Goal: Information Seeking & Learning: Compare options

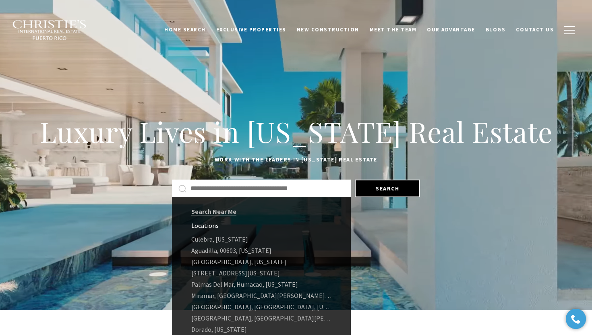
click at [253, 190] on input "text" at bounding box center [267, 188] width 154 height 10
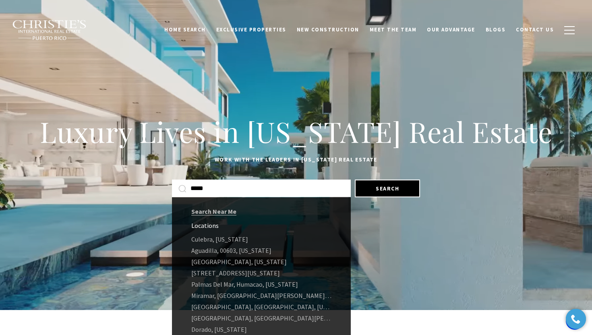
type input "*****"
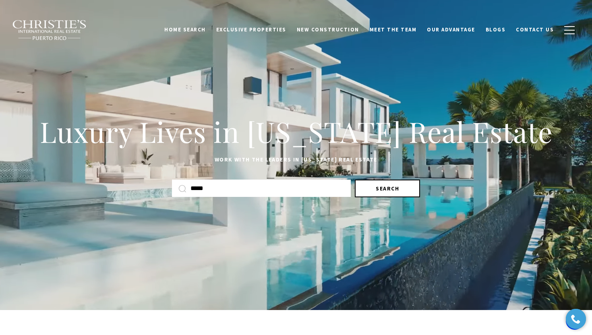
click at [394, 192] on button "Search" at bounding box center [387, 189] width 65 height 18
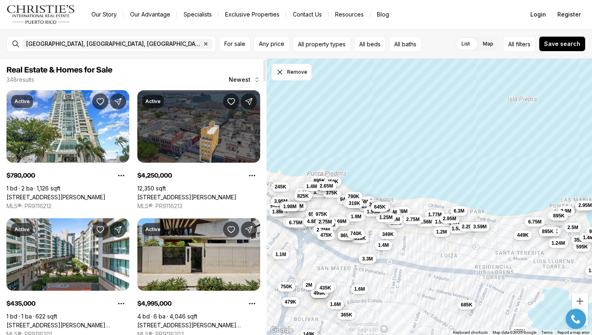
click at [193, 194] on link "[STREET_ADDRESS][PERSON_NAME]" at bounding box center [186, 197] width 99 height 7
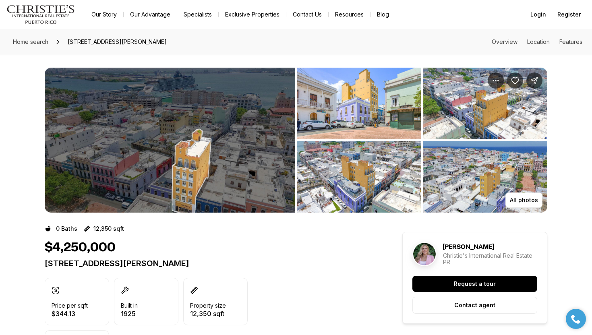
click at [193, 127] on img "View image gallery" at bounding box center [170, 140] width 250 height 145
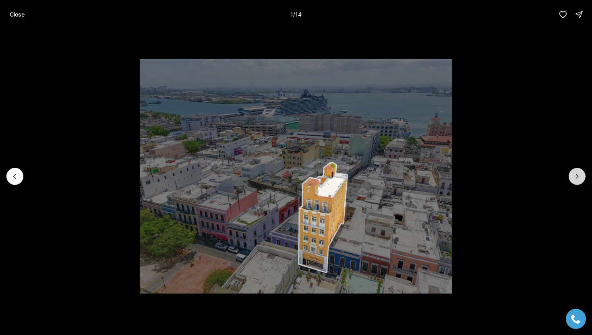
click at [576, 173] on icon "Next slide" at bounding box center [577, 176] width 8 height 8
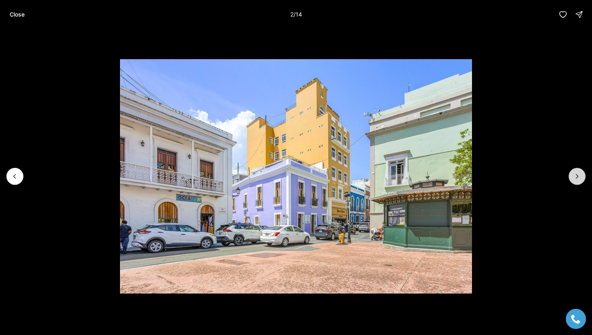
click at [576, 173] on icon "Next slide" at bounding box center [577, 176] width 8 height 8
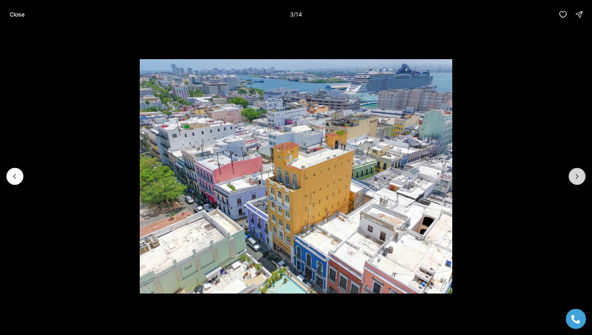
click at [576, 173] on icon "Next slide" at bounding box center [577, 176] width 8 height 8
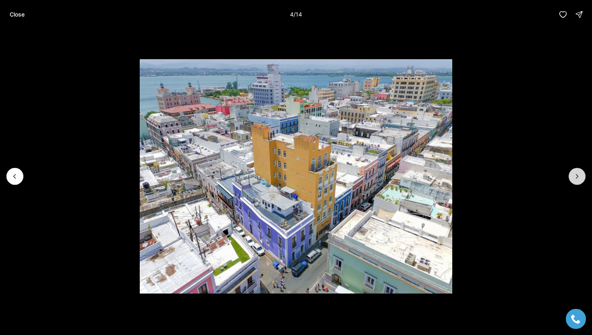
click at [576, 173] on icon "Next slide" at bounding box center [577, 176] width 8 height 8
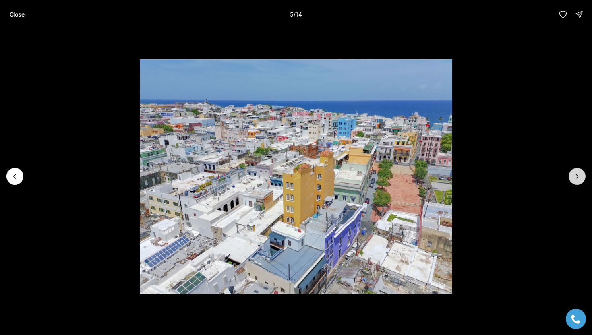
click at [576, 173] on icon "Next slide" at bounding box center [577, 176] width 8 height 8
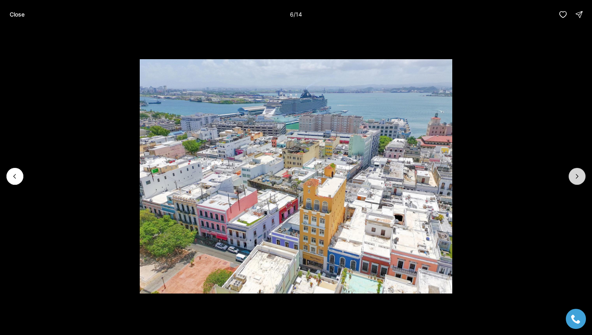
click at [576, 173] on icon "Next slide" at bounding box center [577, 176] width 8 height 8
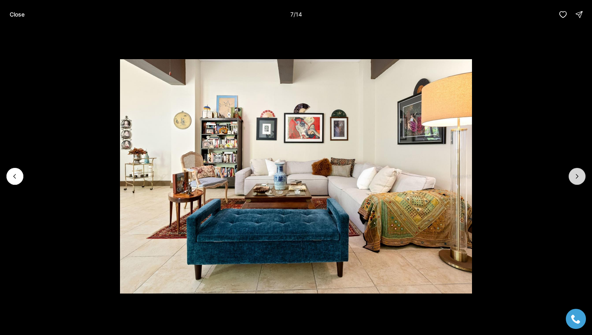
click at [576, 173] on icon "Next slide" at bounding box center [577, 176] width 8 height 8
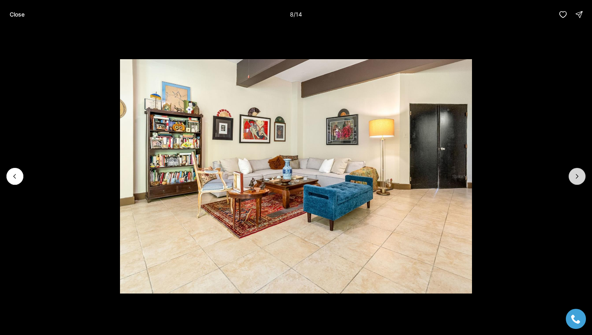
click at [576, 173] on icon "Next slide" at bounding box center [577, 176] width 8 height 8
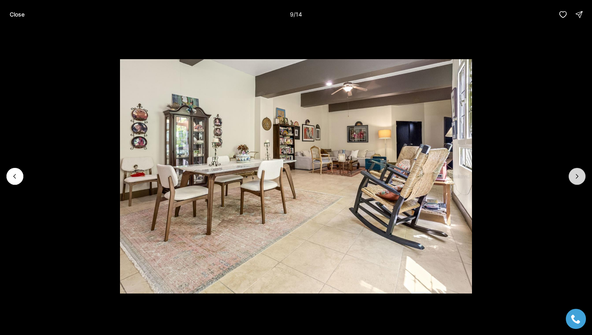
click at [576, 173] on icon "Next slide" at bounding box center [577, 176] width 8 height 8
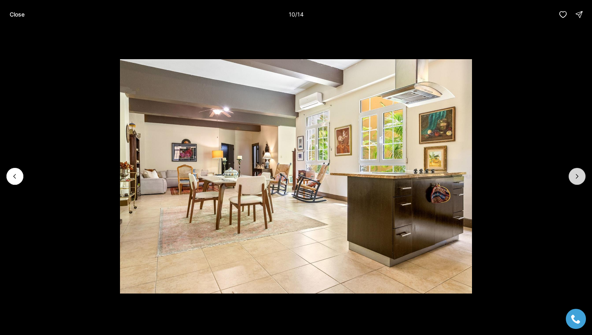
click at [576, 173] on icon "Next slide" at bounding box center [577, 176] width 8 height 8
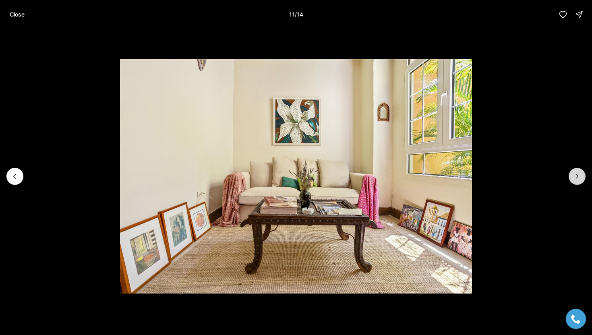
click at [576, 173] on icon "Next slide" at bounding box center [577, 176] width 8 height 8
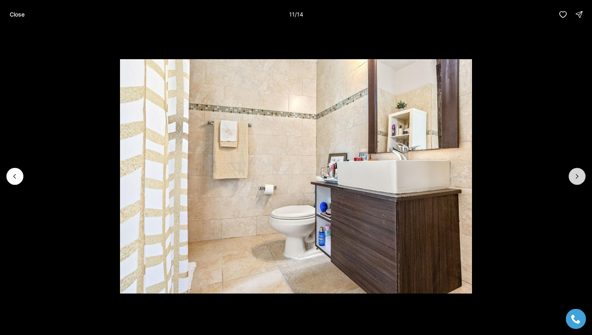
click at [576, 173] on icon "Next slide" at bounding box center [577, 176] width 8 height 8
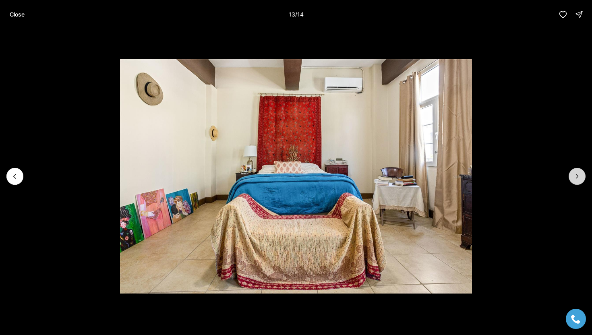
click at [576, 173] on icon "Next slide" at bounding box center [577, 176] width 8 height 8
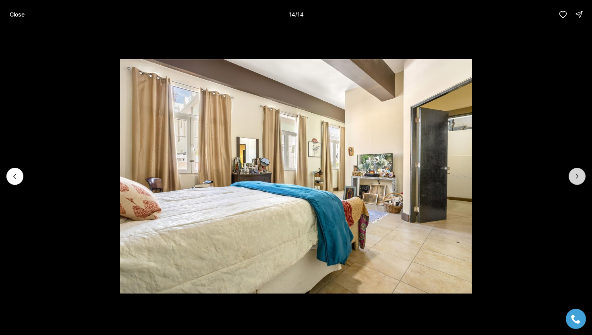
click at [576, 173] on div at bounding box center [576, 176] width 17 height 17
click at [12, 19] on button "Close" at bounding box center [17, 14] width 25 height 16
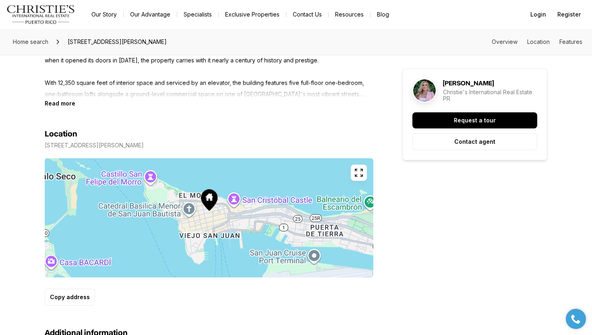
scroll to position [381, 0]
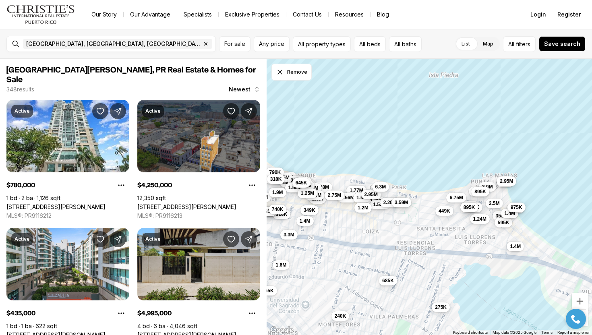
drag, startPoint x: 477, startPoint y: 193, endPoint x: 388, endPoint y: 167, distance: 92.3
click at [388, 167] on div "1.6M 1.2M 1.45M 895K 318K 1.5M 3.3M 5.88M 1.38M 2.9M 275K 449K 965K 1.77M 3.2M …" at bounding box center [429, 197] width 326 height 277
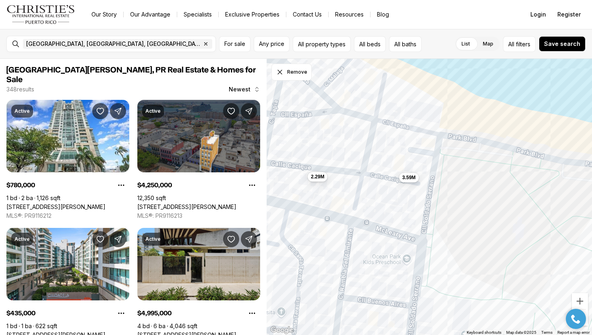
drag, startPoint x: 399, startPoint y: 132, endPoint x: 381, endPoint y: 233, distance: 103.0
click at [381, 233] on div "2.29M 3.59M" at bounding box center [429, 197] width 326 height 277
click at [408, 182] on button "3.59M" at bounding box center [407, 178] width 20 height 10
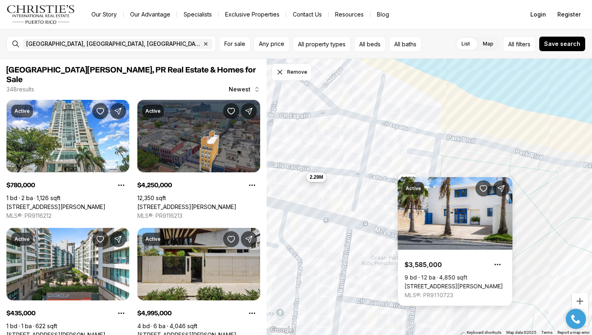
click at [314, 177] on span "2.29M" at bounding box center [316, 177] width 13 height 6
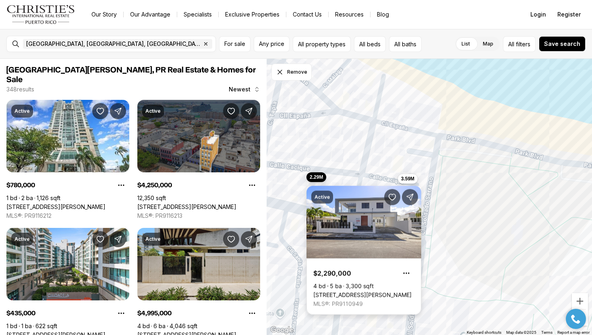
click at [405, 177] on div "Active $2,290,000 4 bd 5 ba 3,300 sqft 2058 CACIQUE, SAN JUAN PR, 00911 MLS®: P…" at bounding box center [363, 245] width 115 height 138
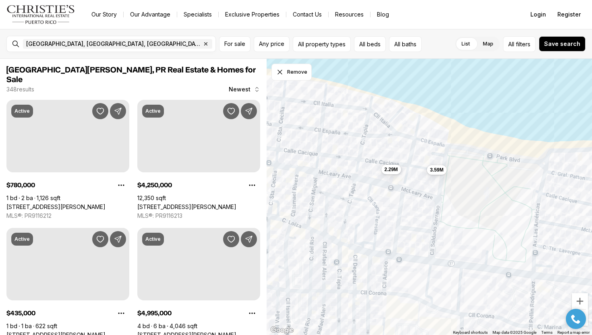
drag, startPoint x: 362, startPoint y: 125, endPoint x: 396, endPoint y: 135, distance: 35.3
click at [397, 135] on div "2.29M 3.59M" at bounding box center [429, 197] width 326 height 277
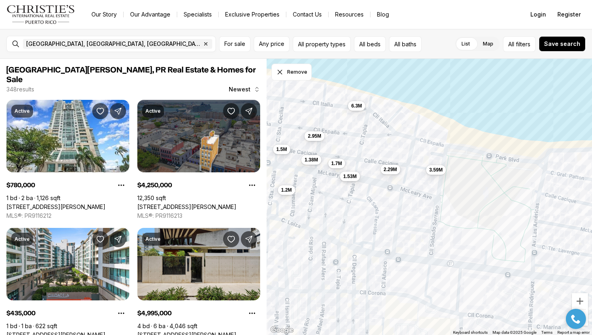
click at [345, 172] on button "1.53M" at bounding box center [350, 176] width 20 height 10
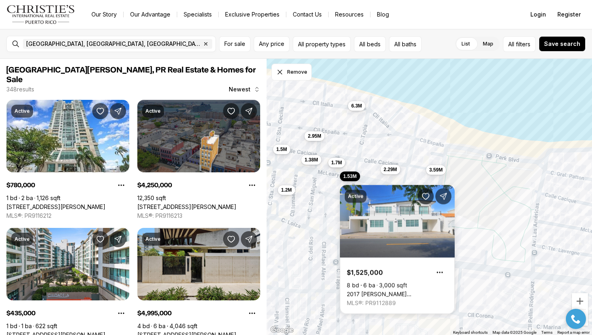
click at [339, 160] on span "1.7M" at bounding box center [336, 162] width 11 height 6
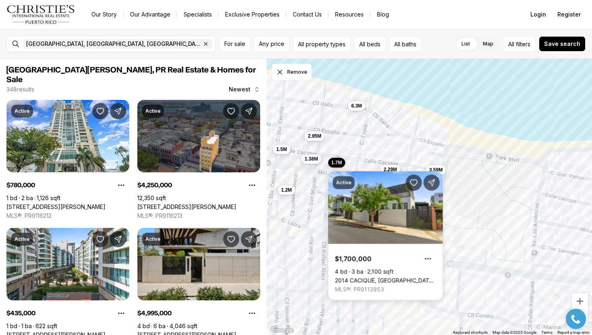
click at [317, 160] on span "1.38M" at bounding box center [310, 159] width 13 height 6
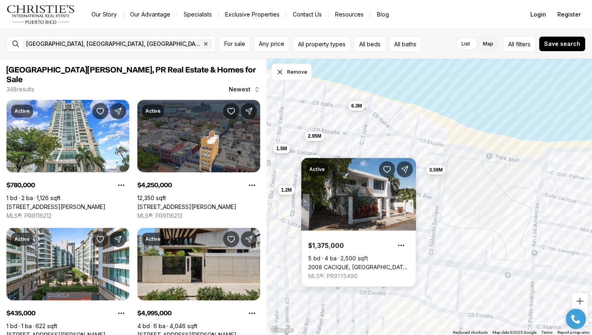
click at [278, 153] on button "1.5M" at bounding box center [281, 148] width 17 height 10
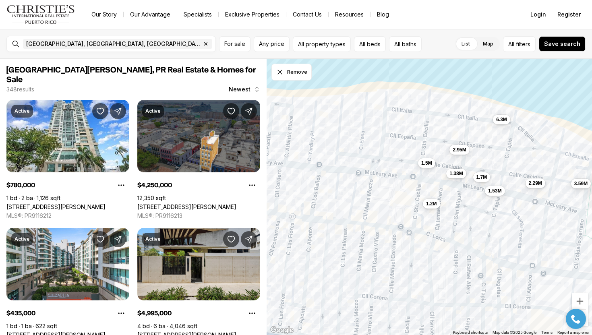
drag, startPoint x: 282, startPoint y: 129, endPoint x: 427, endPoint y: 142, distance: 146.4
click at [427, 142] on div "2.29M 3.59M 1.38M 1.7M 1.53M 2.95M 6.3M 1.5M 1.2M" at bounding box center [429, 197] width 326 height 277
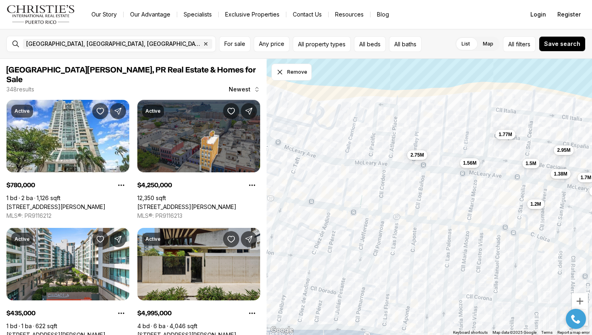
drag, startPoint x: 360, startPoint y: 153, endPoint x: 464, endPoint y: 153, distance: 103.4
click at [464, 153] on div "2.29M 3.59M 1.38M 1.7M 1.53M 2.95M 6.3M 1.5M 1.2M 1.56M 2.75M 1.77M" at bounding box center [429, 197] width 326 height 277
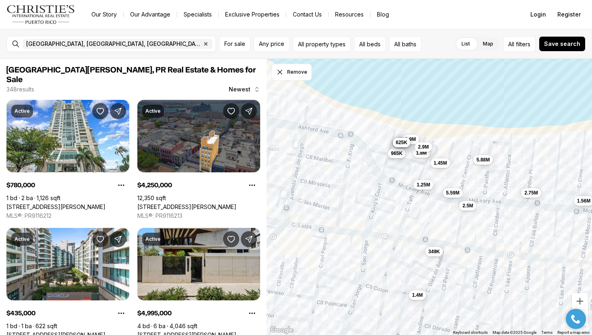
drag, startPoint x: 382, startPoint y: 149, endPoint x: 498, endPoint y: 187, distance: 121.6
click at [498, 187] on div "1.38M 1.7M 1.53M 2.95M 1.5M 1.2M 1.56M 2.75M 1.77M 610K 1.9M 1.8M 965K 645K 1.4…" at bounding box center [429, 197] width 326 height 277
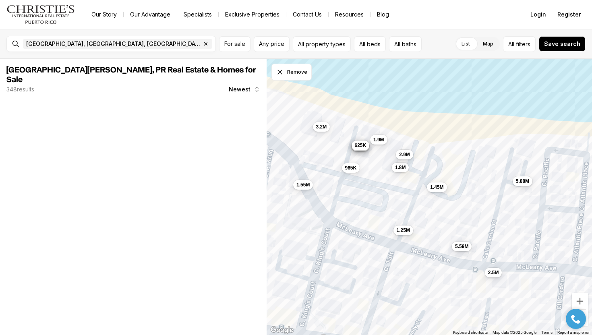
click at [363, 147] on span "625K" at bounding box center [360, 145] width 12 height 6
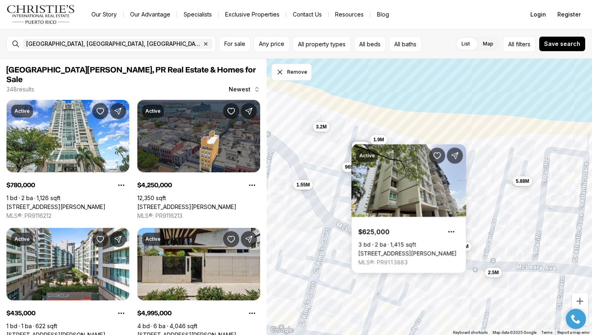
click at [349, 168] on span "965K" at bounding box center [351, 167] width 12 height 6
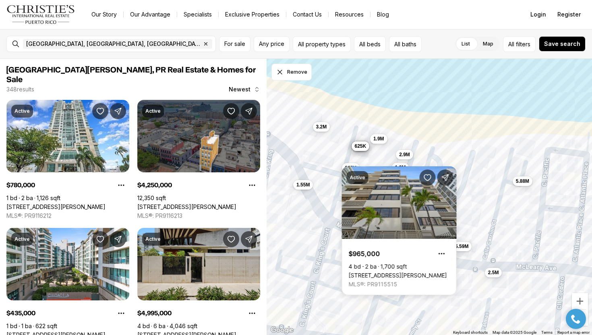
click at [382, 142] on span "1.9M" at bounding box center [378, 139] width 11 height 6
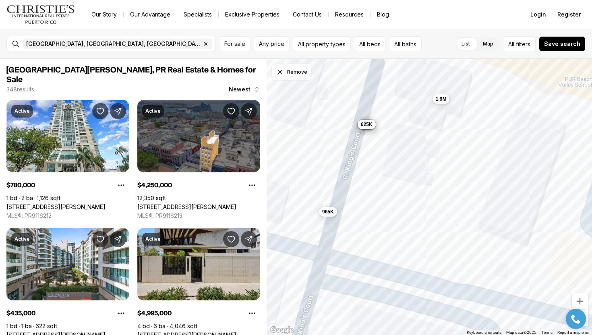
drag, startPoint x: 488, startPoint y: 213, endPoint x: 376, endPoint y: 157, distance: 125.1
click at [376, 157] on div "610K 1.9M 965K 645K 1.8M 625K 3.2M" at bounding box center [429, 197] width 326 height 277
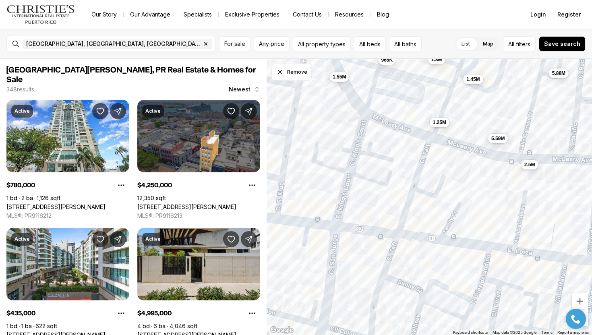
drag, startPoint x: 449, startPoint y: 272, endPoint x: 426, endPoint y: 141, distance: 132.9
click at [426, 141] on div "610K 1.9M 965K 645K 1.8M 625K 1.8M 2.9M 3.2M 1.45M 1.25M 1.55M 1.45M 1.5M 2.5M …" at bounding box center [429, 197] width 326 height 277
click at [459, 257] on span "349K" at bounding box center [462, 255] width 12 height 6
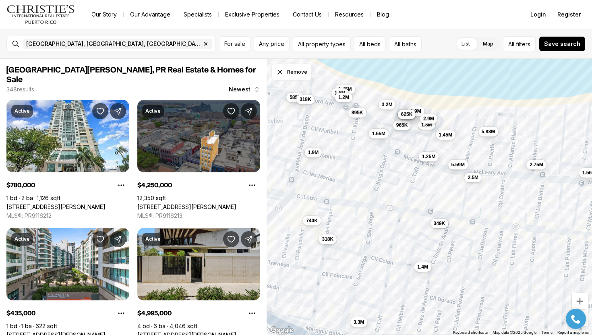
click at [326, 240] on span "318K" at bounding box center [328, 238] width 12 height 6
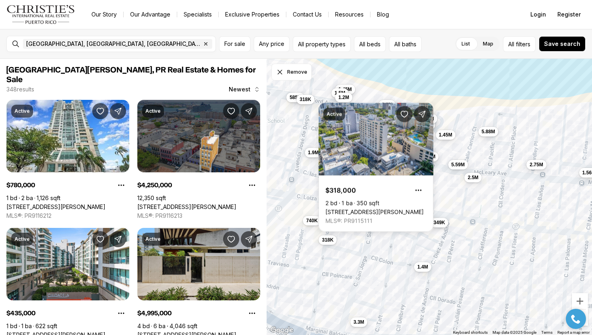
click at [443, 223] on span "349K" at bounding box center [439, 222] width 12 height 6
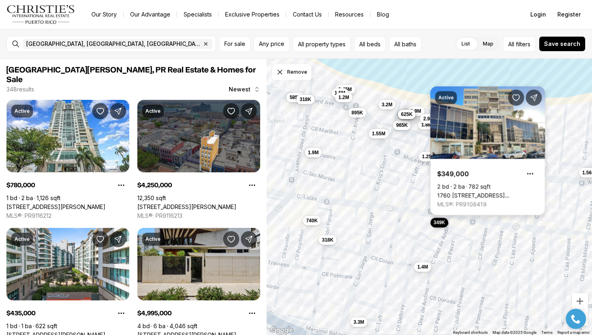
click at [453, 192] on link "1760 CALLE LOIZA #803, SAN JUAN PR, 00911" at bounding box center [487, 195] width 101 height 7
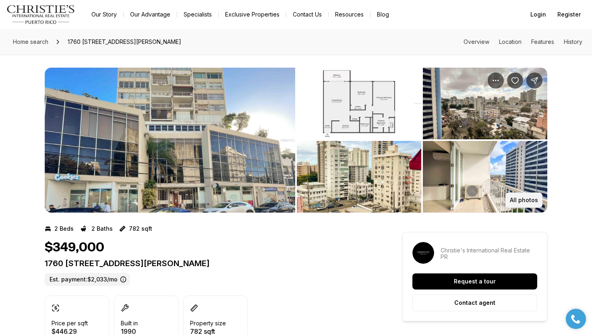
click at [520, 196] on button "All photos" at bounding box center [523, 199] width 37 height 15
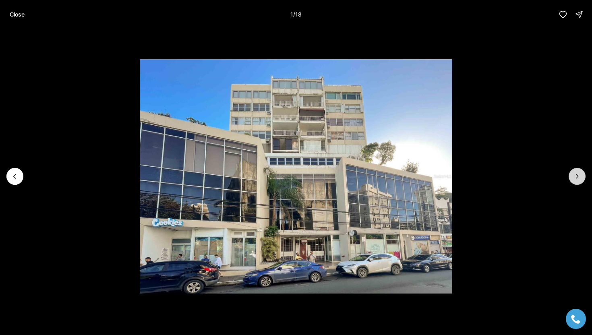
click at [575, 178] on icon "Next slide" at bounding box center [577, 176] width 8 height 8
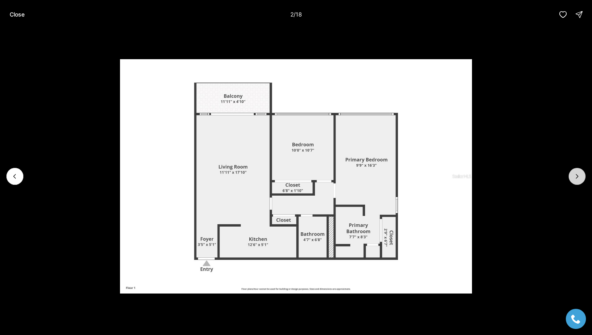
click at [575, 178] on icon "Next slide" at bounding box center [577, 176] width 8 height 8
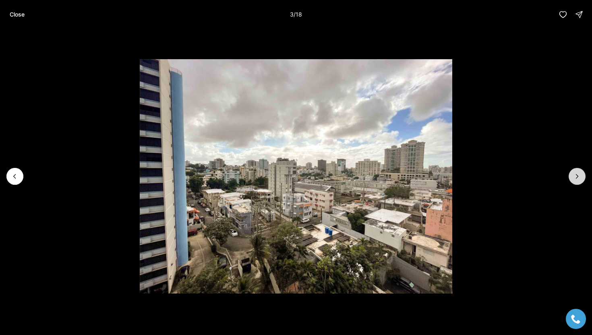
click at [575, 178] on icon "Next slide" at bounding box center [577, 176] width 8 height 8
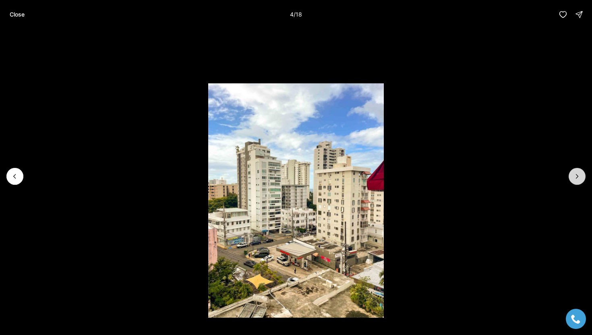
click at [575, 178] on icon "Next slide" at bounding box center [577, 176] width 8 height 8
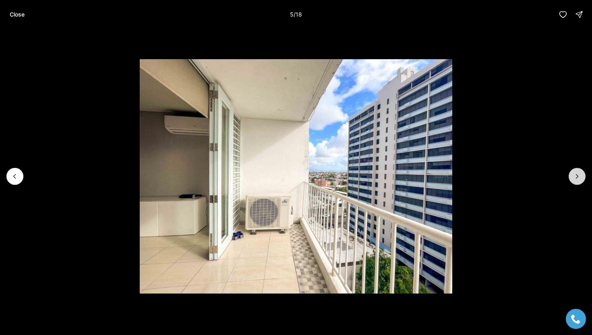
click at [575, 178] on icon "Next slide" at bounding box center [577, 176] width 8 height 8
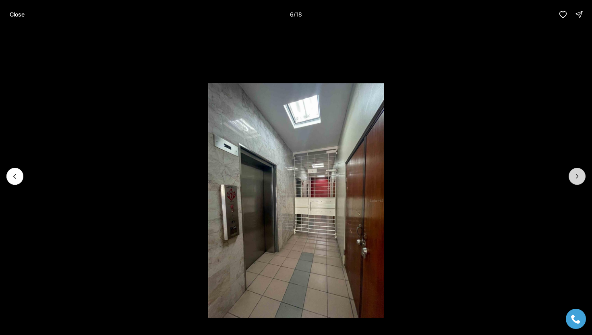
click at [575, 178] on icon "Next slide" at bounding box center [577, 176] width 8 height 8
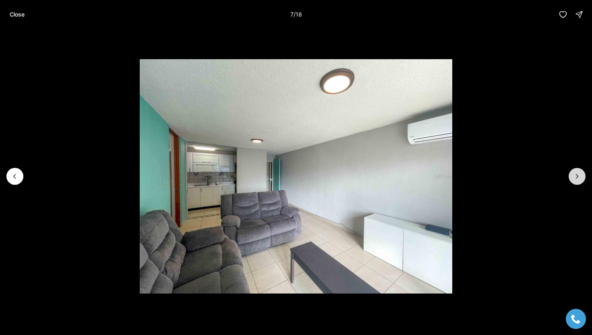
click at [575, 178] on icon "Next slide" at bounding box center [577, 176] width 8 height 8
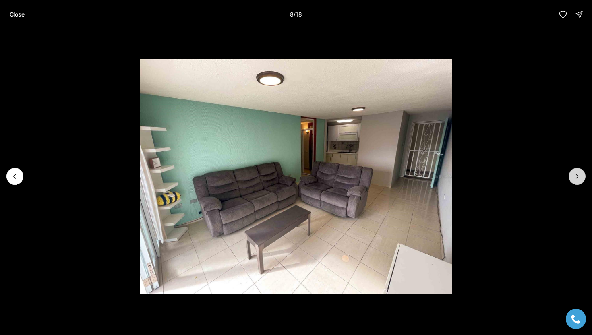
click at [575, 178] on icon "Next slide" at bounding box center [577, 176] width 8 height 8
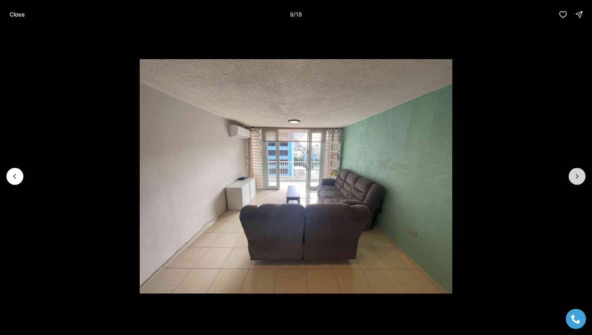
click at [575, 178] on icon "Next slide" at bounding box center [577, 176] width 8 height 8
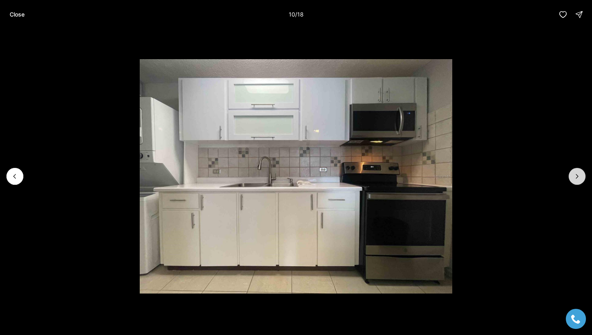
click at [575, 178] on icon "Next slide" at bounding box center [577, 176] width 8 height 8
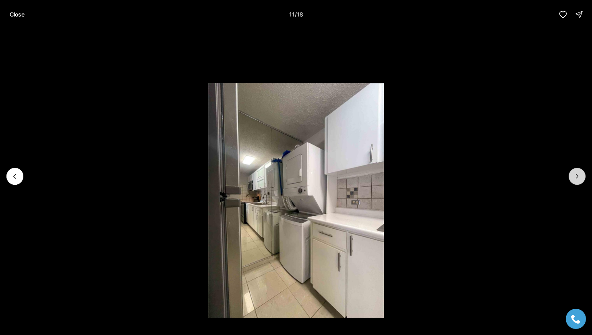
click at [575, 178] on icon "Next slide" at bounding box center [577, 176] width 8 height 8
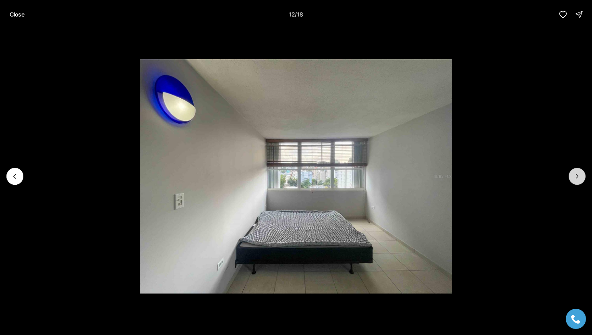
click at [575, 178] on icon "Next slide" at bounding box center [577, 176] width 8 height 8
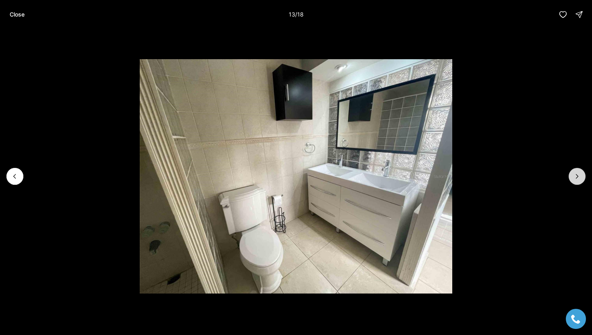
click at [575, 178] on icon "Next slide" at bounding box center [577, 176] width 8 height 8
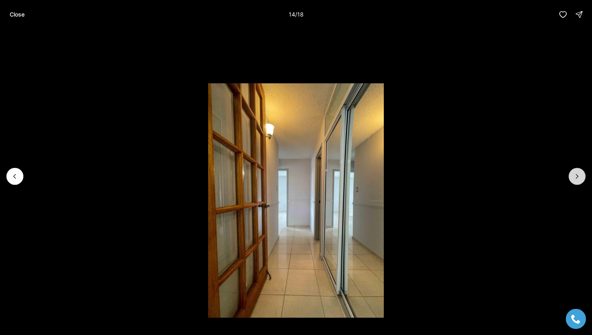
click at [575, 178] on icon "Next slide" at bounding box center [577, 176] width 8 height 8
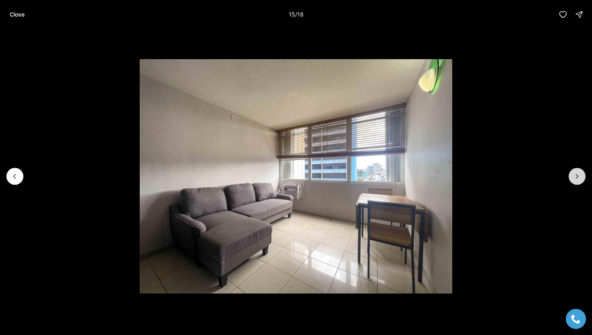
click at [575, 178] on icon "Next slide" at bounding box center [577, 176] width 8 height 8
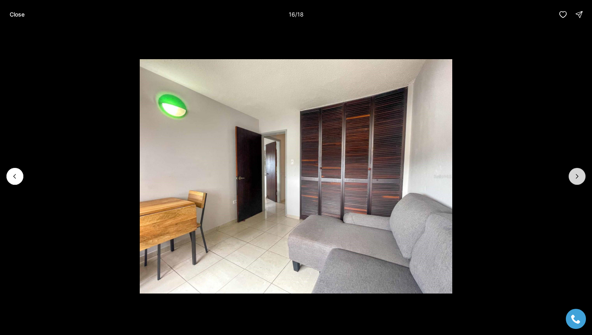
click at [574, 178] on icon "Next slide" at bounding box center [577, 176] width 8 height 8
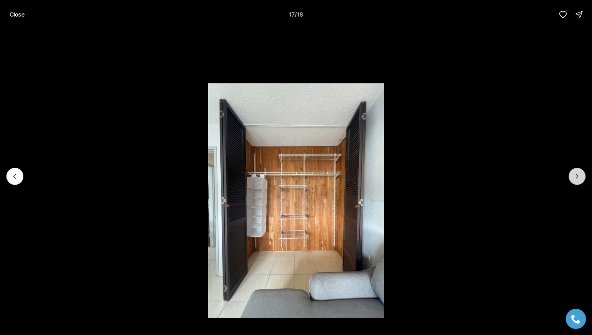
click at [574, 178] on icon "Next slide" at bounding box center [577, 176] width 8 height 8
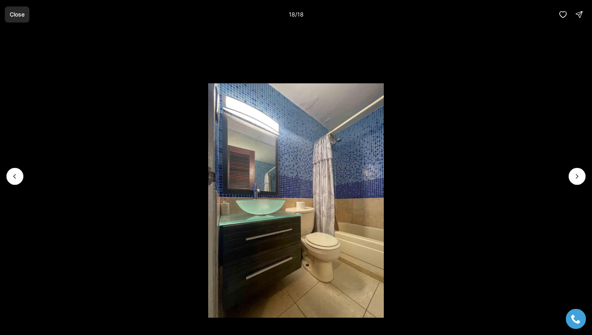
click at [16, 16] on p "Close" at bounding box center [17, 14] width 15 height 6
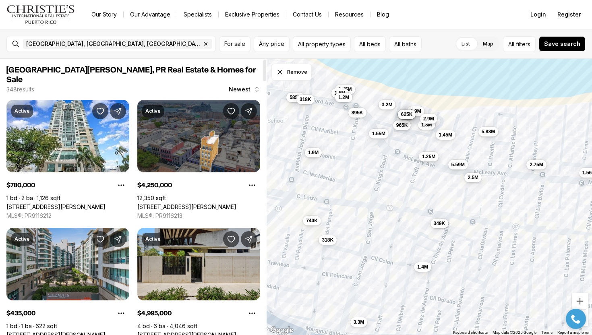
click at [54, 331] on link "[STREET_ADDRESS][PERSON_NAME][PERSON_NAME]" at bounding box center [67, 334] width 123 height 7
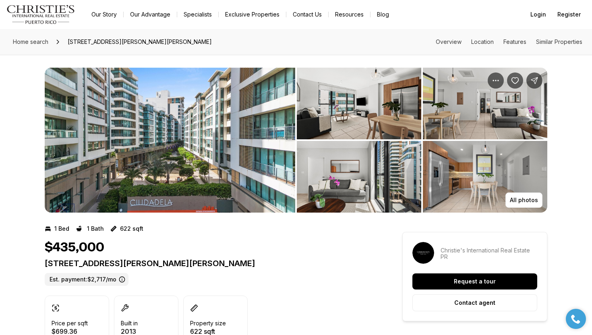
click at [169, 153] on img "View image gallery" at bounding box center [170, 140] width 250 height 145
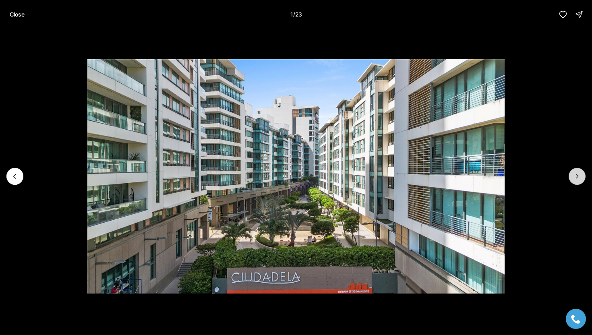
click at [576, 173] on icon "Next slide" at bounding box center [577, 176] width 8 height 8
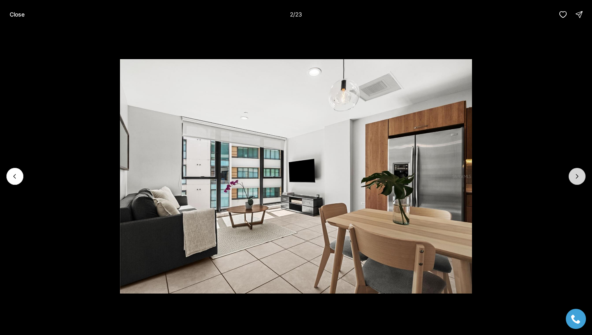
click at [576, 173] on icon "Next slide" at bounding box center [577, 176] width 8 height 8
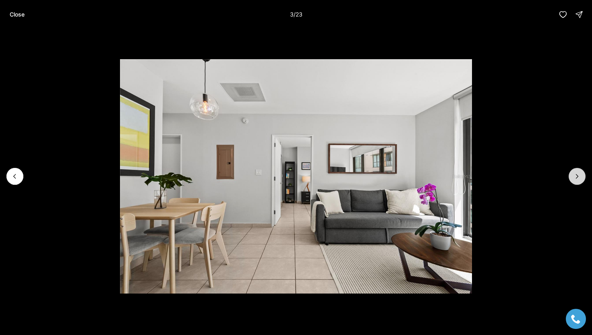
click at [576, 173] on icon "Next slide" at bounding box center [577, 176] width 8 height 8
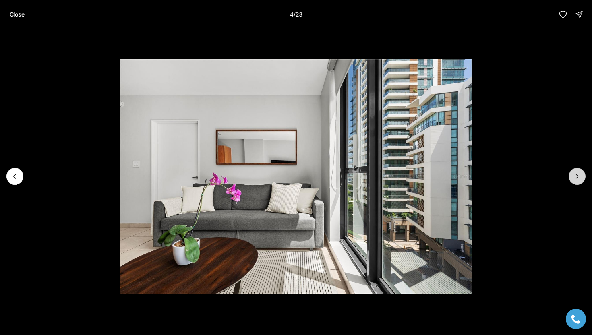
click at [576, 173] on icon "Next slide" at bounding box center [577, 176] width 8 height 8
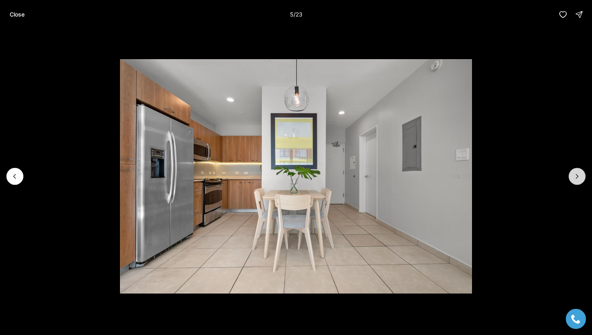
click at [576, 173] on icon "Next slide" at bounding box center [577, 176] width 8 height 8
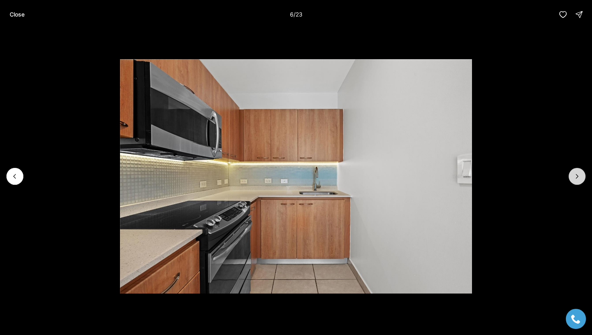
click at [576, 173] on icon "Next slide" at bounding box center [577, 176] width 8 height 8
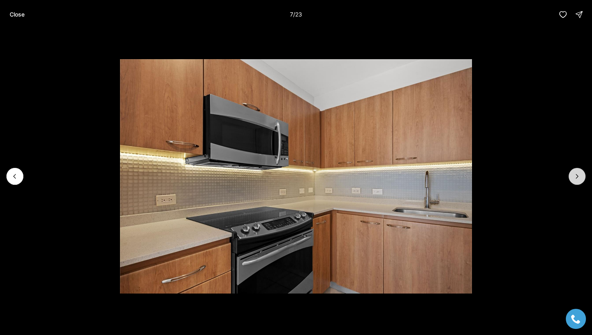
click at [576, 173] on icon "Next slide" at bounding box center [577, 176] width 8 height 8
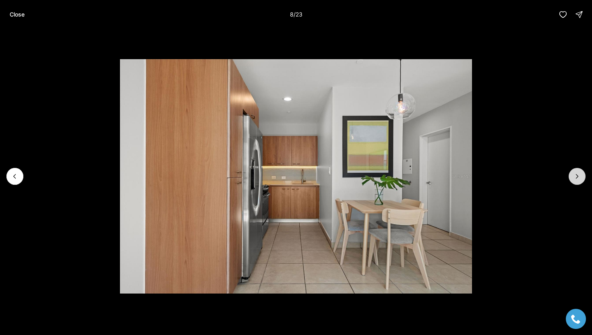
click at [576, 173] on icon "Next slide" at bounding box center [577, 176] width 8 height 8
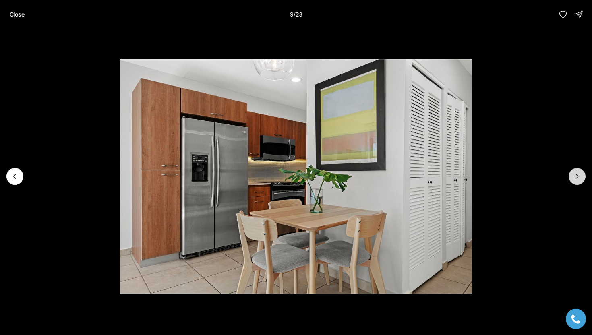
click at [576, 173] on icon "Next slide" at bounding box center [577, 176] width 8 height 8
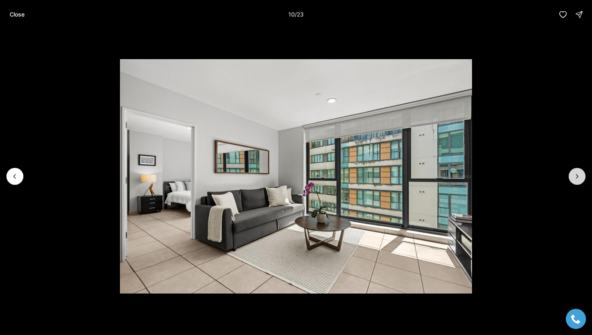
click at [576, 173] on icon "Next slide" at bounding box center [577, 176] width 8 height 8
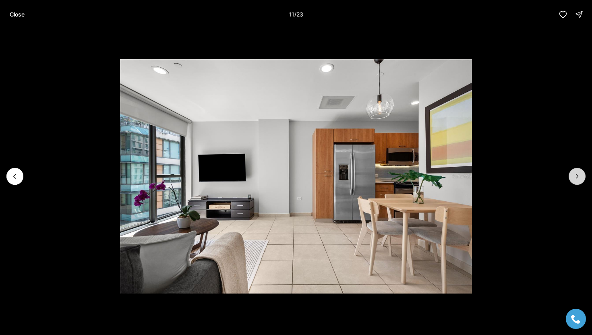
click at [576, 173] on icon "Next slide" at bounding box center [577, 176] width 8 height 8
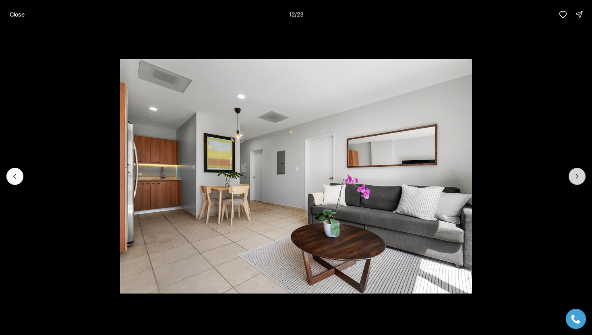
click at [576, 173] on icon "Next slide" at bounding box center [577, 176] width 8 height 8
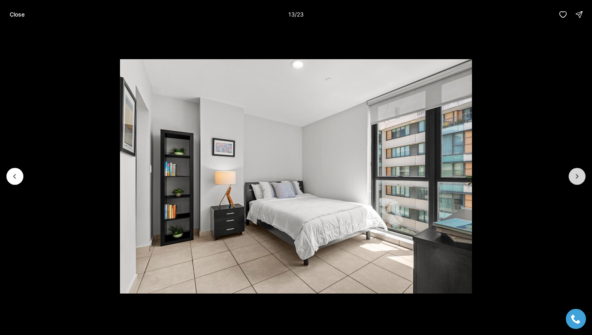
click at [576, 173] on icon "Next slide" at bounding box center [577, 176] width 8 height 8
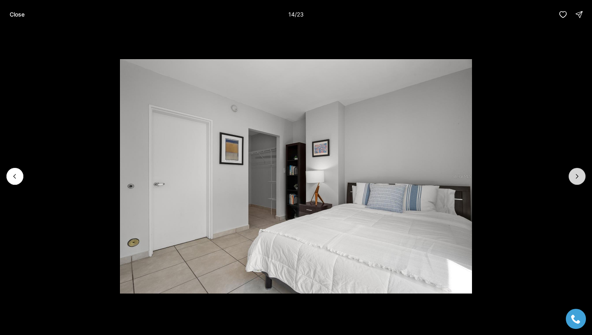
click at [576, 173] on icon "Next slide" at bounding box center [577, 176] width 8 height 8
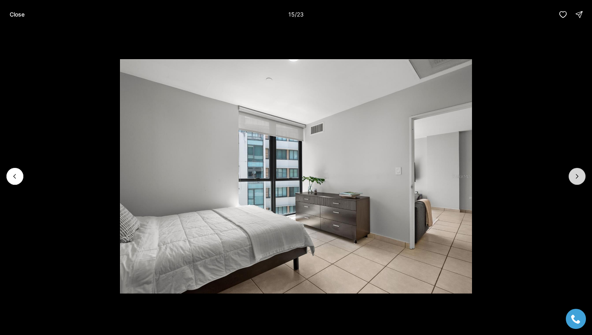
click at [576, 173] on icon "Next slide" at bounding box center [577, 176] width 8 height 8
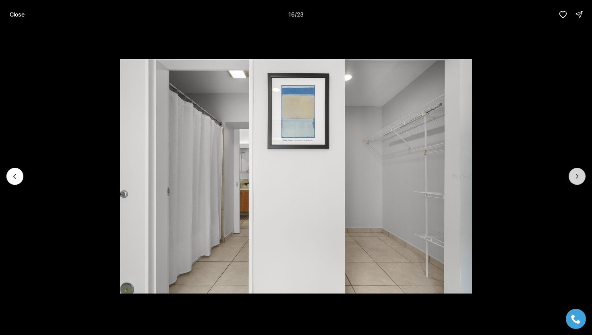
click at [576, 173] on icon "Next slide" at bounding box center [577, 176] width 8 height 8
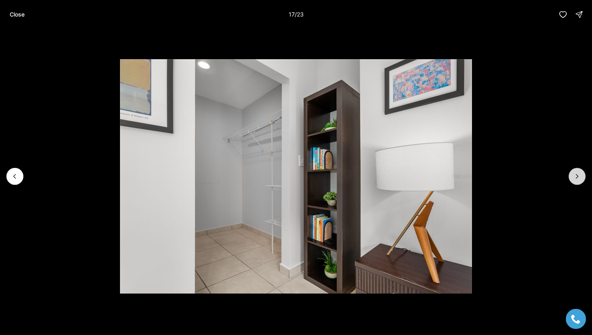
click at [576, 173] on icon "Next slide" at bounding box center [577, 176] width 8 height 8
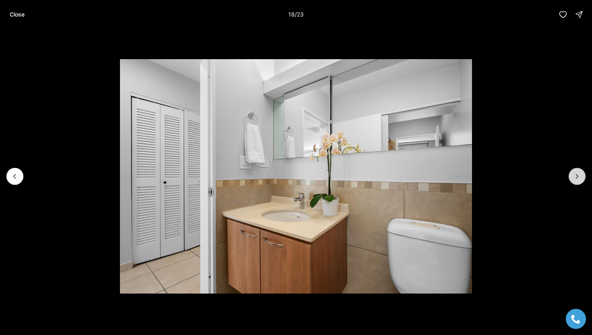
click at [576, 173] on icon "Next slide" at bounding box center [577, 176] width 8 height 8
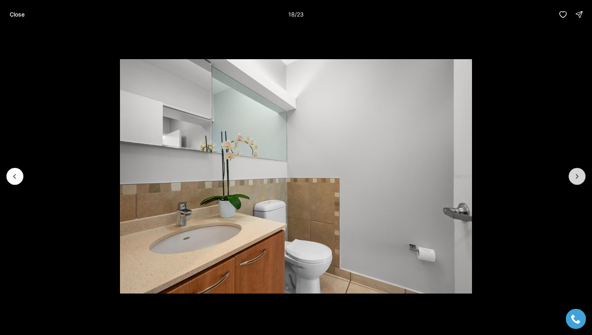
click at [576, 173] on icon "Next slide" at bounding box center [577, 176] width 8 height 8
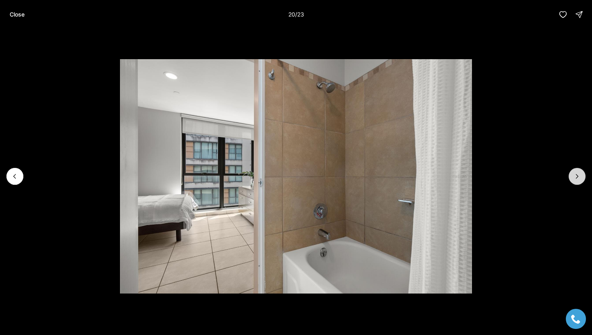
click at [576, 173] on icon "Next slide" at bounding box center [577, 176] width 8 height 8
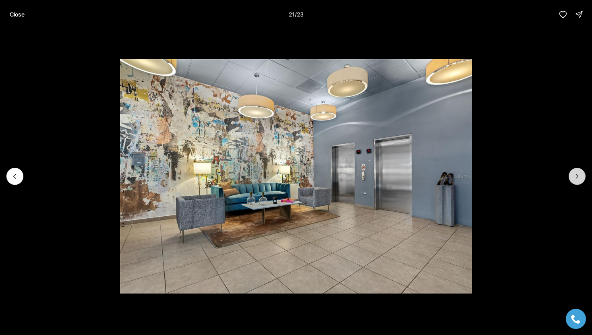
click at [576, 173] on icon "Next slide" at bounding box center [577, 176] width 8 height 8
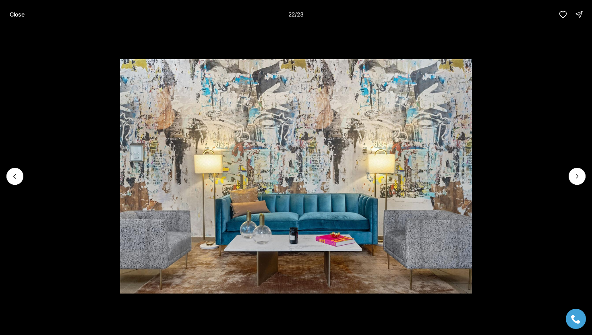
click at [3, 12] on div "Close 22 / 23" at bounding box center [296, 14] width 592 height 29
click at [12, 13] on p "Close" at bounding box center [17, 14] width 15 height 6
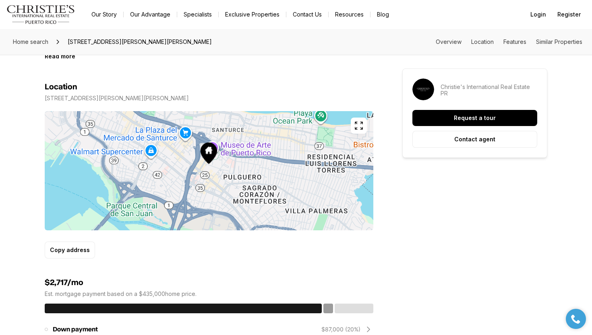
scroll to position [450, 0]
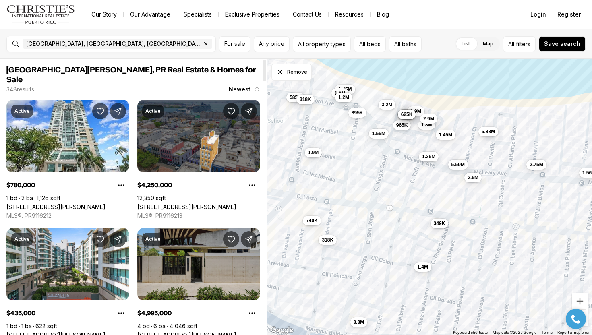
click at [184, 331] on link "[STREET_ADDRESS][PERSON_NAME][PERSON_NAME]" at bounding box center [198, 334] width 123 height 7
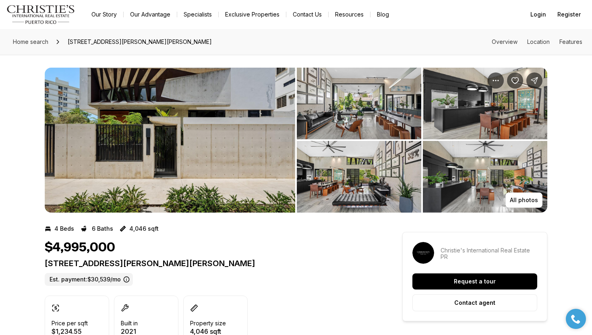
click at [208, 167] on img "View image gallery" at bounding box center [170, 140] width 250 height 145
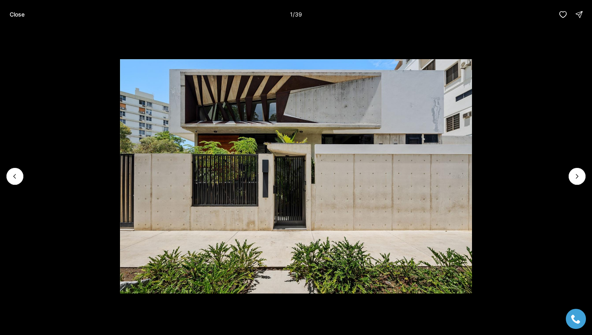
click at [584, 181] on li "1 of 39" at bounding box center [296, 176] width 592 height 295
click at [580, 176] on icon "Next slide" at bounding box center [577, 176] width 8 height 8
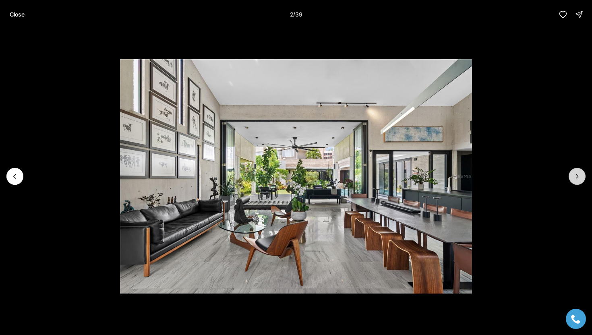
click at [580, 177] on icon "Next slide" at bounding box center [577, 176] width 8 height 8
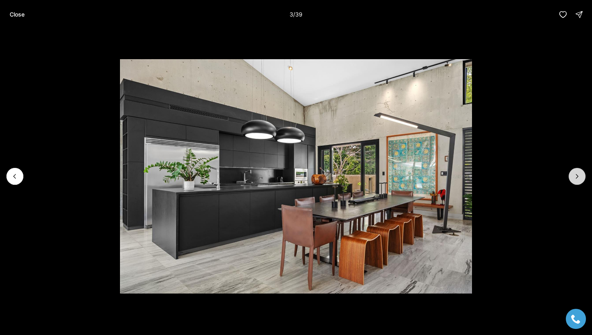
click at [580, 177] on icon "Next slide" at bounding box center [577, 176] width 8 height 8
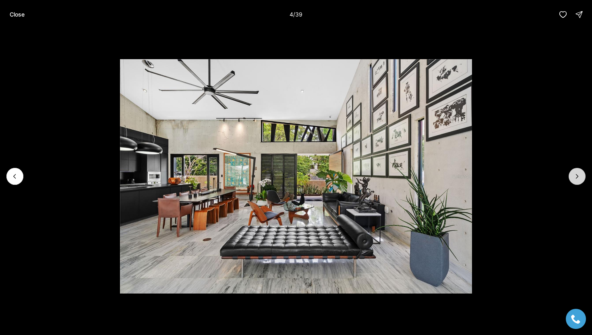
click at [575, 175] on icon "Next slide" at bounding box center [577, 176] width 8 height 8
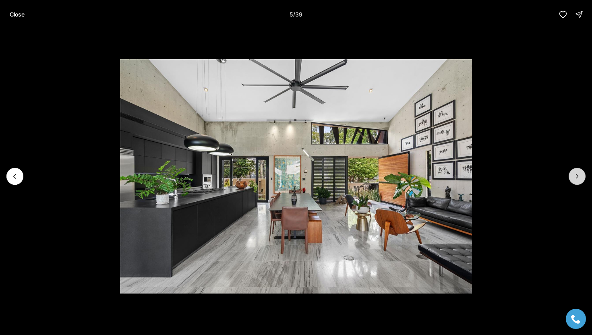
click at [575, 175] on icon "Next slide" at bounding box center [577, 176] width 8 height 8
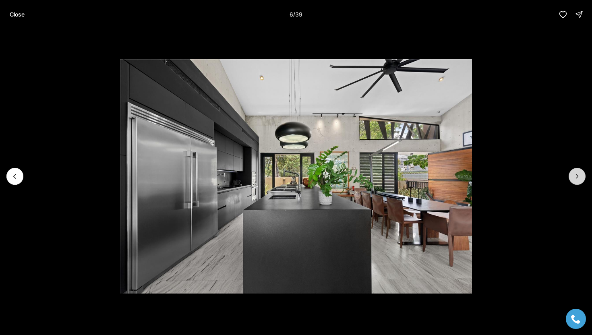
click at [575, 175] on icon "Next slide" at bounding box center [577, 176] width 8 height 8
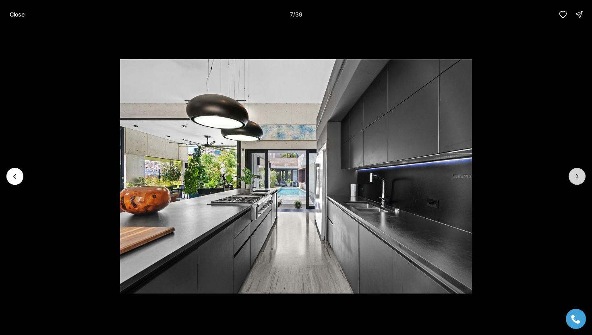
click at [575, 175] on icon "Next slide" at bounding box center [577, 176] width 8 height 8
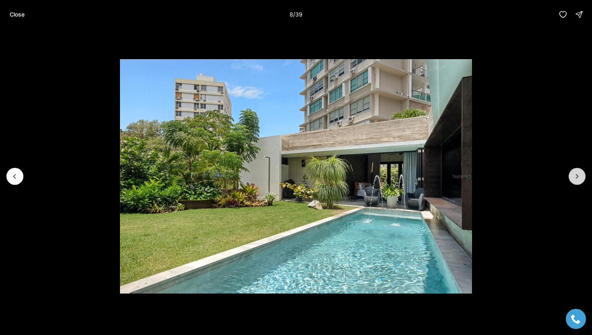
click at [575, 175] on icon "Next slide" at bounding box center [577, 176] width 8 height 8
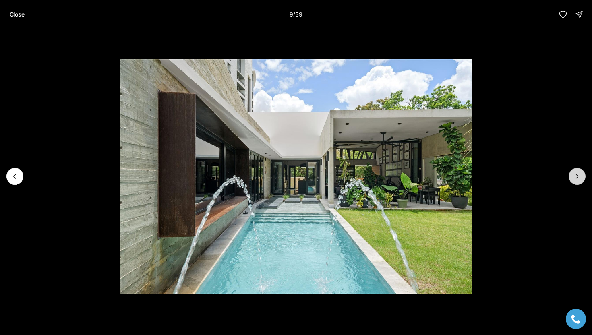
click at [575, 175] on icon "Next slide" at bounding box center [577, 176] width 8 height 8
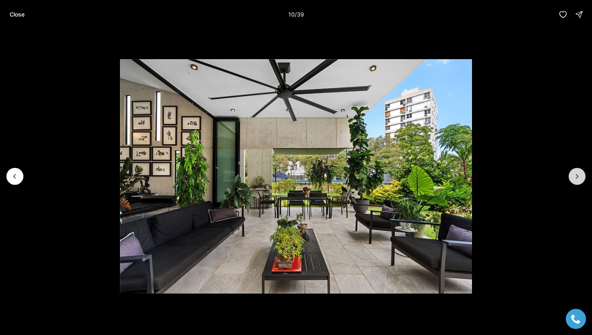
click at [575, 175] on icon "Next slide" at bounding box center [577, 176] width 8 height 8
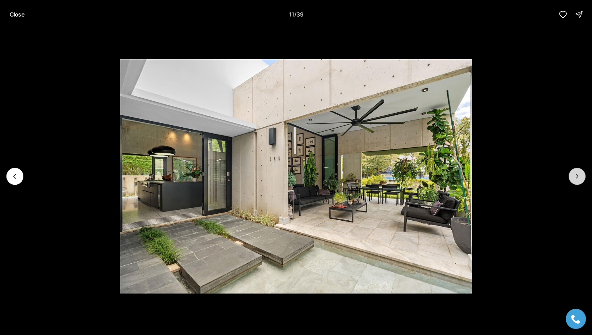
click at [575, 175] on icon "Next slide" at bounding box center [577, 176] width 8 height 8
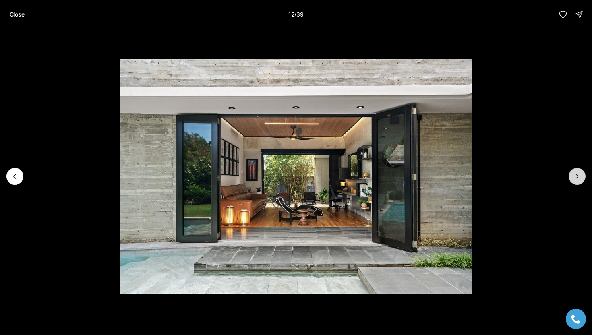
click at [575, 175] on icon "Next slide" at bounding box center [577, 176] width 8 height 8
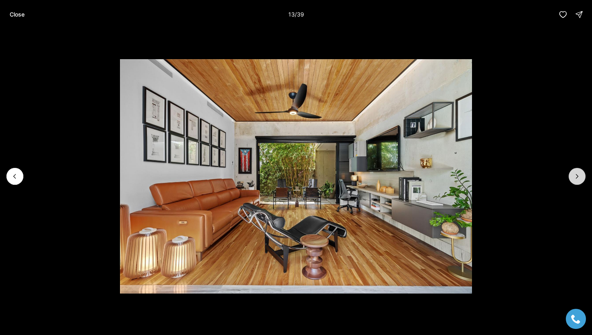
click at [575, 175] on icon "Next slide" at bounding box center [577, 176] width 8 height 8
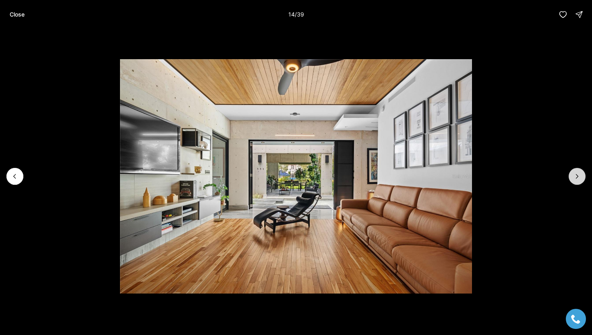
click at [575, 175] on icon "Next slide" at bounding box center [577, 176] width 8 height 8
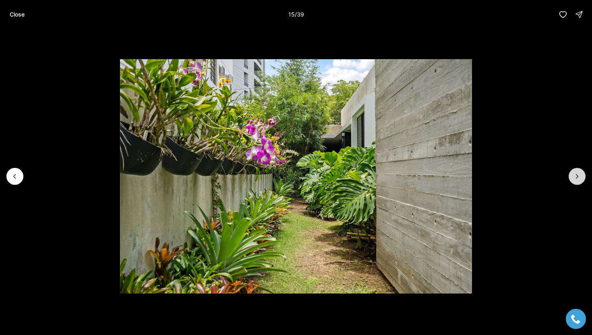
click at [575, 175] on icon "Next slide" at bounding box center [577, 176] width 8 height 8
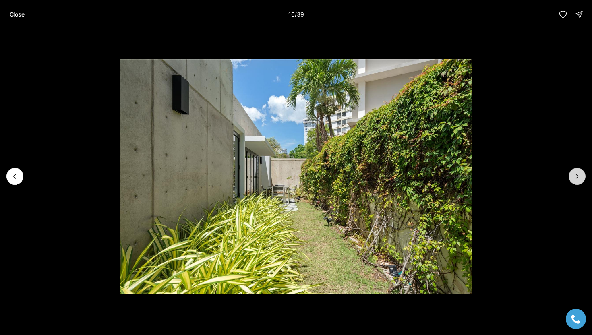
click at [575, 175] on icon "Next slide" at bounding box center [577, 176] width 8 height 8
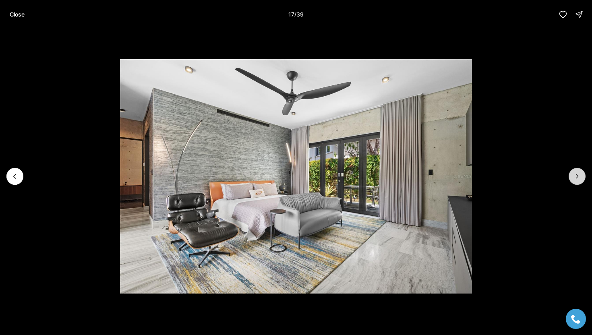
click at [575, 175] on icon "Next slide" at bounding box center [577, 176] width 8 height 8
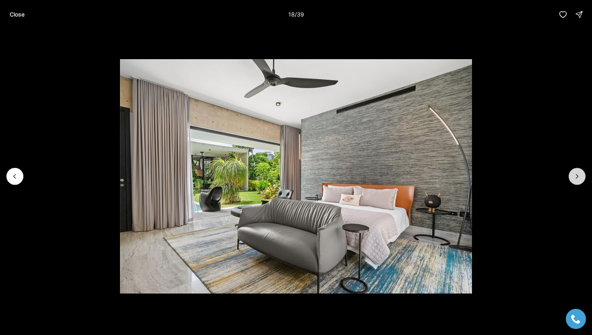
click at [575, 175] on icon "Next slide" at bounding box center [577, 176] width 8 height 8
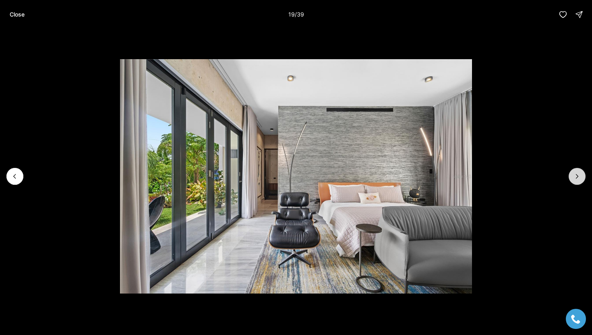
click at [575, 175] on icon "Next slide" at bounding box center [577, 176] width 8 height 8
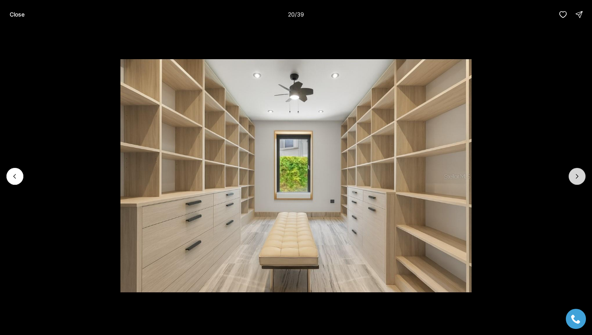
click at [575, 175] on icon "Next slide" at bounding box center [577, 176] width 8 height 8
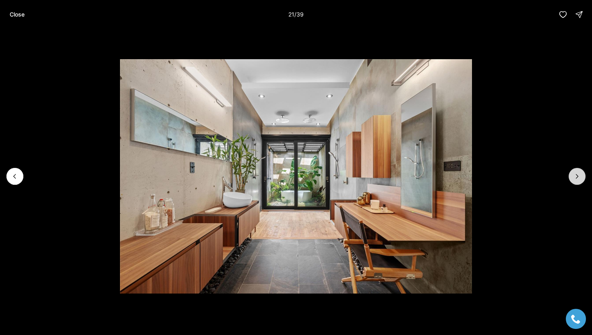
click at [575, 175] on icon "Next slide" at bounding box center [577, 176] width 8 height 8
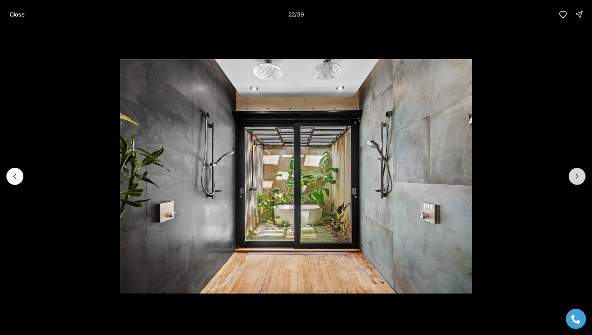
click at [575, 175] on icon "Next slide" at bounding box center [577, 176] width 8 height 8
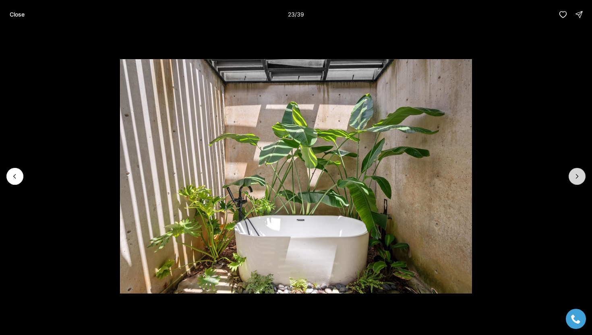
click at [575, 175] on icon "Next slide" at bounding box center [577, 176] width 8 height 8
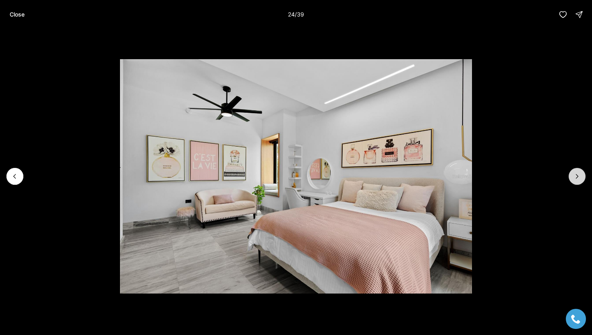
click at [575, 175] on icon "Next slide" at bounding box center [577, 176] width 8 height 8
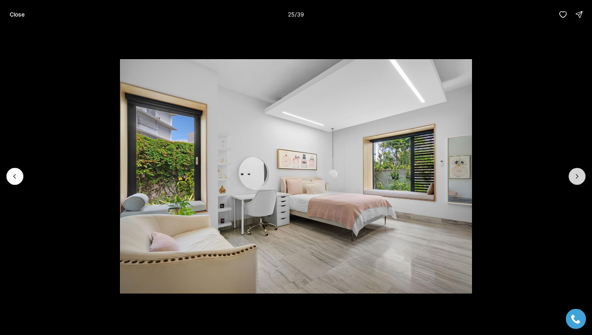
click at [575, 175] on icon "Next slide" at bounding box center [577, 176] width 8 height 8
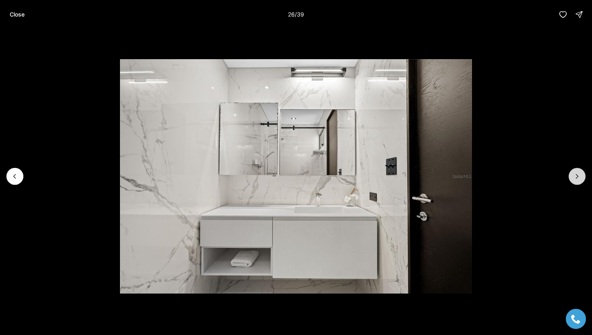
click at [575, 175] on icon "Next slide" at bounding box center [577, 176] width 8 height 8
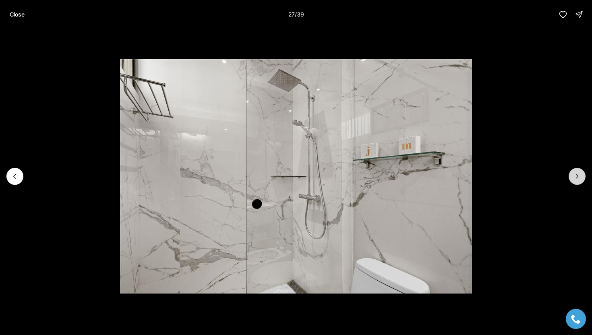
click at [575, 175] on icon "Next slide" at bounding box center [577, 176] width 8 height 8
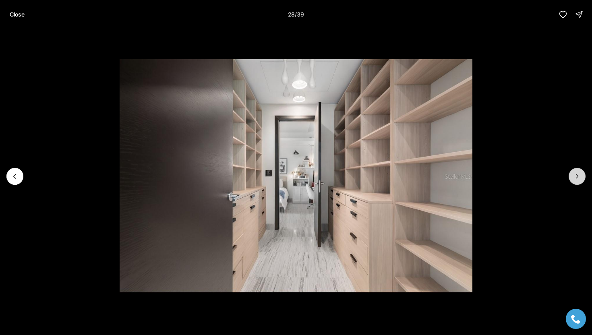
click at [575, 175] on icon "Next slide" at bounding box center [577, 176] width 8 height 8
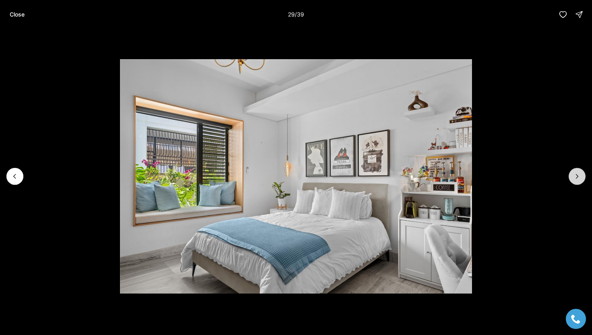
click at [575, 175] on icon "Next slide" at bounding box center [577, 176] width 8 height 8
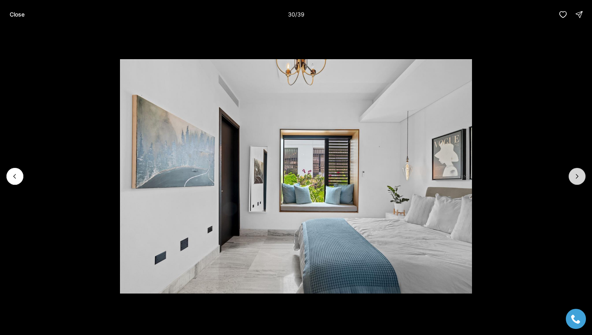
click at [575, 175] on icon "Next slide" at bounding box center [577, 176] width 8 height 8
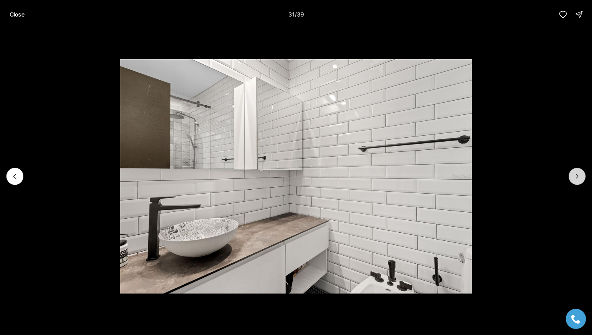
click at [575, 175] on icon "Next slide" at bounding box center [577, 176] width 8 height 8
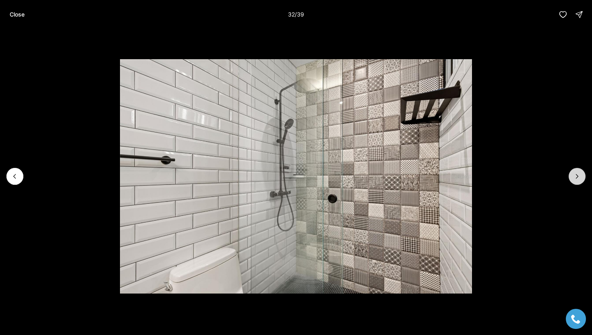
click at [575, 175] on icon "Next slide" at bounding box center [577, 176] width 8 height 8
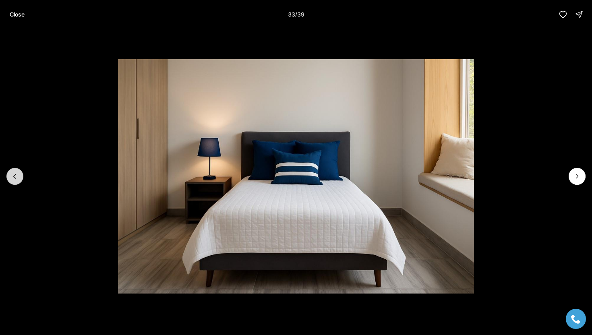
click at [19, 171] on button "Previous slide" at bounding box center [14, 176] width 17 height 17
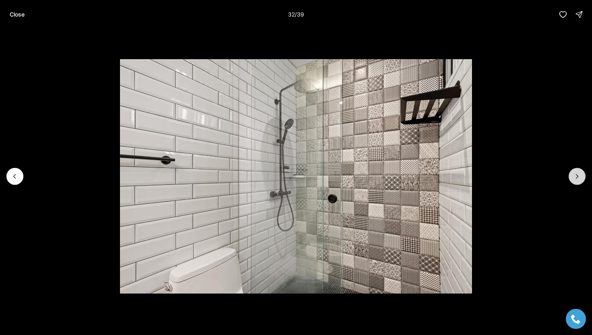
click at [582, 174] on button "Next slide" at bounding box center [576, 176] width 17 height 17
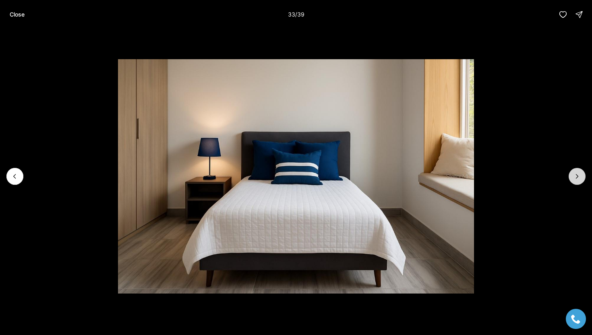
click at [582, 174] on button "Next slide" at bounding box center [576, 176] width 17 height 17
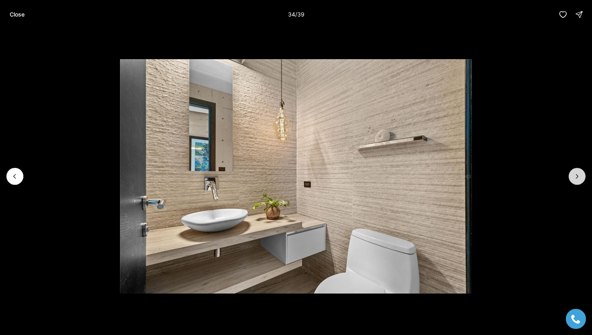
click at [582, 174] on button "Next slide" at bounding box center [576, 176] width 17 height 17
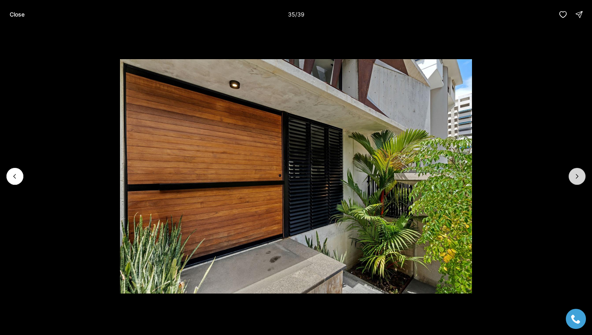
click at [582, 174] on button "Next slide" at bounding box center [576, 176] width 17 height 17
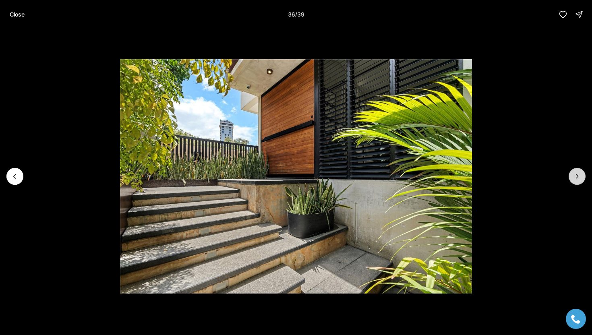
click at [582, 174] on button "Next slide" at bounding box center [576, 176] width 17 height 17
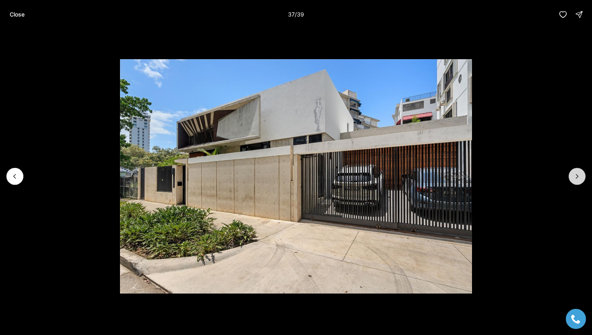
click at [582, 174] on button "Next slide" at bounding box center [576, 176] width 17 height 17
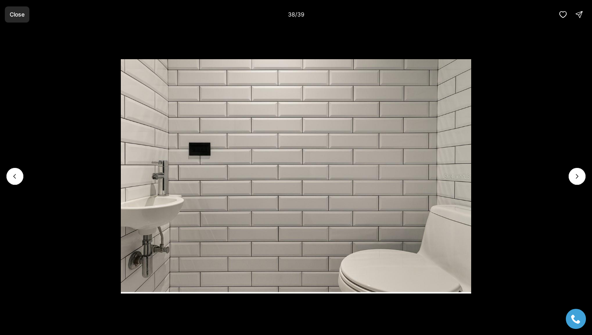
click at [21, 14] on p "Close" at bounding box center [17, 14] width 15 height 6
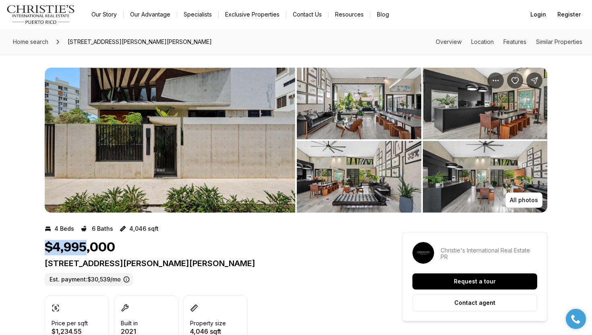
drag, startPoint x: 88, startPoint y: 249, endPoint x: 43, endPoint y: 250, distance: 45.1
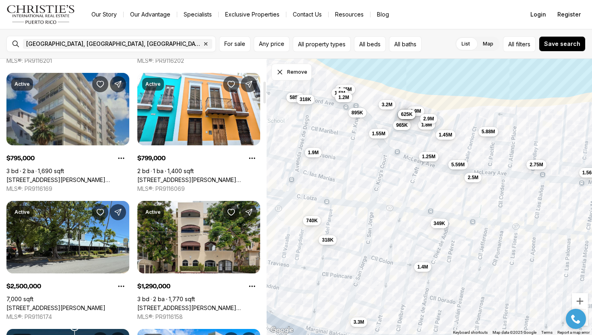
scroll to position [284, 0]
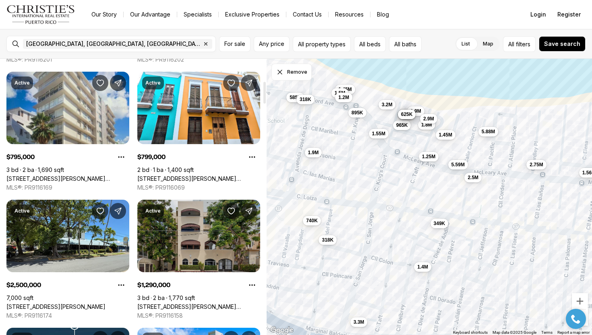
click at [210, 303] on link "[STREET_ADDRESS][PERSON_NAME][PERSON_NAME]" at bounding box center [198, 306] width 123 height 7
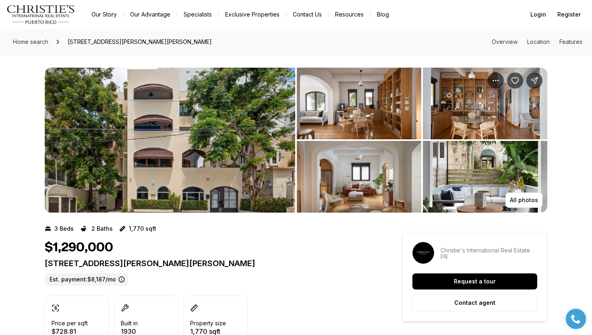
click at [179, 160] on img "View image gallery" at bounding box center [170, 140] width 250 height 145
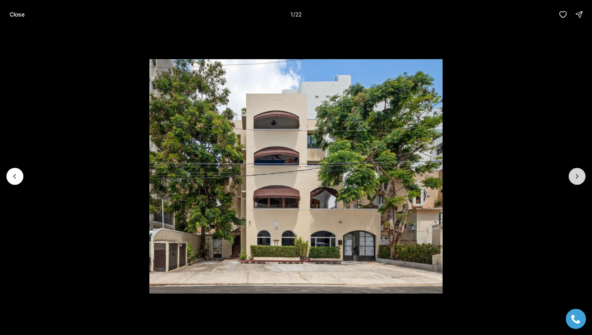
click at [577, 181] on button "Next slide" at bounding box center [576, 176] width 17 height 17
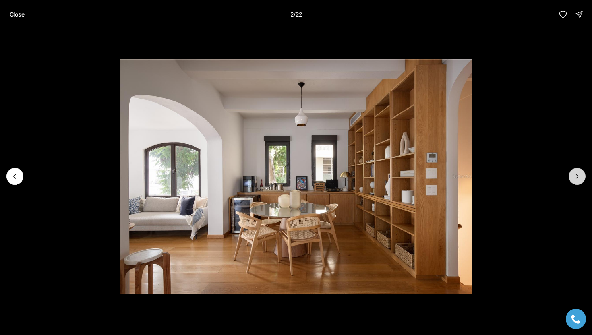
click at [577, 181] on button "Next slide" at bounding box center [576, 176] width 17 height 17
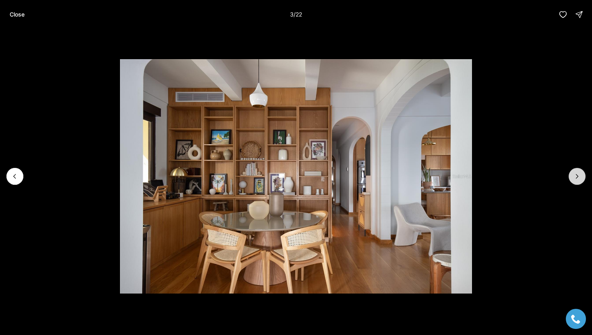
click at [577, 181] on button "Next slide" at bounding box center [576, 176] width 17 height 17
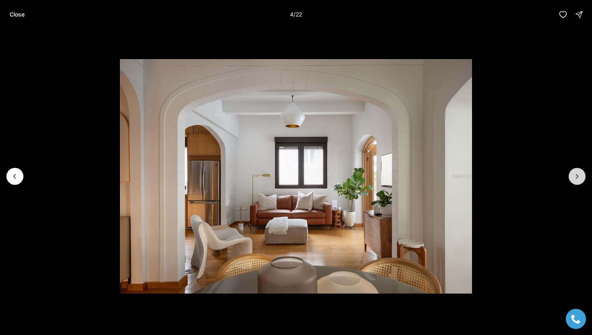
click at [577, 181] on button "Next slide" at bounding box center [576, 176] width 17 height 17
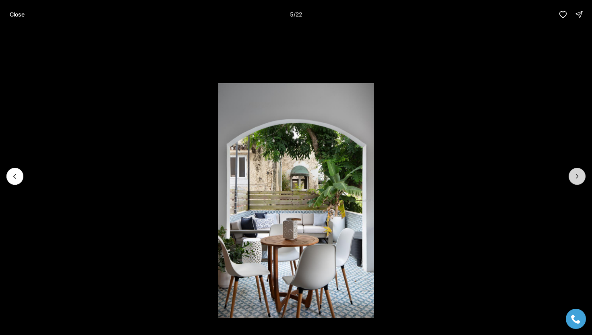
click at [577, 181] on button "Next slide" at bounding box center [576, 176] width 17 height 17
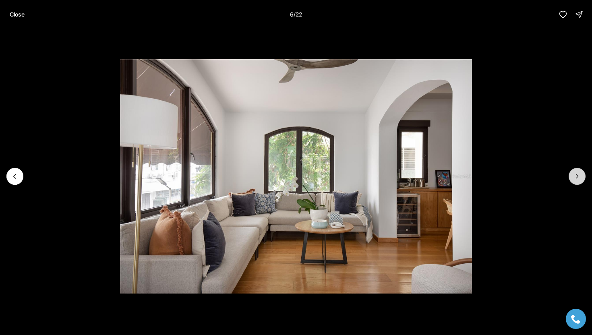
click at [577, 181] on button "Next slide" at bounding box center [576, 176] width 17 height 17
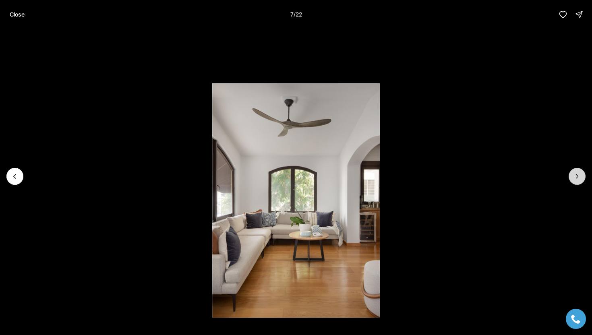
click at [577, 181] on button "Next slide" at bounding box center [576, 176] width 17 height 17
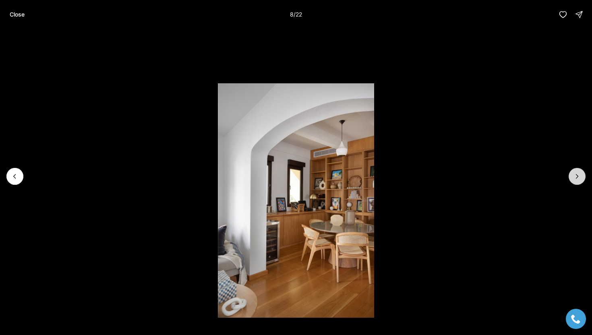
click at [577, 181] on button "Next slide" at bounding box center [576, 176] width 17 height 17
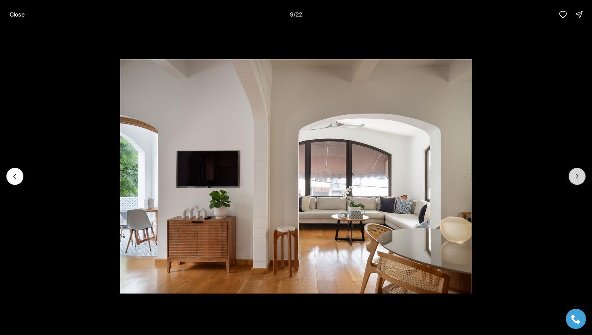
click at [577, 181] on button "Next slide" at bounding box center [576, 176] width 17 height 17
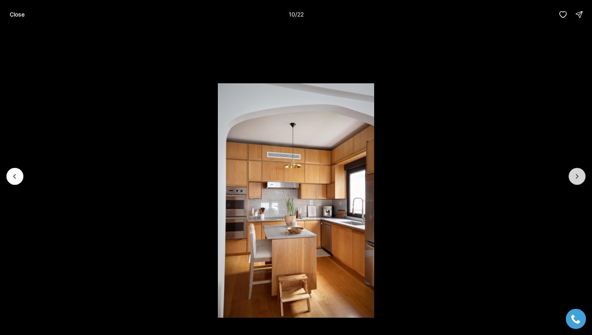
click at [577, 181] on button "Next slide" at bounding box center [576, 176] width 17 height 17
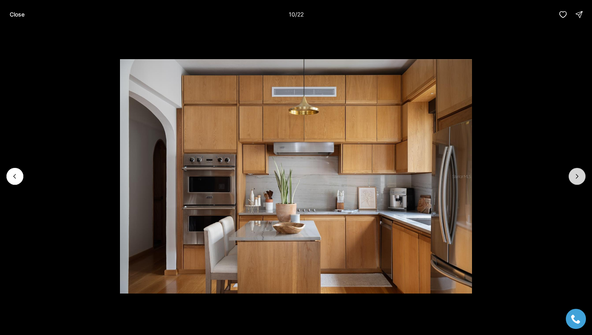
click at [577, 181] on button "Next slide" at bounding box center [576, 176] width 17 height 17
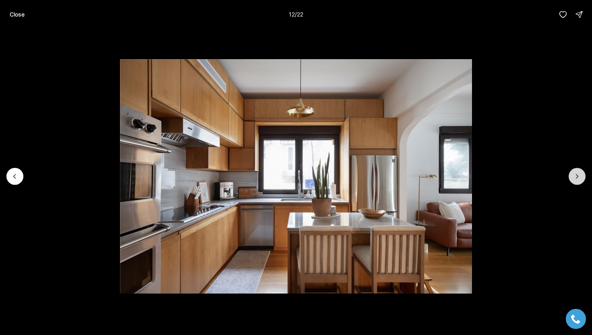
click at [577, 181] on button "Next slide" at bounding box center [576, 176] width 17 height 17
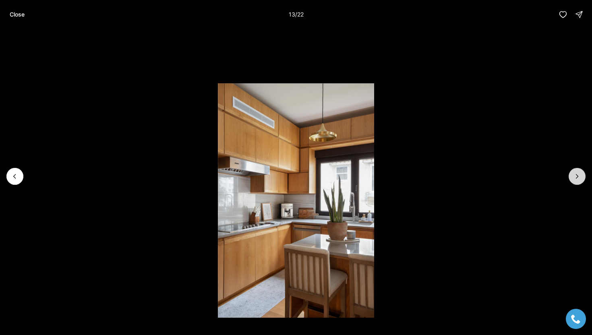
click at [577, 181] on button "Next slide" at bounding box center [576, 176] width 17 height 17
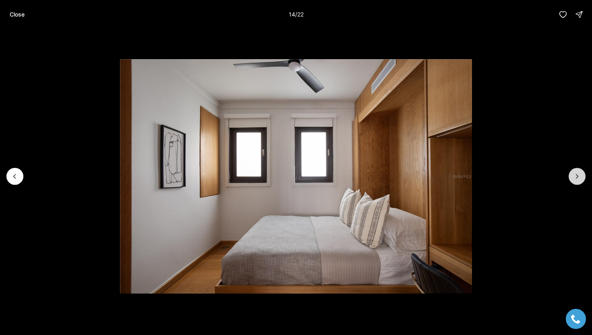
click at [577, 181] on button "Next slide" at bounding box center [576, 176] width 17 height 17
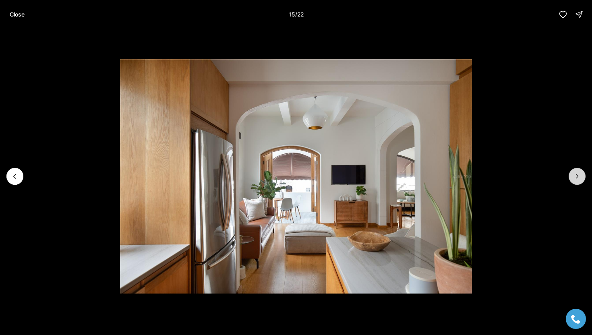
click at [577, 181] on button "Next slide" at bounding box center [576, 176] width 17 height 17
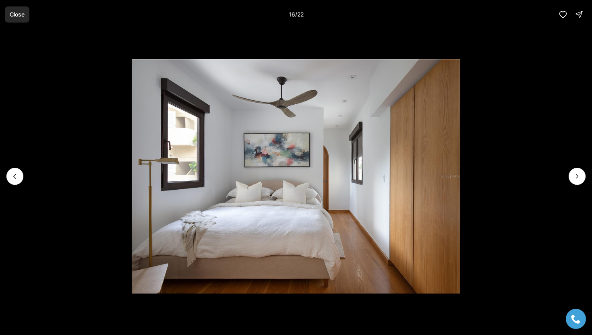
click at [13, 15] on p "Close" at bounding box center [17, 14] width 15 height 6
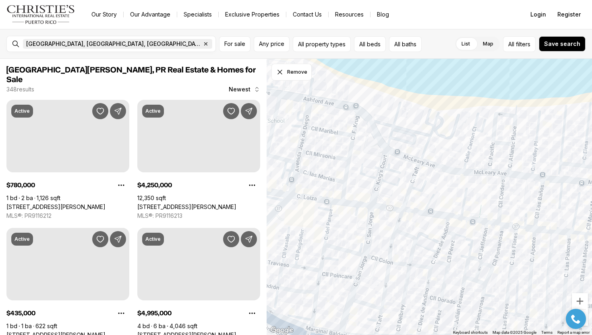
scroll to position [284, 0]
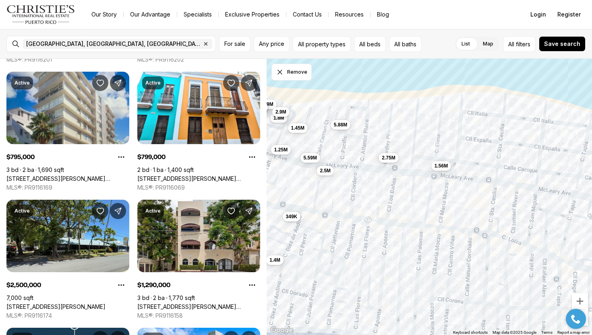
drag, startPoint x: 501, startPoint y: 151, endPoint x: 346, endPoint y: 143, distance: 155.1
click at [346, 143] on div "610K 1.9M 1.55M 1.8M 1.45M 3.2M 965K 1.5M 585K 318K 3.3M 645K 1.4M 1.8M 790K 1.…" at bounding box center [429, 197] width 326 height 277
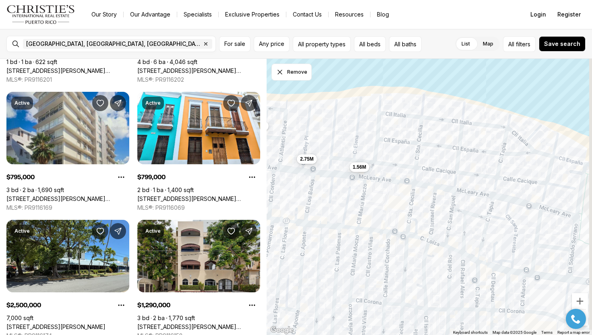
drag, startPoint x: 468, startPoint y: 135, endPoint x: 297, endPoint y: 137, distance: 171.5
click at [297, 137] on div "1.45M 1.56M 2.9M 2.5M 5.59M 1.25M 2.75M 349K 5.88M" at bounding box center [429, 197] width 326 height 277
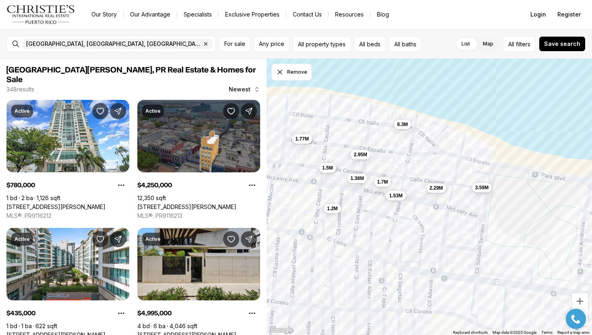
click at [483, 191] on button "3.59M" at bounding box center [482, 187] width 20 height 10
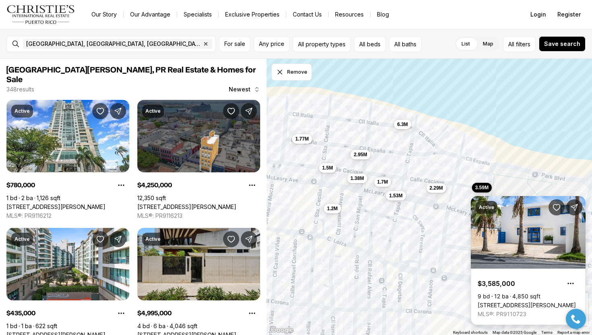
click at [506, 301] on link "[STREET_ADDRESS][PERSON_NAME]" at bounding box center [526, 304] width 98 height 7
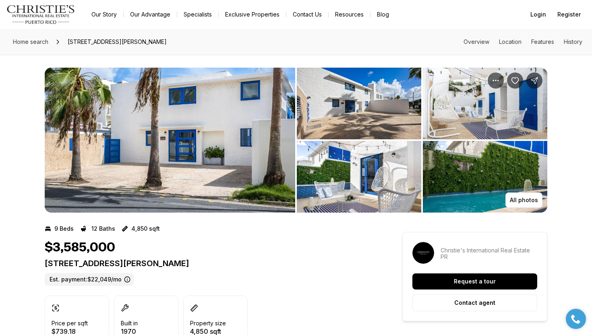
click at [211, 118] on img "View image gallery" at bounding box center [170, 140] width 250 height 145
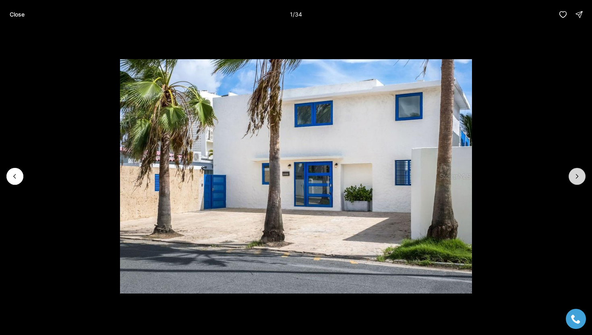
click at [576, 181] on button "Next slide" at bounding box center [576, 176] width 17 height 17
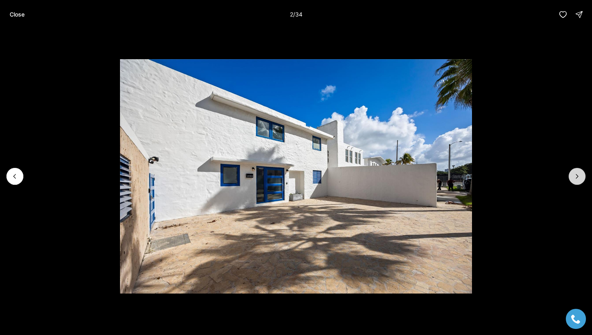
click at [576, 181] on button "Next slide" at bounding box center [576, 176] width 17 height 17
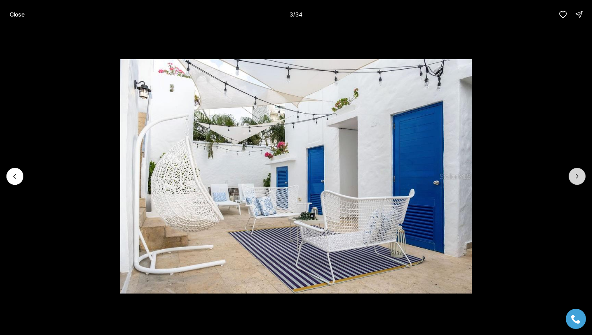
click at [576, 181] on button "Next slide" at bounding box center [576, 176] width 17 height 17
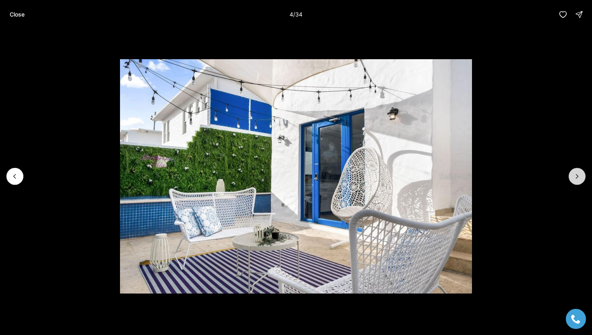
click at [576, 181] on button "Next slide" at bounding box center [576, 176] width 17 height 17
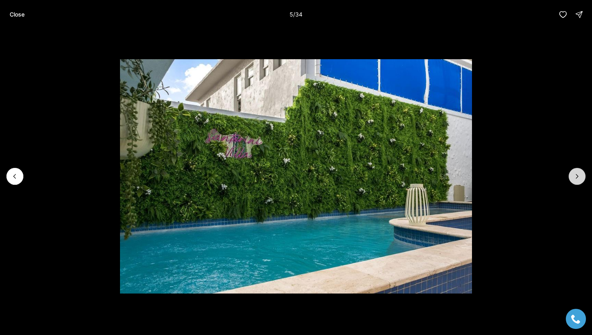
click at [576, 181] on button "Next slide" at bounding box center [576, 176] width 17 height 17
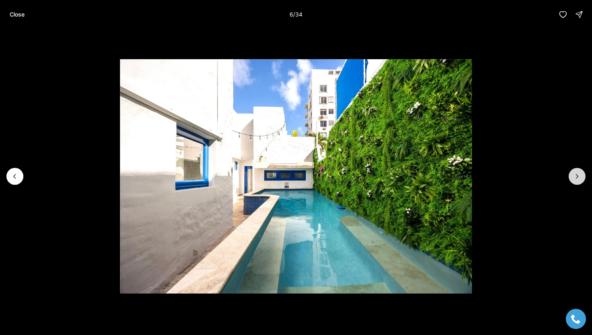
click at [576, 181] on button "Next slide" at bounding box center [576, 176] width 17 height 17
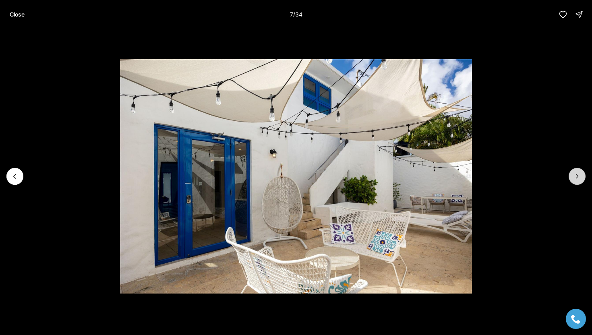
click at [576, 181] on button "Next slide" at bounding box center [576, 176] width 17 height 17
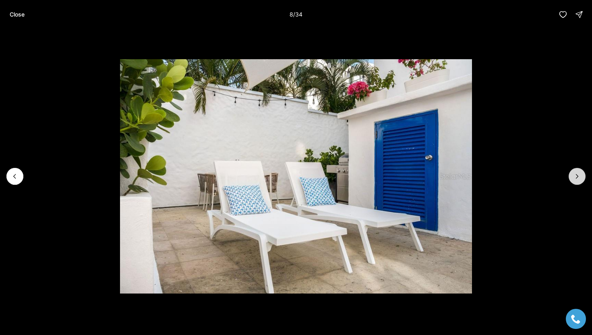
click at [576, 181] on button "Next slide" at bounding box center [576, 176] width 17 height 17
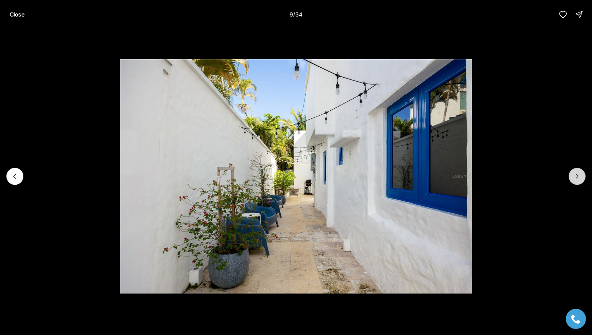
click at [576, 181] on button "Next slide" at bounding box center [576, 176] width 17 height 17
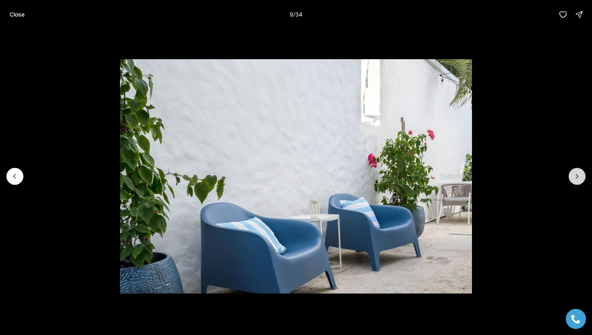
click at [576, 181] on button "Next slide" at bounding box center [576, 176] width 17 height 17
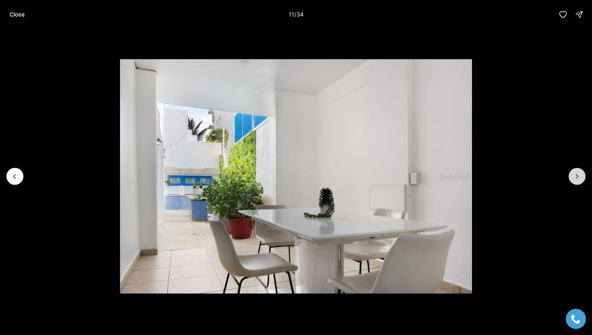
click at [576, 181] on button "Next slide" at bounding box center [576, 176] width 17 height 17
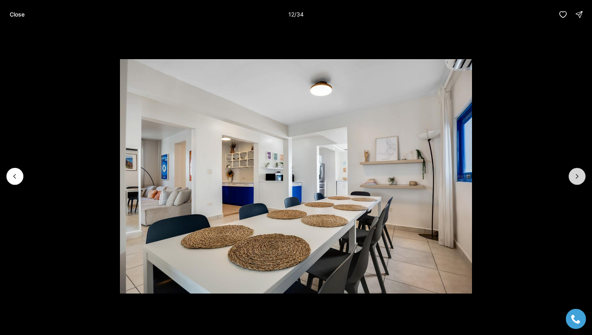
click at [576, 181] on button "Next slide" at bounding box center [576, 176] width 17 height 17
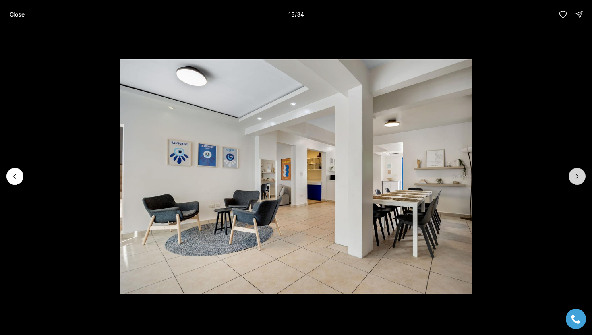
click at [576, 181] on button "Next slide" at bounding box center [576, 176] width 17 height 17
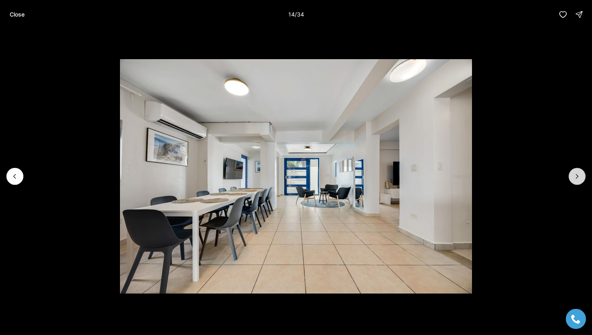
click at [576, 181] on button "Next slide" at bounding box center [576, 176] width 17 height 17
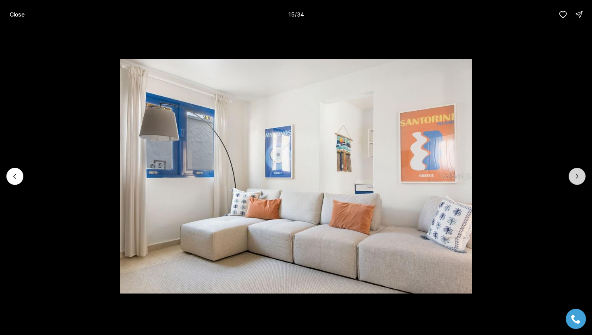
click at [576, 181] on button "Next slide" at bounding box center [576, 176] width 17 height 17
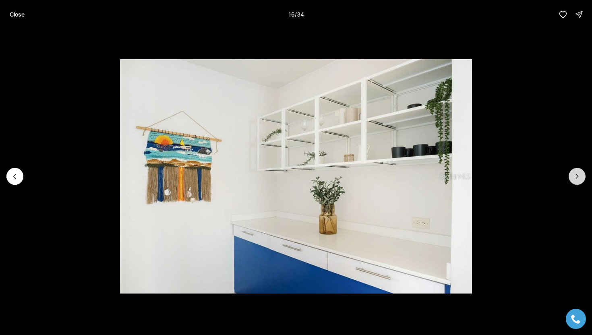
click at [576, 181] on button "Next slide" at bounding box center [576, 176] width 17 height 17
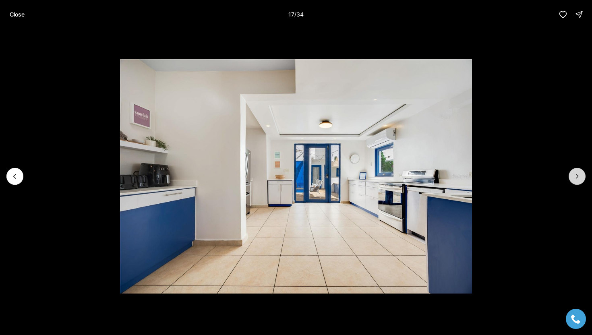
click at [576, 181] on button "Next slide" at bounding box center [576, 176] width 17 height 17
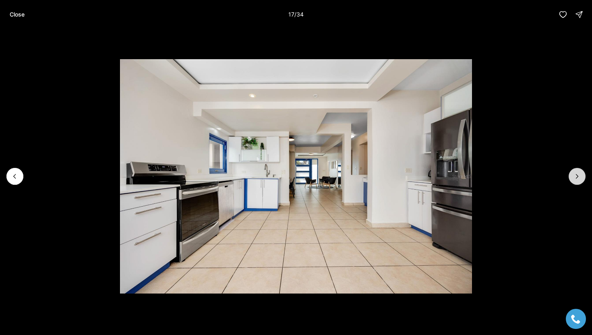
click at [576, 181] on button "Next slide" at bounding box center [576, 176] width 17 height 17
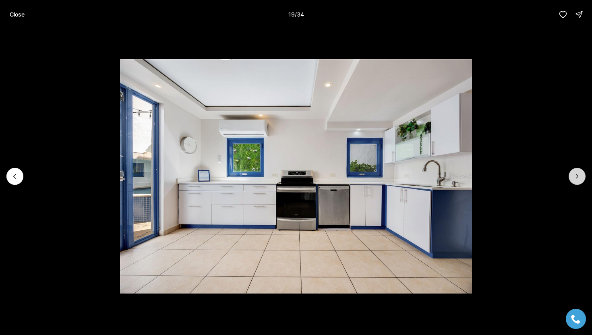
click at [576, 181] on button "Next slide" at bounding box center [576, 176] width 17 height 17
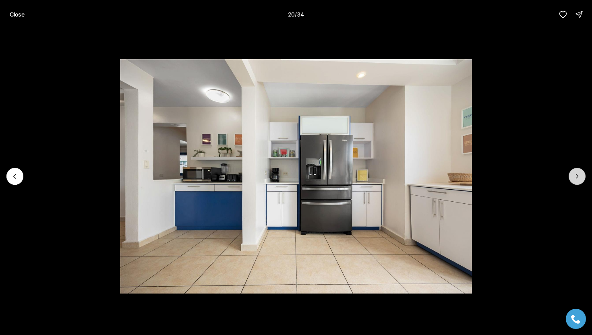
click at [576, 181] on button "Next slide" at bounding box center [576, 176] width 17 height 17
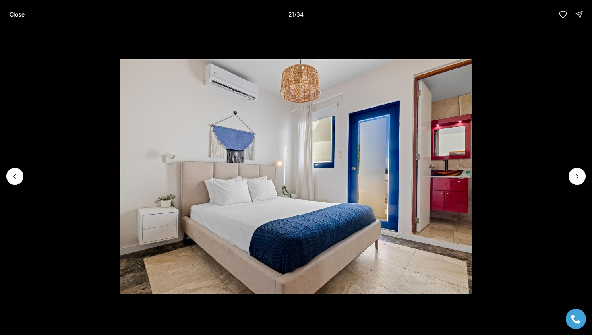
click at [24, 178] on li "21 of 34" at bounding box center [296, 176] width 592 height 295
click at [12, 176] on icon "Previous slide" at bounding box center [15, 176] width 8 height 8
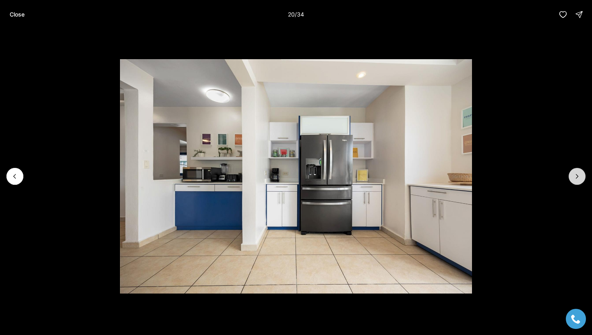
click at [580, 171] on button "Next slide" at bounding box center [576, 176] width 17 height 17
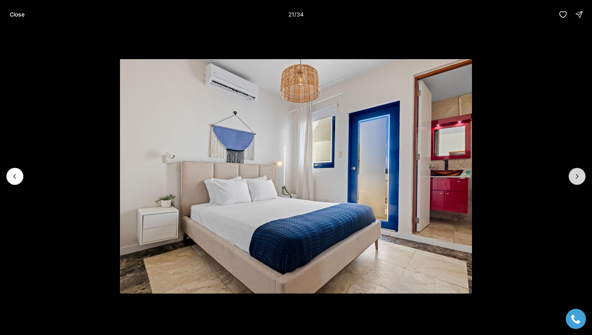
click at [581, 172] on button "Next slide" at bounding box center [576, 176] width 17 height 17
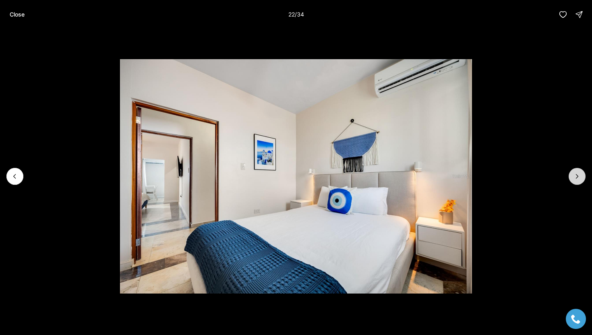
click at [581, 172] on button "Next slide" at bounding box center [576, 176] width 17 height 17
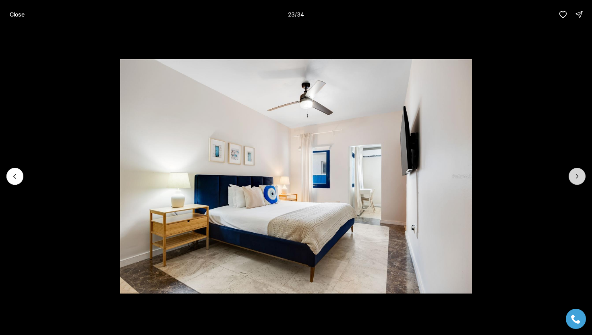
click at [581, 172] on button "Next slide" at bounding box center [576, 176] width 17 height 17
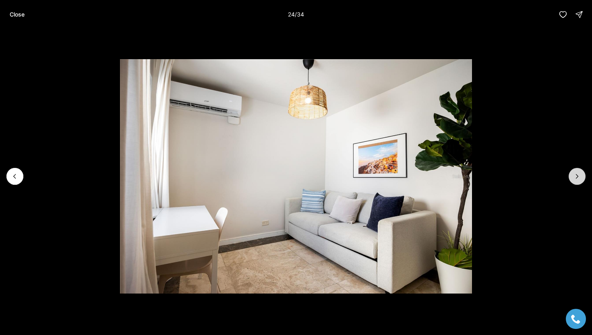
click at [581, 172] on button "Next slide" at bounding box center [576, 176] width 17 height 17
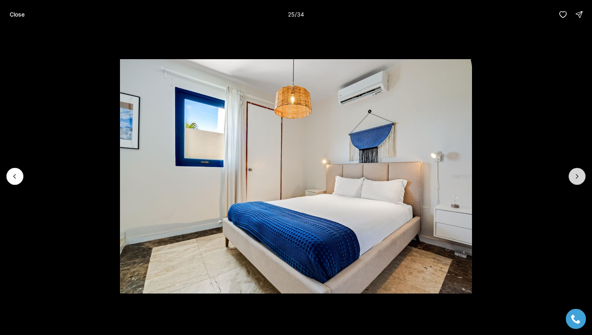
click at [580, 172] on icon "Next slide" at bounding box center [577, 176] width 8 height 8
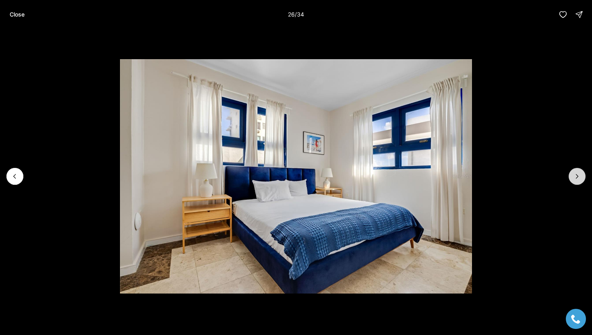
click at [580, 172] on icon "Next slide" at bounding box center [577, 176] width 8 height 8
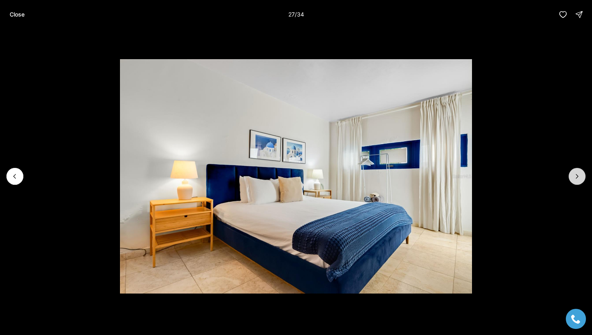
click at [580, 172] on icon "Next slide" at bounding box center [577, 176] width 8 height 8
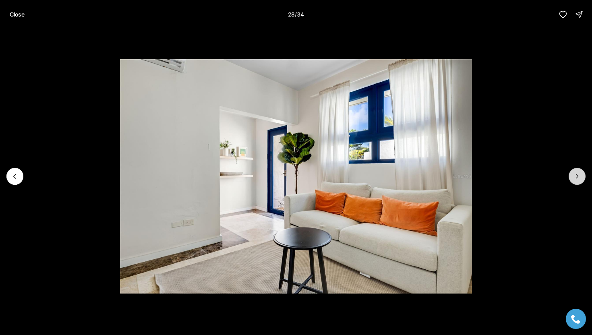
click at [580, 172] on icon "Next slide" at bounding box center [577, 176] width 8 height 8
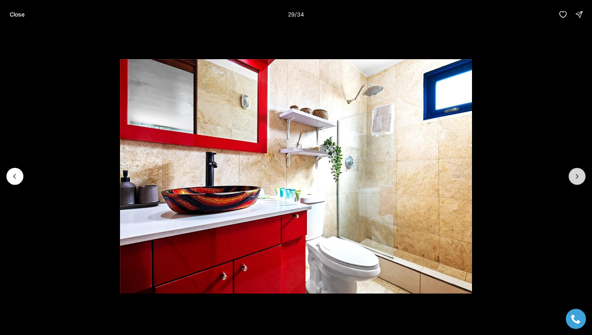
click at [580, 172] on icon "Next slide" at bounding box center [577, 176] width 8 height 8
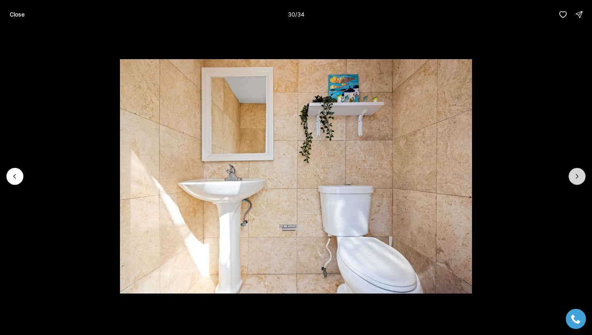
click at [580, 172] on icon "Next slide" at bounding box center [577, 176] width 8 height 8
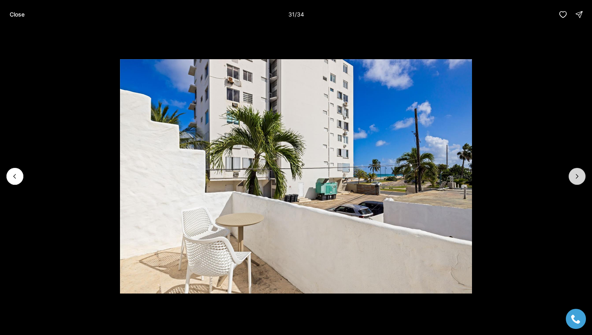
click at [580, 172] on icon "Next slide" at bounding box center [577, 176] width 8 height 8
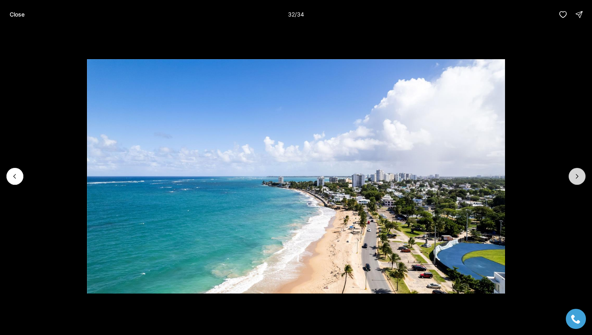
click at [580, 172] on icon "Next slide" at bounding box center [577, 176] width 8 height 8
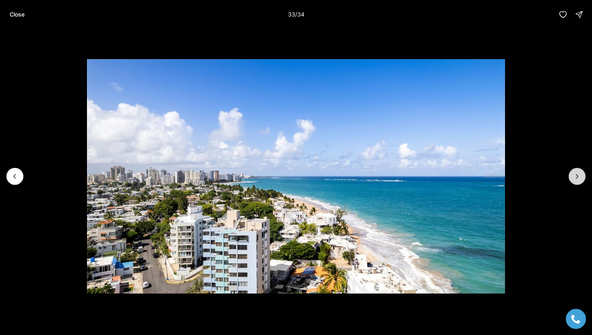
click at [580, 172] on icon "Next slide" at bounding box center [577, 176] width 8 height 8
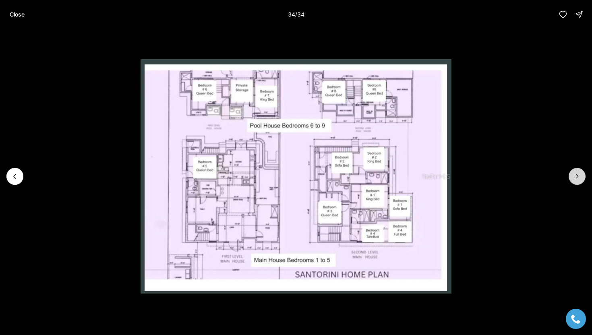
click at [580, 172] on div at bounding box center [576, 176] width 17 height 17
click at [19, 15] on p "Close" at bounding box center [17, 14] width 15 height 6
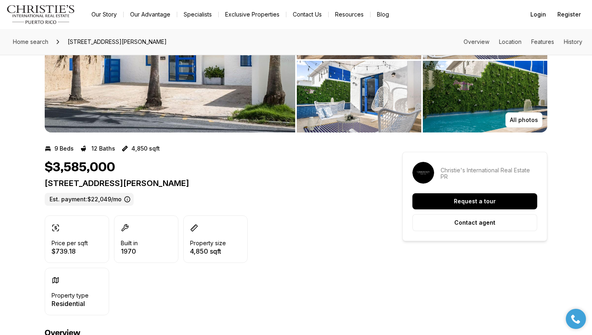
scroll to position [81, 0]
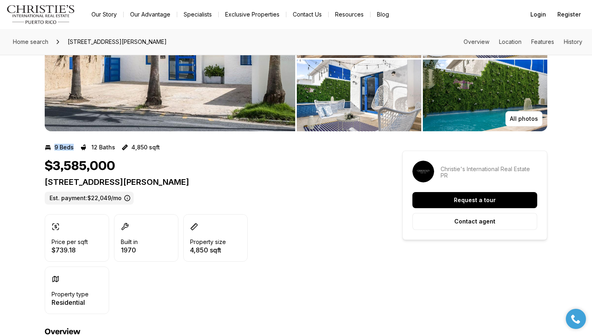
drag, startPoint x: 72, startPoint y: 147, endPoint x: 42, endPoint y: 143, distance: 30.0
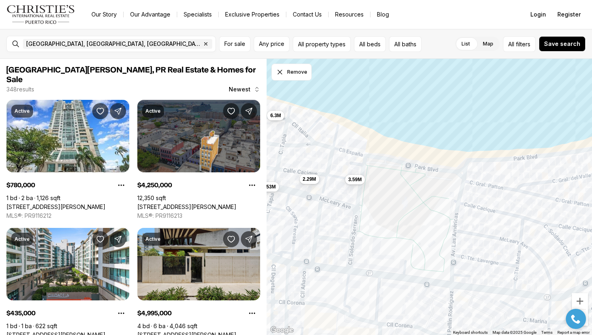
drag, startPoint x: 444, startPoint y: 157, endPoint x: 314, endPoint y: 149, distance: 129.9
click at [314, 149] on div "1.38M 1.7M 1.53M 2.29M 3.59M 1.5M 2.95M 1.2M 6.3M 1.77M" at bounding box center [429, 197] width 326 height 277
click at [525, 213] on span "449K" at bounding box center [530, 211] width 12 height 6
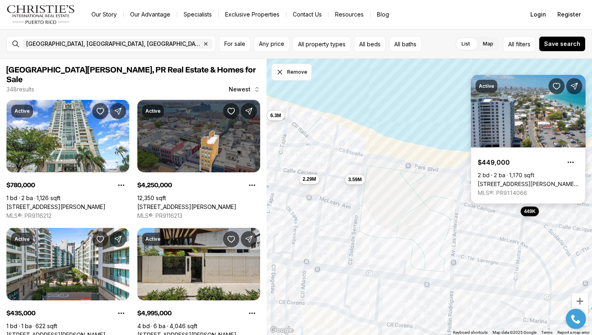
click at [497, 180] on link "[STREET_ADDRESS][PERSON_NAME][PERSON_NAME]" at bounding box center [527, 183] width 101 height 7
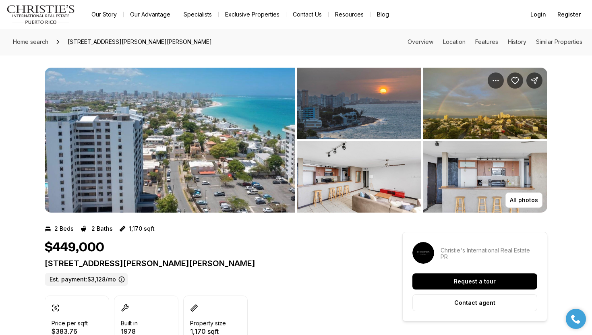
click at [165, 195] on img "View image gallery" at bounding box center [170, 140] width 250 height 145
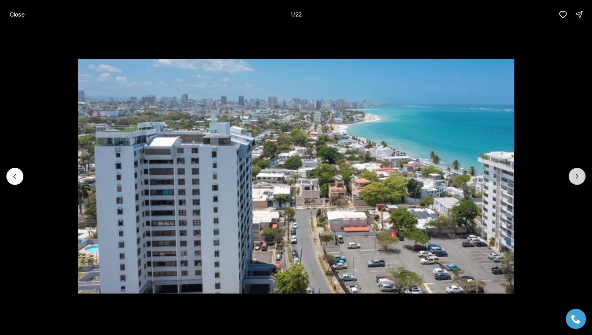
click at [571, 175] on button "Next slide" at bounding box center [576, 176] width 17 height 17
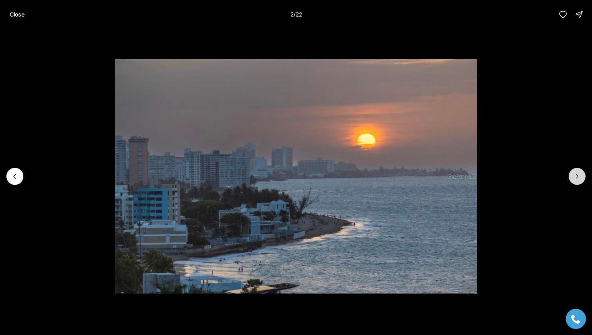
click at [571, 175] on button "Next slide" at bounding box center [576, 176] width 17 height 17
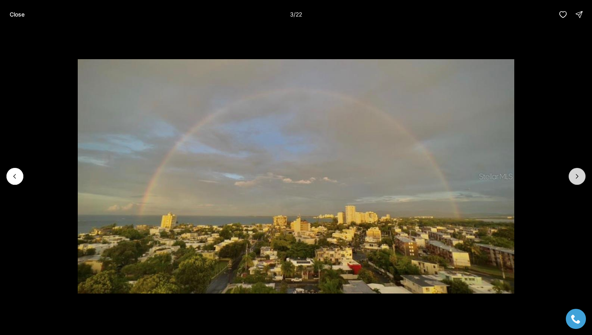
click at [571, 175] on button "Next slide" at bounding box center [576, 176] width 17 height 17
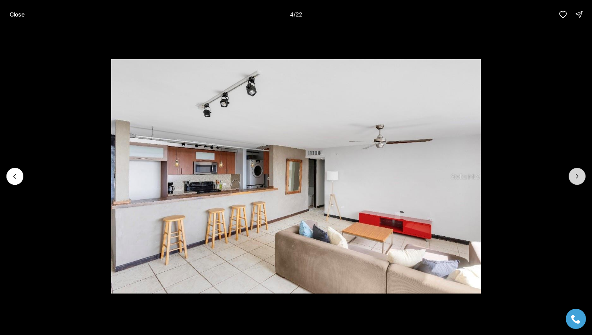
click at [571, 175] on button "Next slide" at bounding box center [576, 176] width 17 height 17
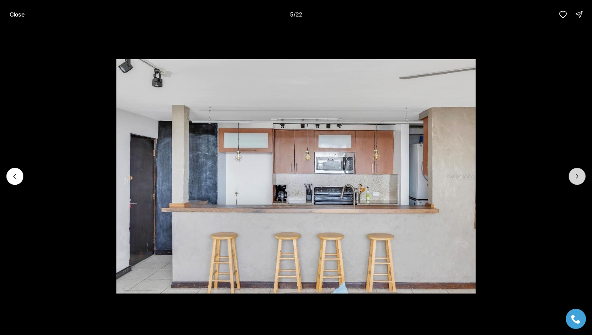
click at [571, 175] on button "Next slide" at bounding box center [576, 176] width 17 height 17
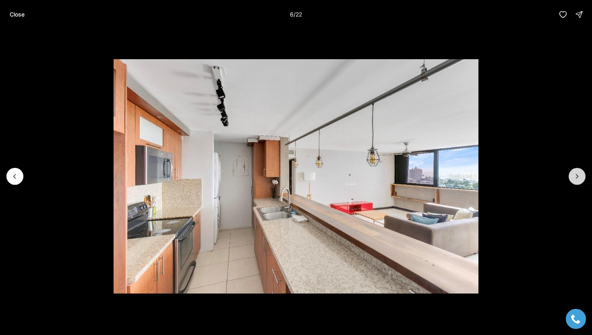
click at [571, 175] on button "Next slide" at bounding box center [576, 176] width 17 height 17
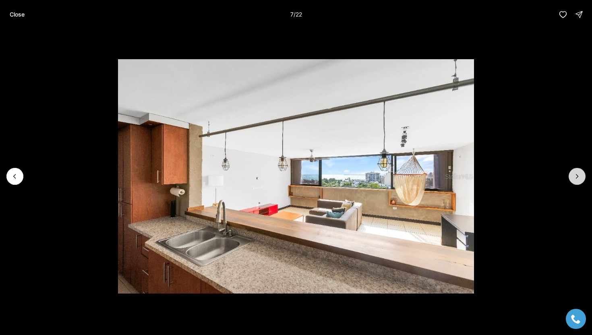
click at [571, 175] on button "Next slide" at bounding box center [576, 176] width 17 height 17
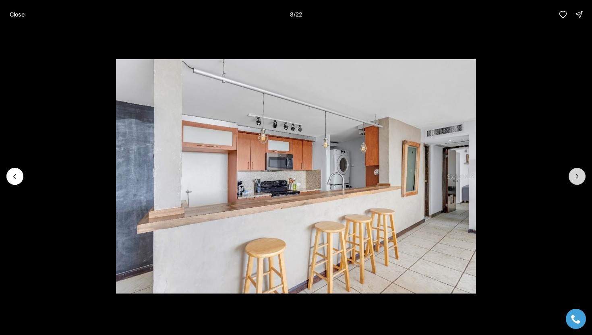
click at [571, 175] on button "Next slide" at bounding box center [576, 176] width 17 height 17
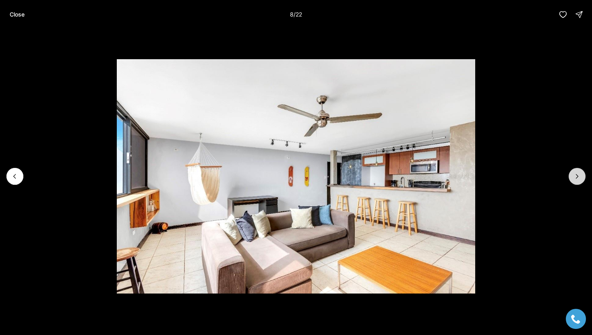
click at [571, 175] on button "Next slide" at bounding box center [576, 176] width 17 height 17
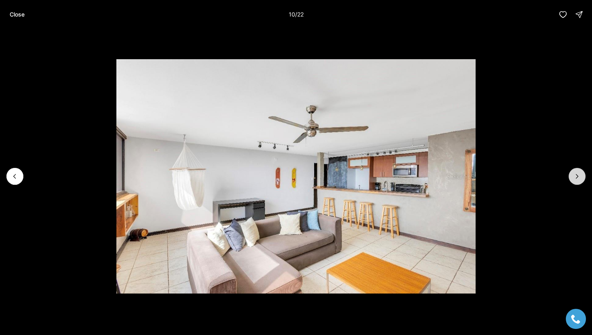
click at [571, 175] on button "Next slide" at bounding box center [576, 176] width 17 height 17
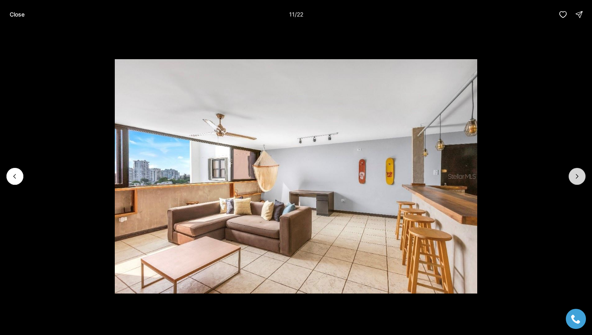
click at [571, 175] on button "Next slide" at bounding box center [576, 176] width 17 height 17
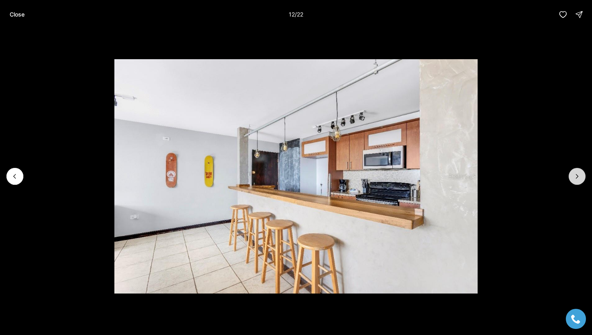
click at [571, 175] on button "Next slide" at bounding box center [576, 176] width 17 height 17
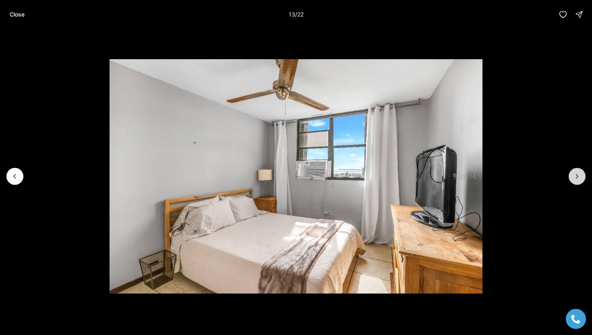
click at [571, 175] on button "Next slide" at bounding box center [576, 176] width 17 height 17
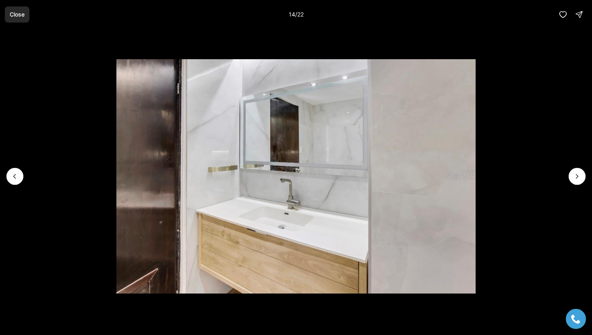
click at [11, 9] on button "Close" at bounding box center [17, 14] width 25 height 16
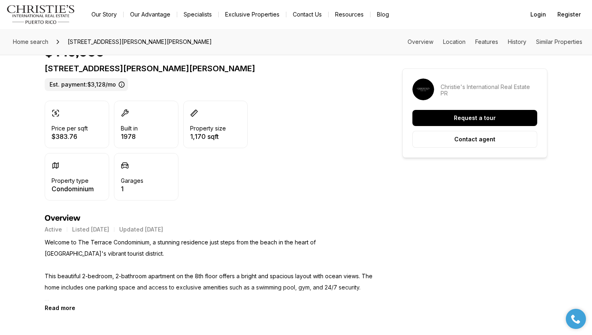
scroll to position [206, 0]
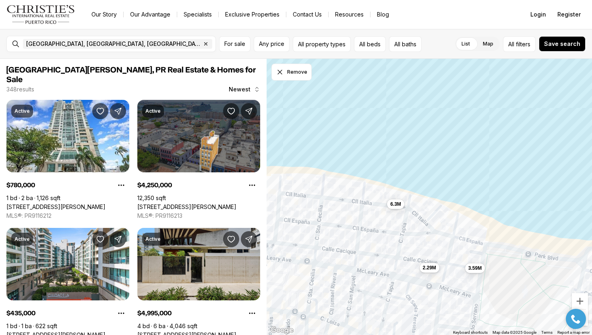
drag, startPoint x: 422, startPoint y: 158, endPoint x: 540, endPoint y: 247, distance: 148.0
click at [541, 247] on div "6.75M 449K 2.29M 3.59M 6.3M" at bounding box center [429, 197] width 326 height 277
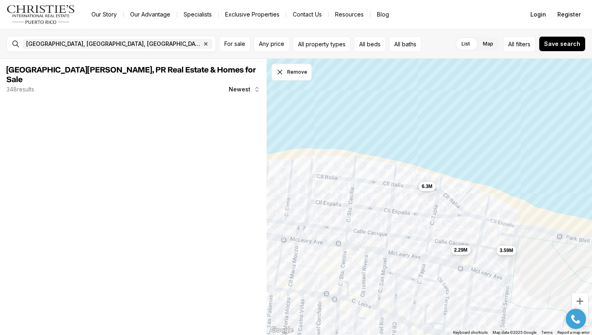
drag, startPoint x: 384, startPoint y: 229, endPoint x: 423, endPoint y: 212, distance: 42.5
click at [423, 212] on div "2.29M 3.59M 6.3M" at bounding box center [429, 197] width 326 height 277
click at [425, 185] on span "6.3M" at bounding box center [426, 185] width 11 height 6
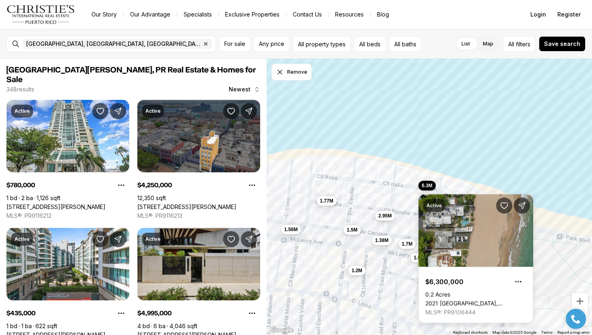
click at [382, 217] on span "2.95M" at bounding box center [384, 216] width 13 height 6
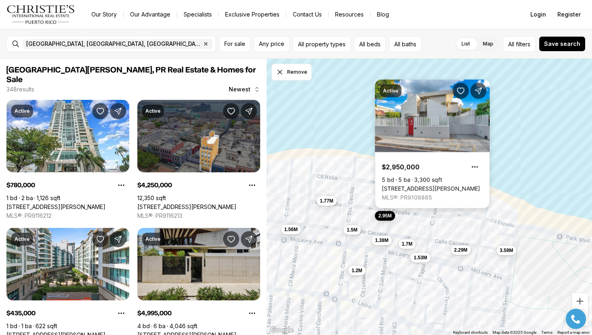
click at [418, 185] on link "[STREET_ADDRESS][PERSON_NAME]" at bounding box center [431, 188] width 98 height 7
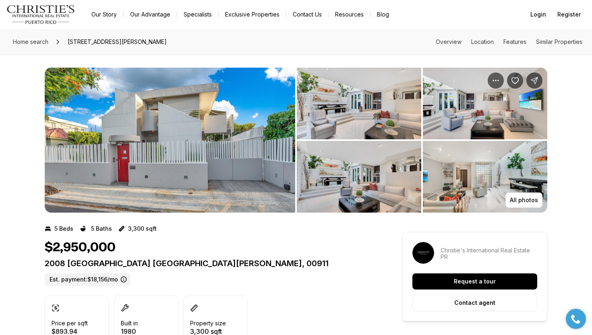
click at [242, 144] on img "View image gallery" at bounding box center [170, 140] width 250 height 145
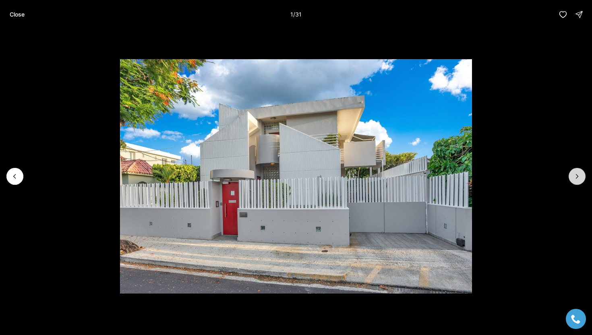
click at [573, 175] on icon "Next slide" at bounding box center [577, 176] width 8 height 8
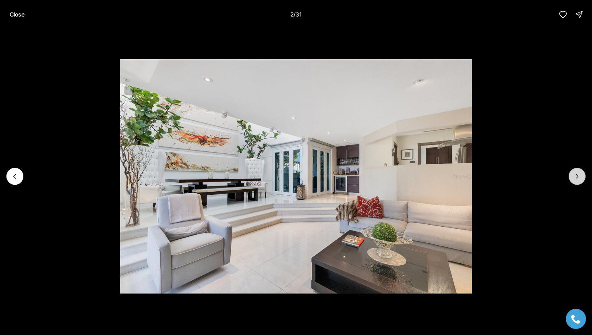
click at [573, 175] on icon "Next slide" at bounding box center [577, 176] width 8 height 8
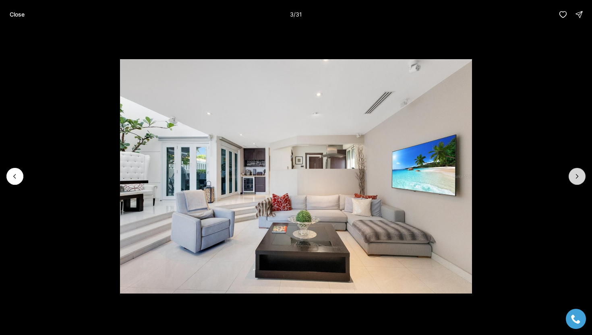
click at [573, 175] on icon "Next slide" at bounding box center [577, 176] width 8 height 8
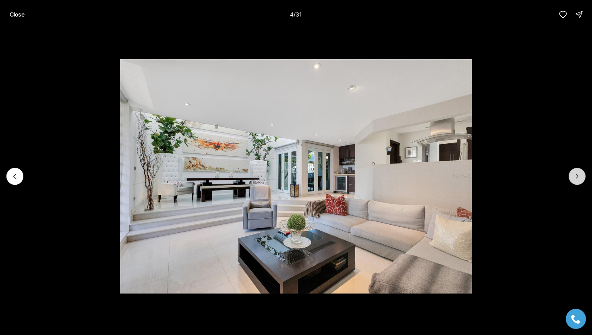
click at [573, 175] on icon "Next slide" at bounding box center [577, 176] width 8 height 8
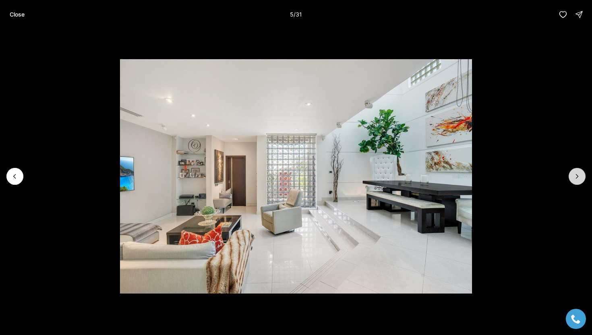
click at [573, 175] on icon "Next slide" at bounding box center [577, 176] width 8 height 8
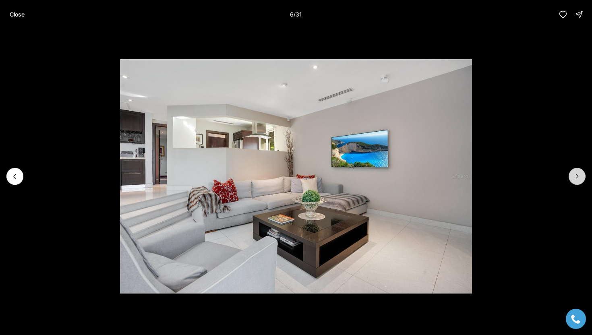
click at [574, 175] on icon "Next slide" at bounding box center [577, 176] width 8 height 8
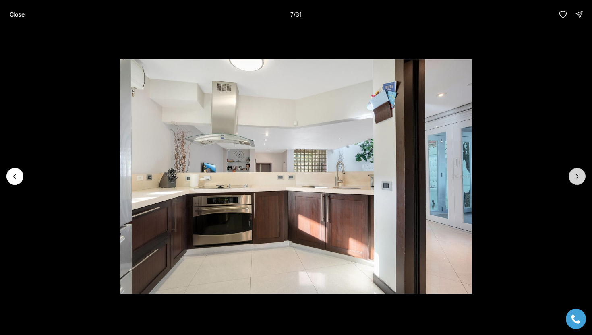
click at [574, 175] on icon "Next slide" at bounding box center [577, 176] width 8 height 8
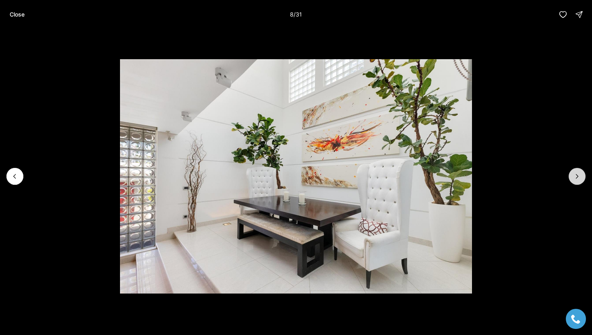
click at [574, 175] on icon "Next slide" at bounding box center [577, 176] width 8 height 8
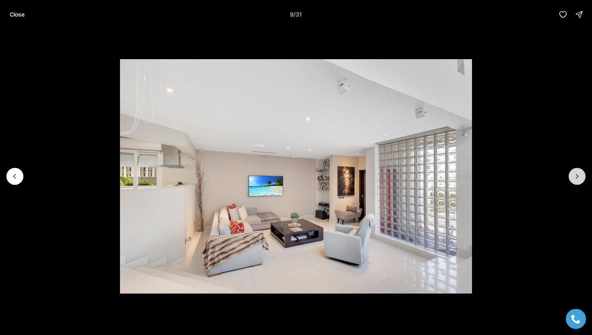
click at [574, 175] on icon "Next slide" at bounding box center [577, 176] width 8 height 8
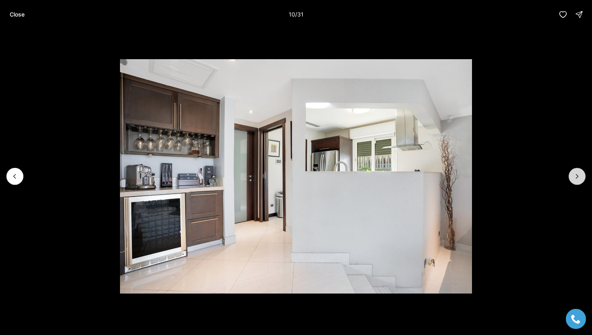
click at [574, 175] on icon "Next slide" at bounding box center [577, 176] width 8 height 8
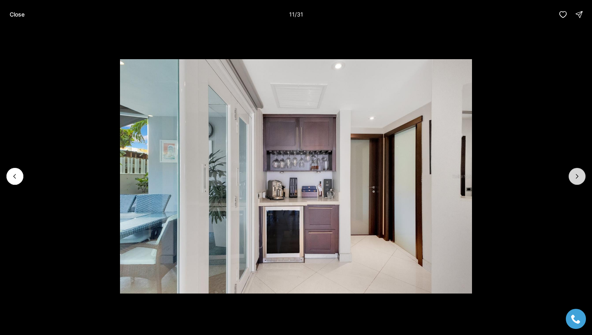
click at [574, 175] on icon "Next slide" at bounding box center [577, 176] width 8 height 8
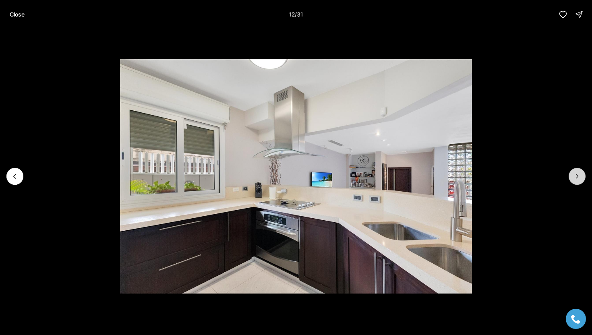
click at [574, 176] on icon "Next slide" at bounding box center [577, 176] width 8 height 8
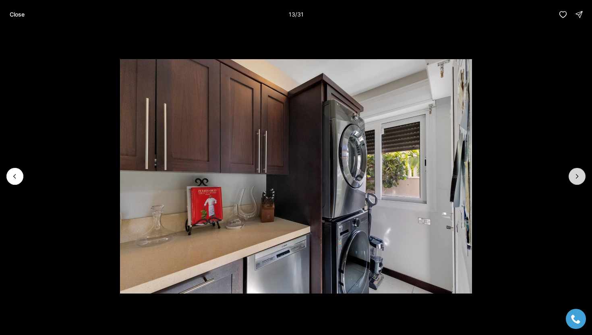
click at [574, 176] on icon "Next slide" at bounding box center [577, 176] width 8 height 8
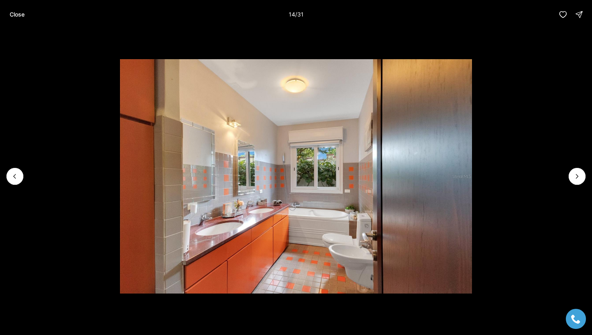
click at [25, 171] on li "14 of 31" at bounding box center [296, 176] width 592 height 295
click at [16, 175] on icon "Previous slide" at bounding box center [15, 176] width 8 height 8
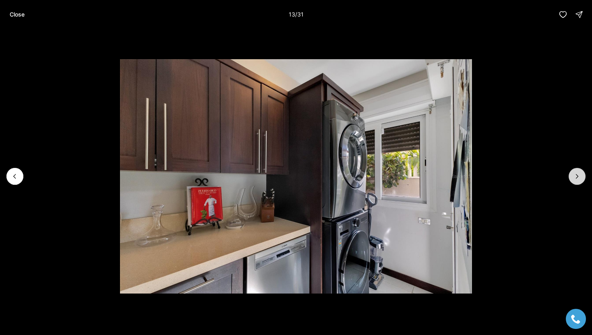
click at [578, 175] on icon "Next slide" at bounding box center [577, 176] width 8 height 8
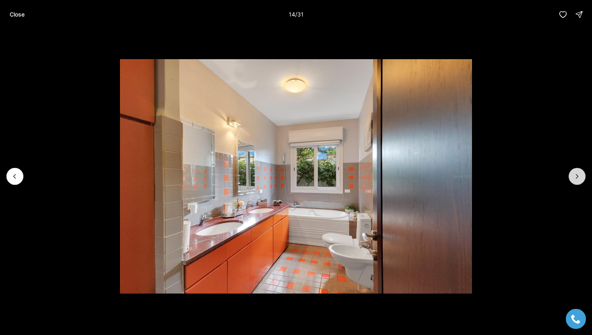
click at [578, 175] on icon "Next slide" at bounding box center [577, 176] width 8 height 8
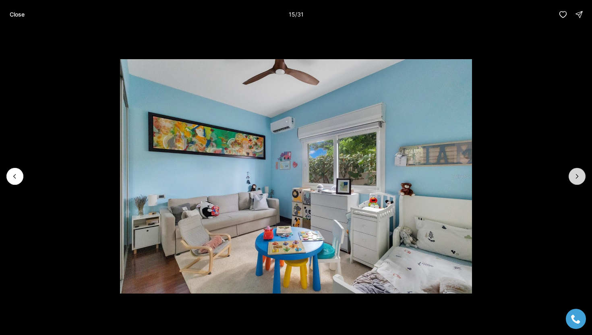
click at [578, 175] on icon "Next slide" at bounding box center [577, 176] width 8 height 8
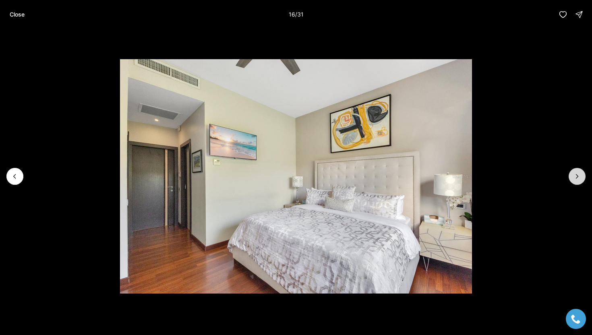
click at [578, 175] on icon "Next slide" at bounding box center [577, 176] width 8 height 8
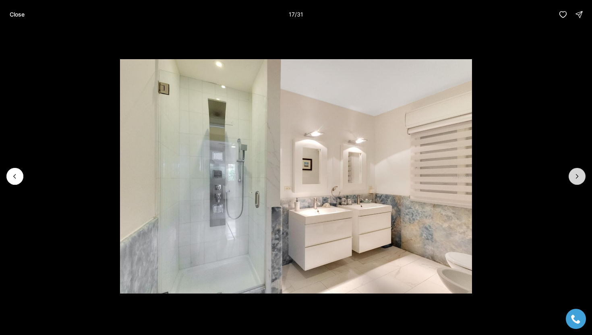
click at [578, 175] on icon "Next slide" at bounding box center [577, 176] width 8 height 8
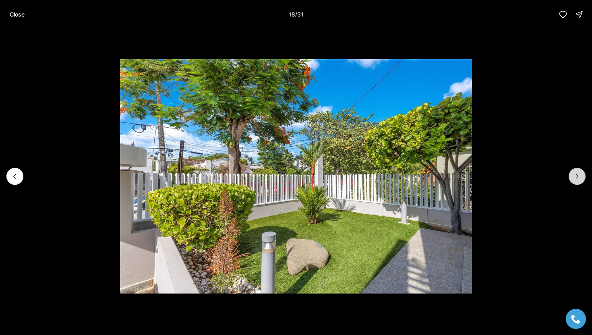
click at [578, 175] on icon "Next slide" at bounding box center [577, 176] width 8 height 8
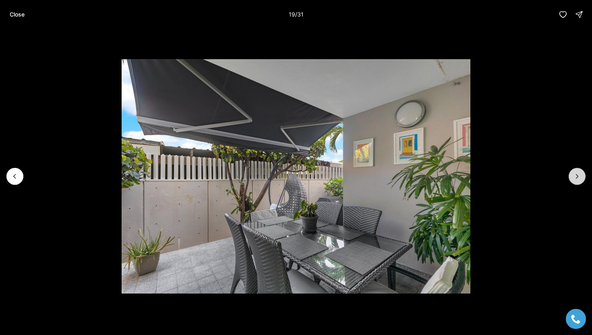
click at [578, 175] on icon "Next slide" at bounding box center [577, 176] width 8 height 8
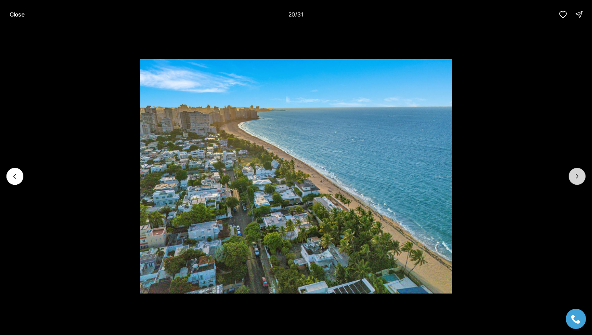
click at [578, 175] on icon "Next slide" at bounding box center [577, 176] width 8 height 8
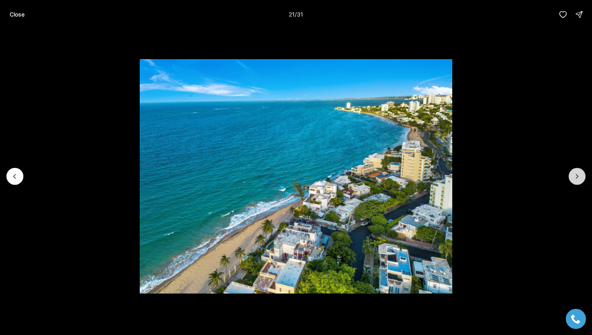
click at [578, 175] on icon "Next slide" at bounding box center [577, 176] width 8 height 8
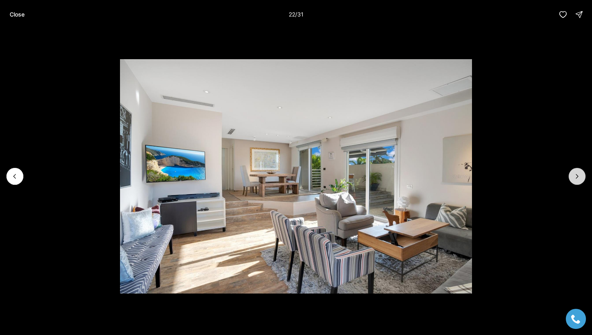
click at [578, 175] on icon "Next slide" at bounding box center [577, 176] width 8 height 8
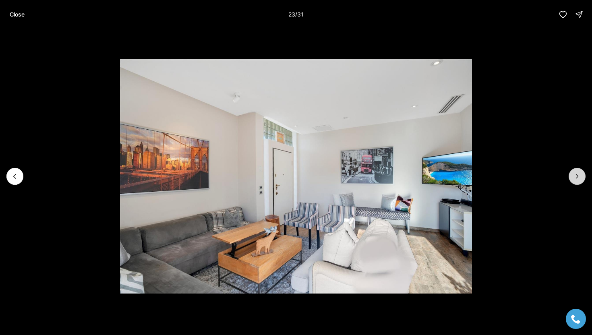
click at [578, 175] on icon "Next slide" at bounding box center [577, 176] width 8 height 8
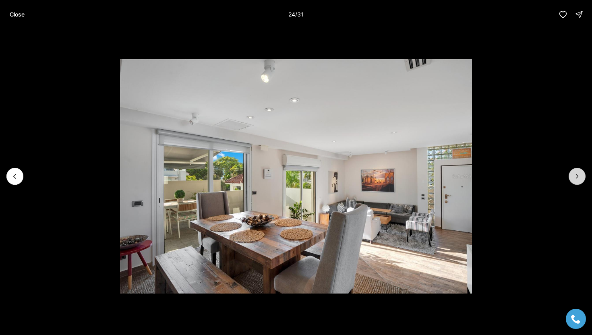
click at [578, 175] on icon "Next slide" at bounding box center [577, 176] width 8 height 8
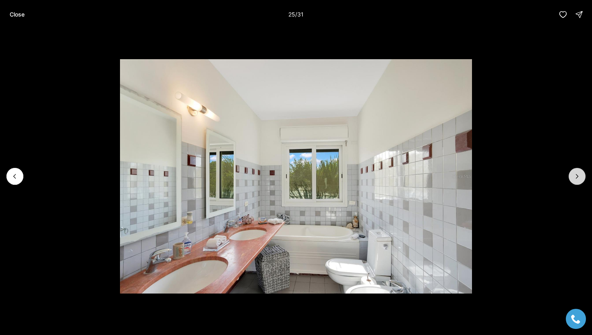
click at [578, 175] on icon "Next slide" at bounding box center [577, 176] width 8 height 8
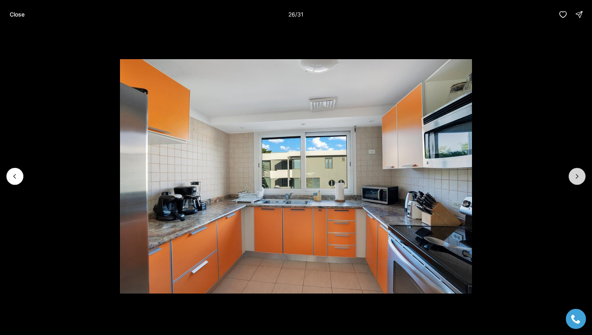
click at [578, 175] on icon "Next slide" at bounding box center [577, 176] width 8 height 8
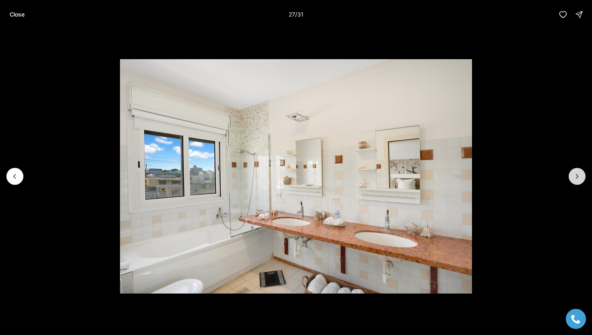
click at [578, 175] on icon "Next slide" at bounding box center [577, 176] width 8 height 8
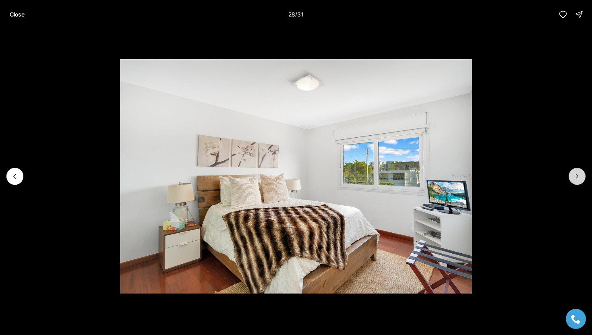
click at [579, 175] on icon "Next slide" at bounding box center [577, 176] width 8 height 8
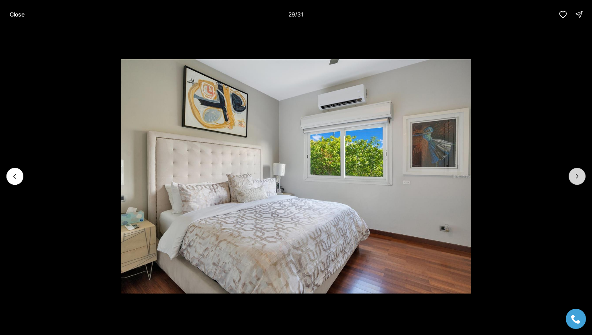
click at [579, 175] on icon "Next slide" at bounding box center [577, 176] width 8 height 8
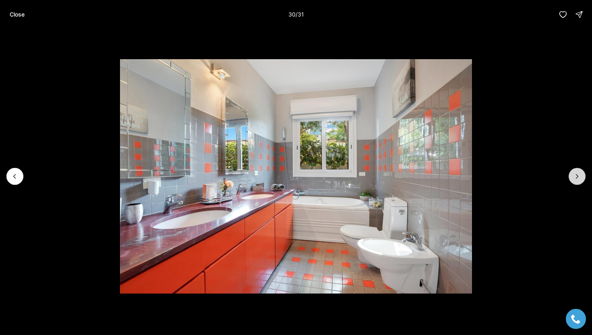
click at [579, 175] on icon "Next slide" at bounding box center [577, 176] width 8 height 8
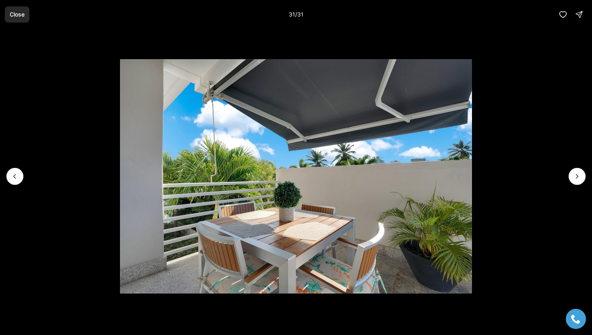
click at [12, 10] on button "Close" at bounding box center [17, 14] width 25 height 16
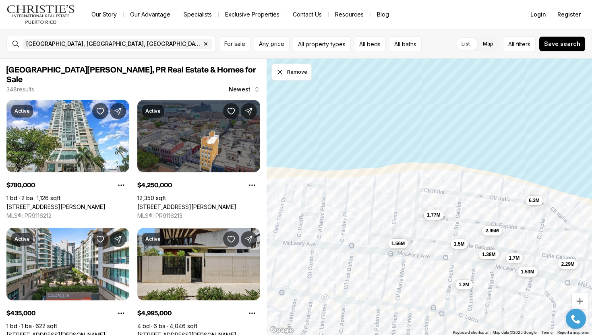
drag, startPoint x: 343, startPoint y: 178, endPoint x: 473, endPoint y: 188, distance: 130.4
click at [476, 188] on div "1.38M 1.56M 1.7M 1.53M 2.29M 3.59M 1.5M 2.95M 1.2M 6.3M 1.77M" at bounding box center [429, 197] width 326 height 277
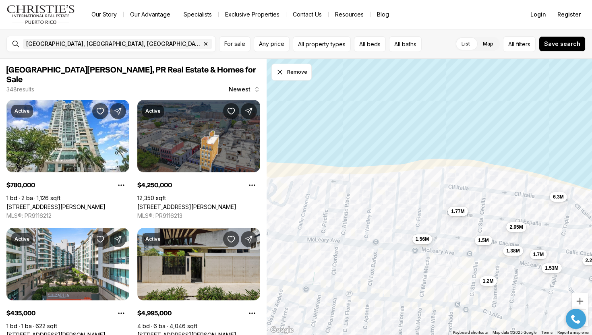
click at [422, 237] on span "1.56M" at bounding box center [421, 239] width 13 height 6
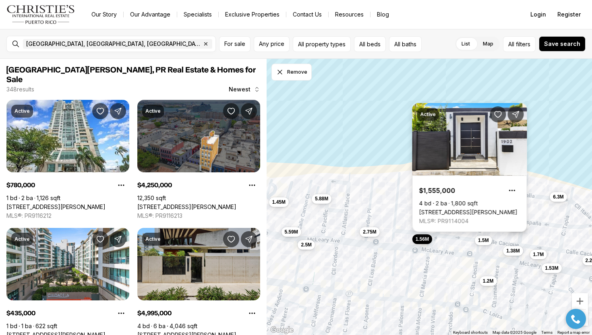
click at [442, 209] on link "[STREET_ADDRESS][PERSON_NAME]" at bounding box center [468, 212] width 98 height 7
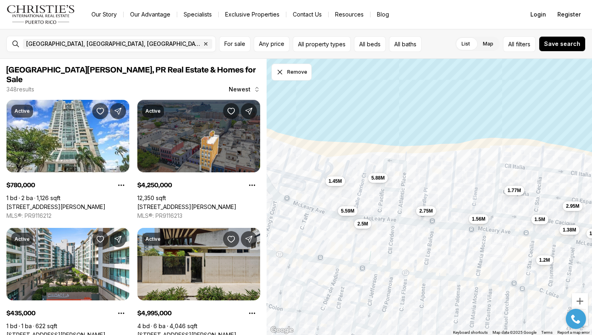
drag, startPoint x: 330, startPoint y: 180, endPoint x: 388, endPoint y: 159, distance: 61.6
click at [388, 159] on div "1.38M 1.45M 1.56M 2.5M 1.7M 1.53M 2.29M 1.5M 5.59M 2.75M 2.95M 1.2M 6.3M 5.88M …" at bounding box center [429, 197] width 326 height 277
click at [377, 177] on span "5.88M" at bounding box center [378, 177] width 13 height 6
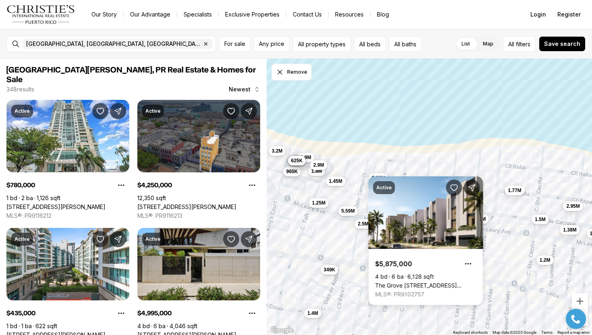
click at [412, 168] on div "1.38M 1.45M 1.56M 2.5M 1.7M 1.5M 5.59M 2.75M 2.95M 1.2M 5.88M 1.77M 610K 1.9M 1…" at bounding box center [429, 197] width 326 height 277
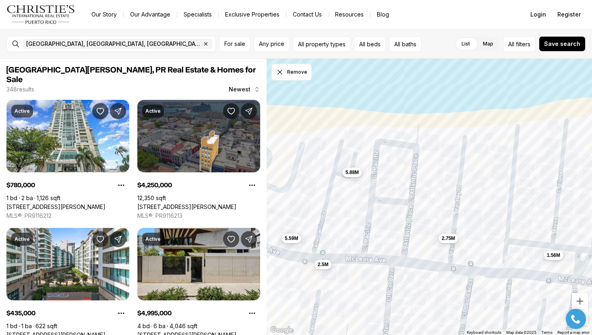
click at [354, 172] on span "5.88M" at bounding box center [351, 172] width 13 height 6
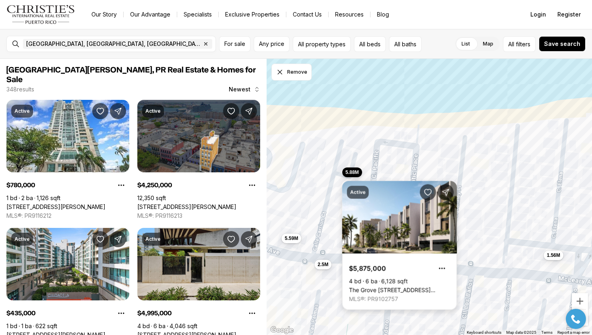
click at [390, 287] on link "The Grove [STREET_ADDRESS][PERSON_NAME][PERSON_NAME]" at bounding box center [399, 290] width 101 height 7
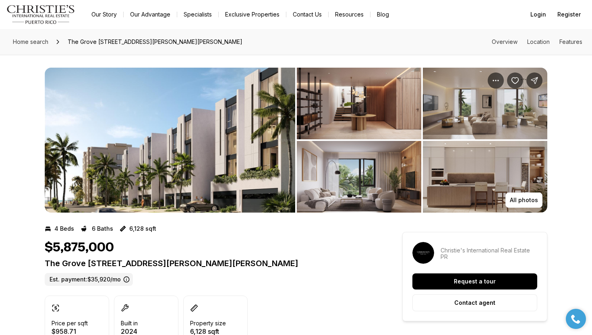
click at [194, 141] on img "View image gallery" at bounding box center [170, 140] width 250 height 145
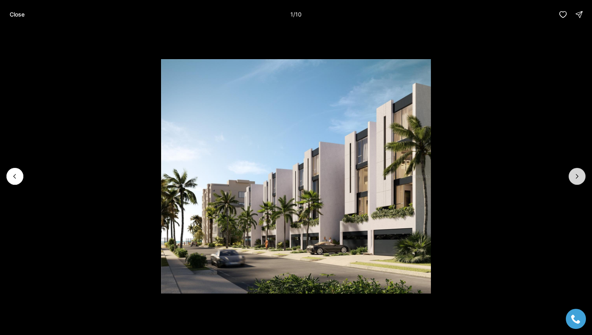
click at [578, 178] on icon "Next slide" at bounding box center [577, 176] width 8 height 8
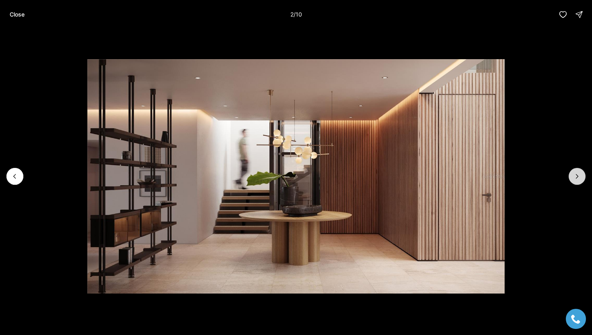
click at [578, 178] on icon "Next slide" at bounding box center [577, 176] width 8 height 8
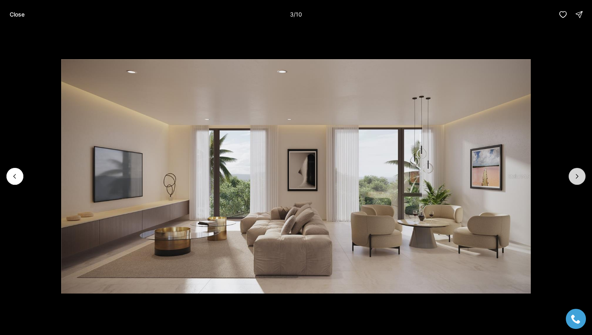
click at [578, 178] on icon "Next slide" at bounding box center [577, 176] width 8 height 8
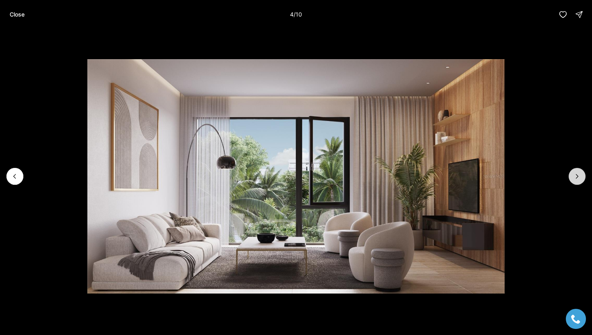
click at [578, 178] on icon "Next slide" at bounding box center [577, 176] width 8 height 8
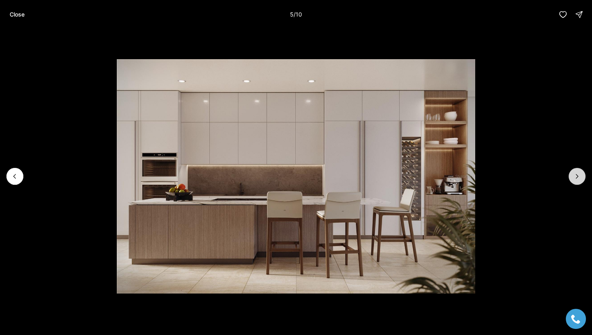
click at [578, 178] on icon "Next slide" at bounding box center [577, 176] width 8 height 8
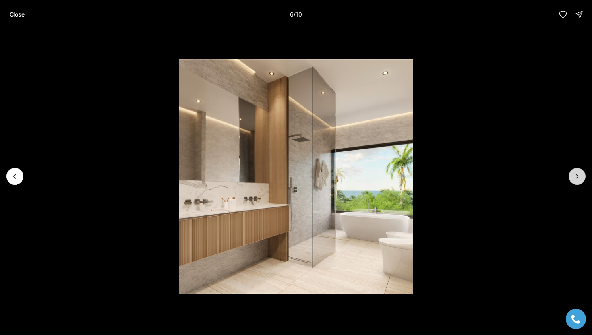
click at [578, 178] on icon "Next slide" at bounding box center [577, 176] width 8 height 8
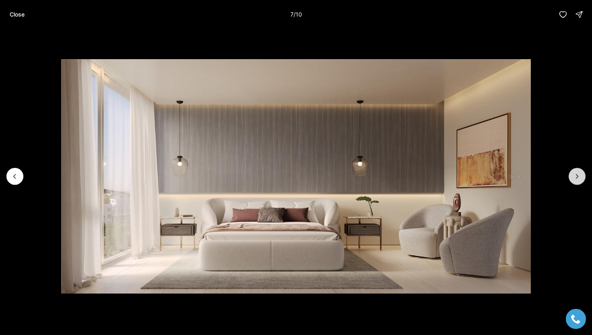
click at [578, 178] on icon "Next slide" at bounding box center [577, 176] width 8 height 8
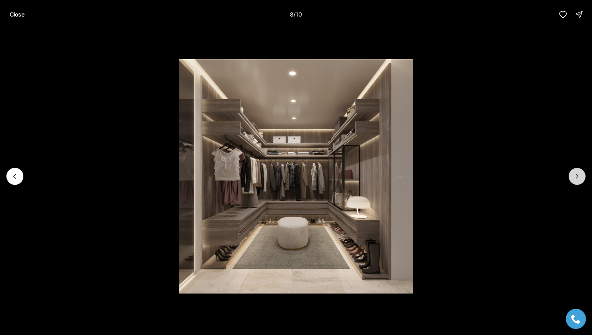
click at [578, 178] on icon "Next slide" at bounding box center [577, 176] width 8 height 8
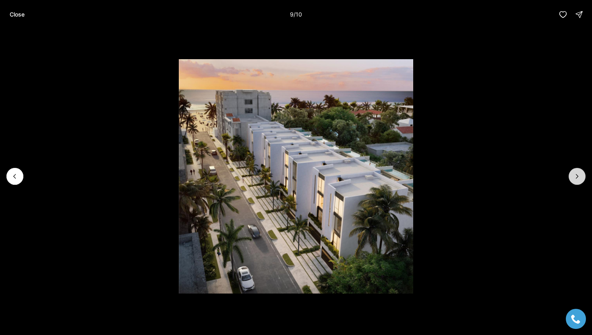
click at [578, 178] on icon "Next slide" at bounding box center [577, 176] width 8 height 8
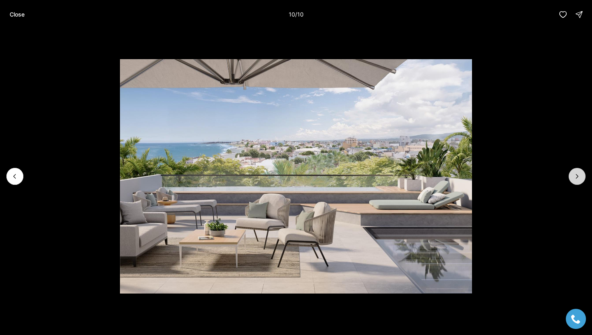
click at [578, 178] on div at bounding box center [576, 176] width 17 height 17
click at [8, 18] on button "Close" at bounding box center [17, 14] width 25 height 16
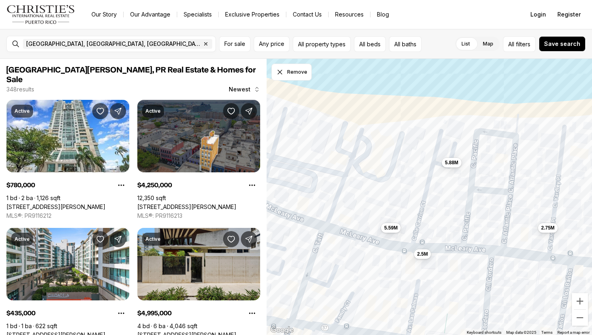
drag, startPoint x: 343, startPoint y: 198, endPoint x: 448, endPoint y: 187, distance: 105.6
click at [448, 187] on div "1.56M 2.5M 5.59M 2.75M 5.88M" at bounding box center [429, 197] width 326 height 277
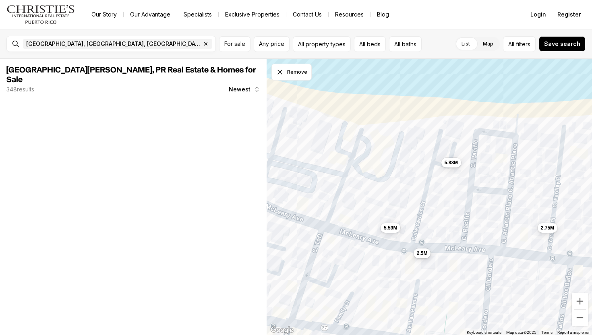
click at [421, 253] on span "2.5M" at bounding box center [422, 253] width 11 height 6
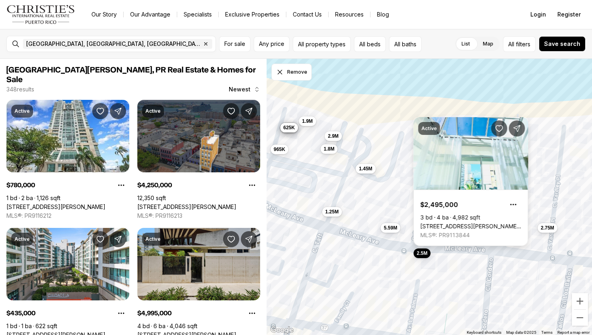
click at [440, 223] on link "[STREET_ADDRESS][PERSON_NAME][PERSON_NAME]" at bounding box center [470, 226] width 101 height 7
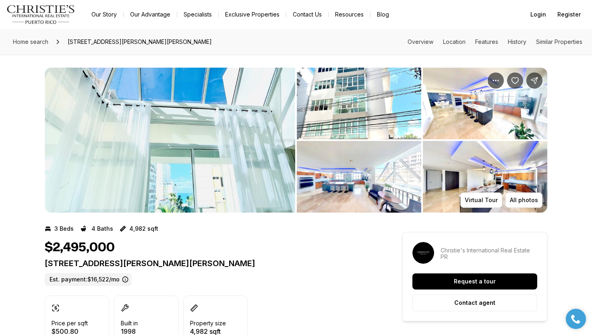
click at [235, 107] on img "View image gallery" at bounding box center [170, 140] width 250 height 145
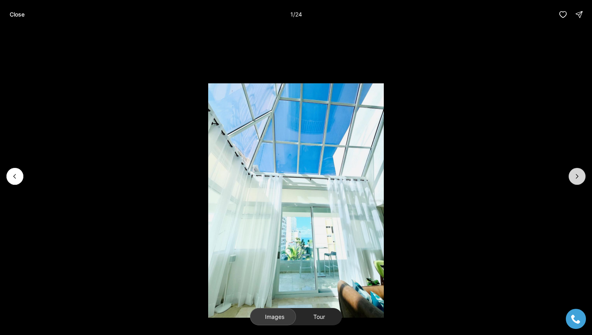
click at [581, 178] on button "Next slide" at bounding box center [576, 176] width 17 height 17
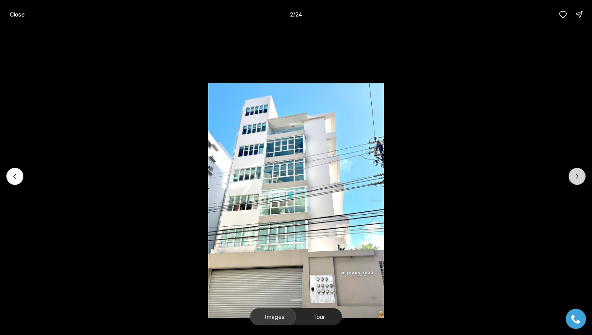
click at [581, 178] on button "Next slide" at bounding box center [576, 176] width 17 height 17
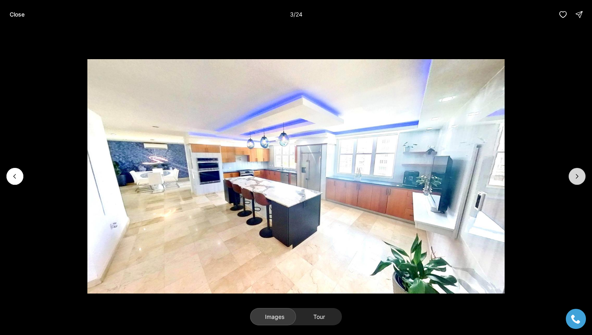
click at [581, 178] on button "Next slide" at bounding box center [576, 176] width 17 height 17
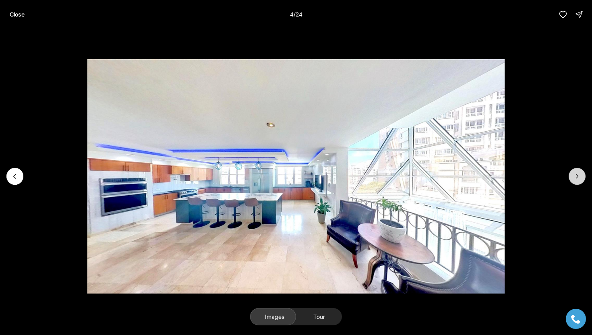
click at [581, 178] on button "Next slide" at bounding box center [576, 176] width 17 height 17
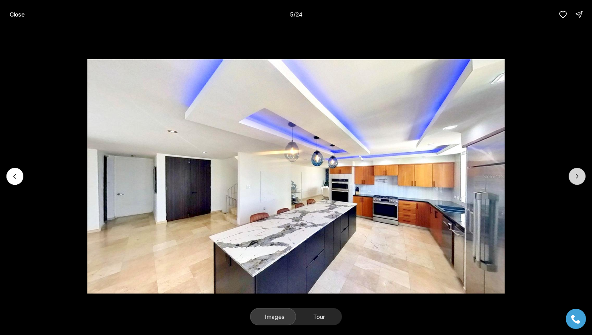
click at [581, 178] on button "Next slide" at bounding box center [576, 176] width 17 height 17
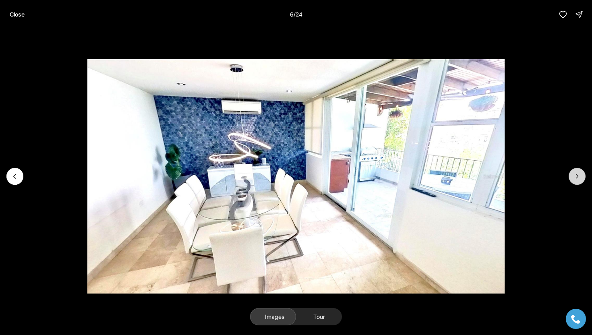
click at [581, 178] on button "Next slide" at bounding box center [576, 176] width 17 height 17
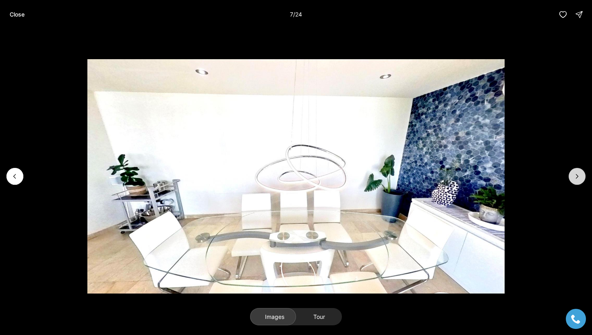
click at [581, 178] on button "Next slide" at bounding box center [576, 176] width 17 height 17
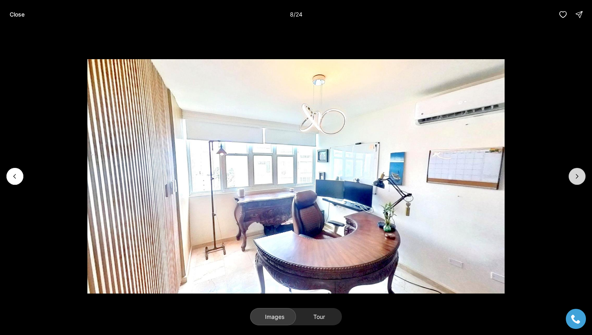
click at [581, 178] on button "Next slide" at bounding box center [576, 176] width 17 height 17
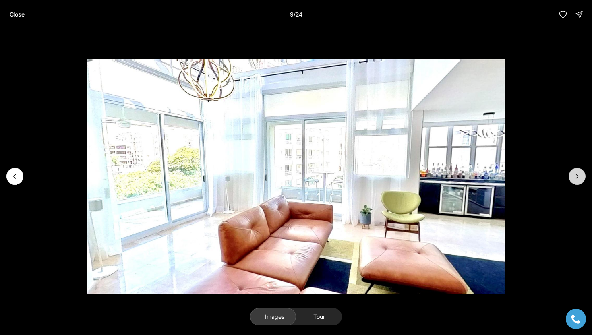
click at [581, 178] on button "Next slide" at bounding box center [576, 176] width 17 height 17
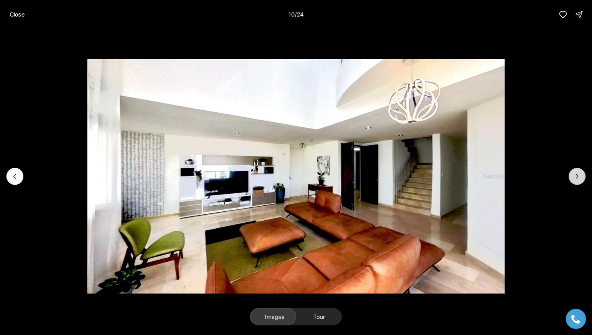
click at [581, 178] on button "Next slide" at bounding box center [576, 176] width 17 height 17
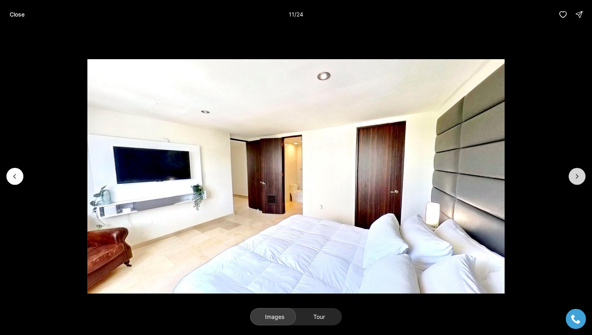
click at [581, 178] on button "Next slide" at bounding box center [576, 176] width 17 height 17
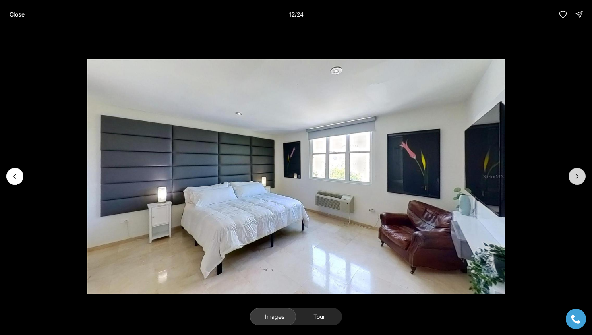
click at [581, 178] on button "Next slide" at bounding box center [576, 176] width 17 height 17
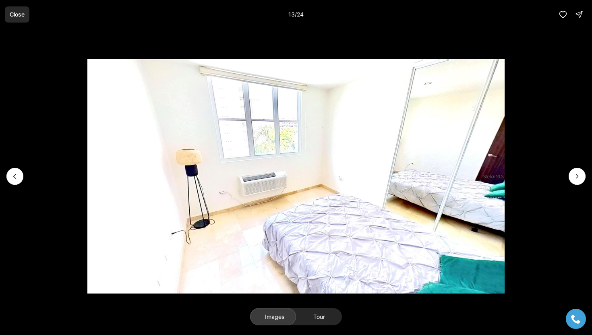
click at [20, 13] on p "Close" at bounding box center [17, 14] width 15 height 6
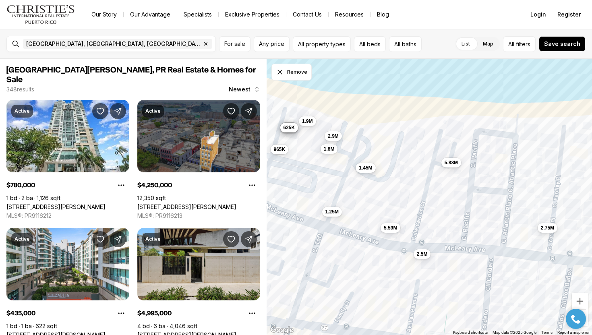
click at [367, 166] on span "1.45M" at bounding box center [365, 168] width 13 height 6
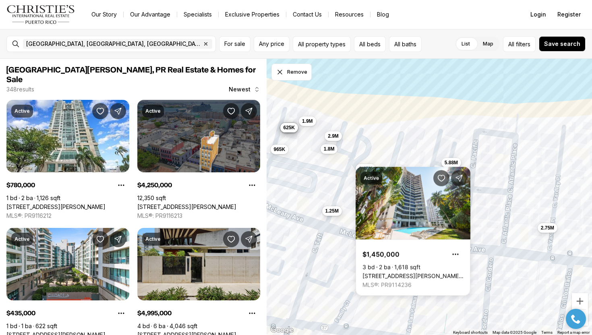
click at [332, 213] on span "1.25M" at bounding box center [331, 211] width 13 height 6
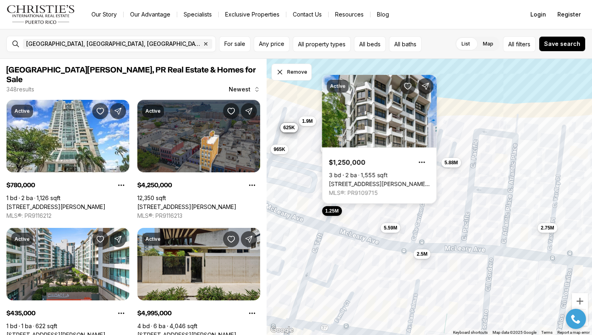
click at [300, 175] on div "610K 1.9M 1.8M 965K 645K 1.8M 1.45M 2.9M 625K 2.5M 5.59M 1.25M 2.75M 5.88M" at bounding box center [429, 197] width 326 height 277
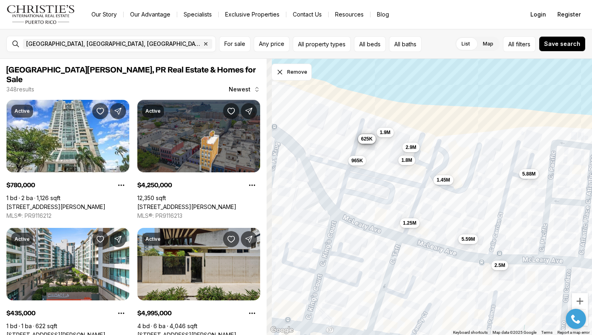
drag, startPoint x: 304, startPoint y: 159, endPoint x: 386, endPoint y: 172, distance: 82.3
click at [386, 172] on div "610K 1.9M 1.8M 965K 645K 1.8M 1.45M 2.9M 625K 2.5M 5.59M 1.25M 2.75M 5.88M" at bounding box center [429, 197] width 326 height 277
click at [357, 162] on span "965K" at bounding box center [356, 160] width 12 height 6
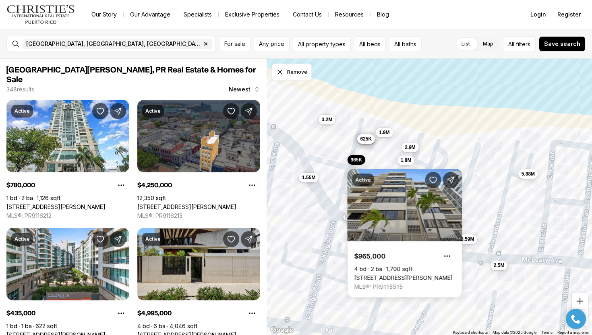
click at [330, 126] on div "610K 1.9M 1.8M 965K 645K 1.8M 1.45M 2.9M 625K 2.5M 5.59M 1.25M 5.88M 1.55M 3.2M" at bounding box center [429, 197] width 326 height 277
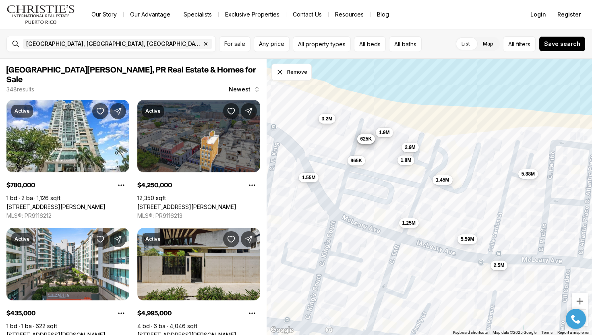
click at [329, 122] on button "3.2M" at bounding box center [326, 119] width 17 height 10
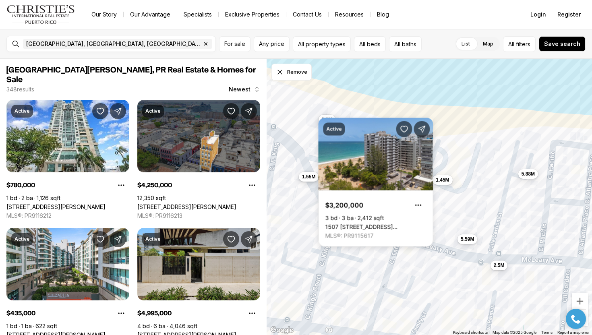
click at [309, 178] on span "1.55M" at bounding box center [308, 176] width 13 height 6
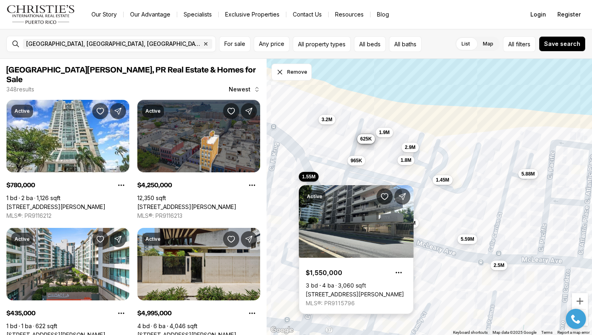
click at [322, 291] on link "[STREET_ADDRESS][PERSON_NAME]" at bounding box center [355, 294] width 98 height 7
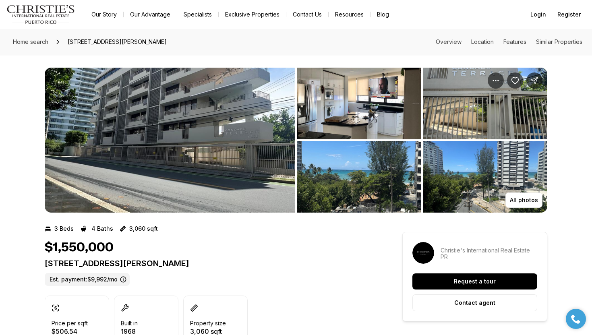
click at [227, 139] on img "View image gallery" at bounding box center [170, 140] width 250 height 145
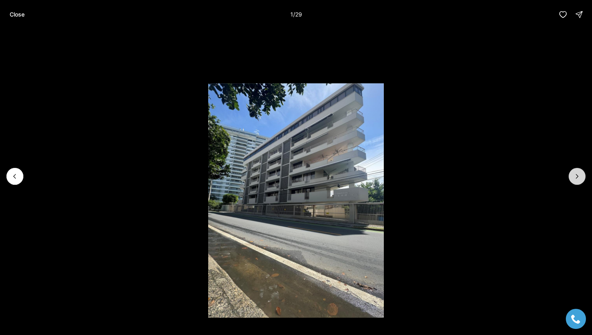
click at [581, 180] on button "Next slide" at bounding box center [576, 176] width 17 height 17
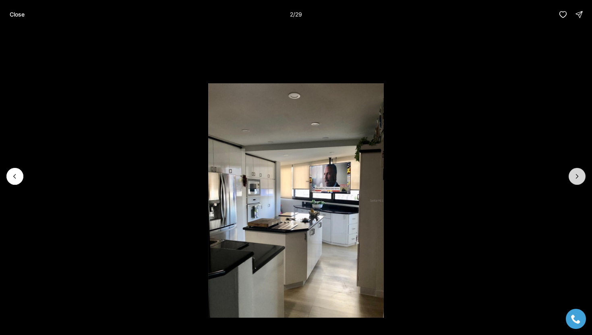
click at [581, 180] on button "Next slide" at bounding box center [576, 176] width 17 height 17
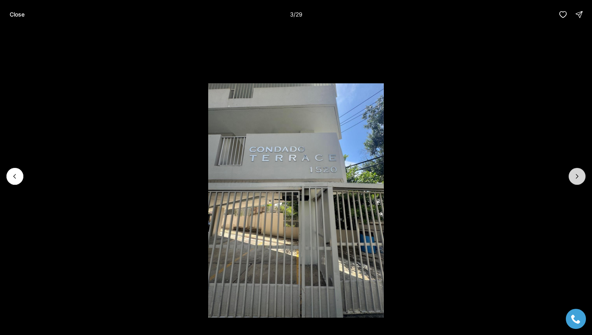
click at [581, 180] on button "Next slide" at bounding box center [576, 176] width 17 height 17
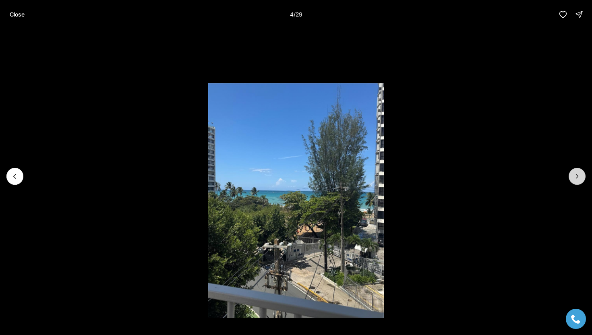
click at [581, 180] on button "Next slide" at bounding box center [576, 176] width 17 height 17
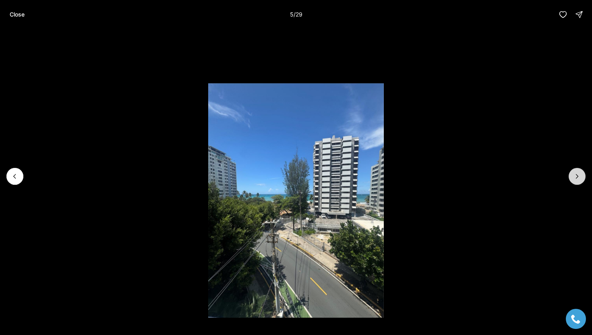
click at [581, 180] on button "Next slide" at bounding box center [576, 176] width 17 height 17
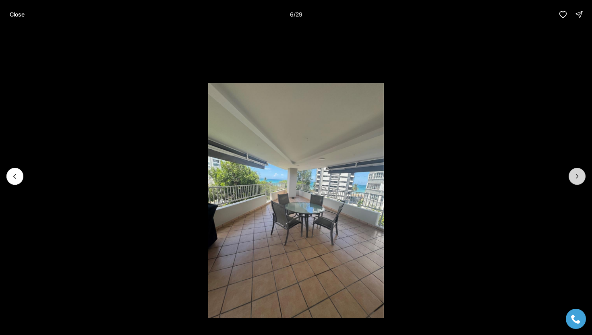
click at [581, 180] on button "Next slide" at bounding box center [576, 176] width 17 height 17
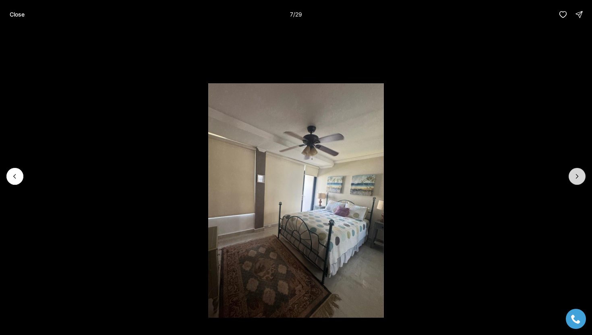
click at [581, 180] on button "Next slide" at bounding box center [576, 176] width 17 height 17
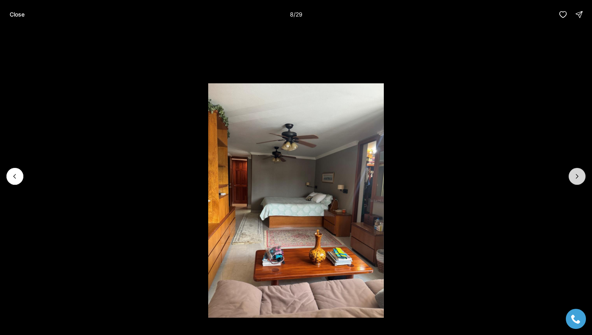
click at [581, 180] on button "Next slide" at bounding box center [576, 176] width 17 height 17
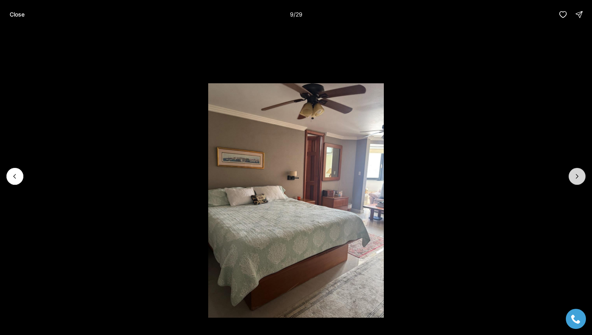
click at [581, 180] on button "Next slide" at bounding box center [576, 176] width 17 height 17
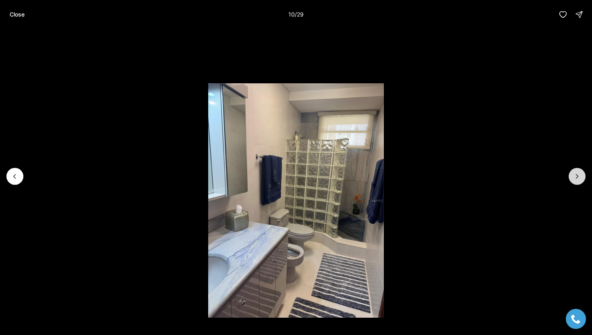
click at [581, 180] on button "Next slide" at bounding box center [576, 176] width 17 height 17
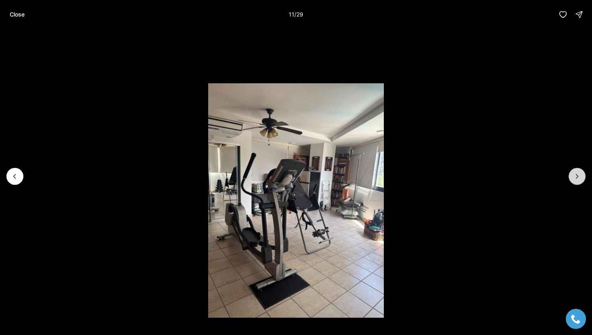
click at [581, 180] on button "Next slide" at bounding box center [576, 176] width 17 height 17
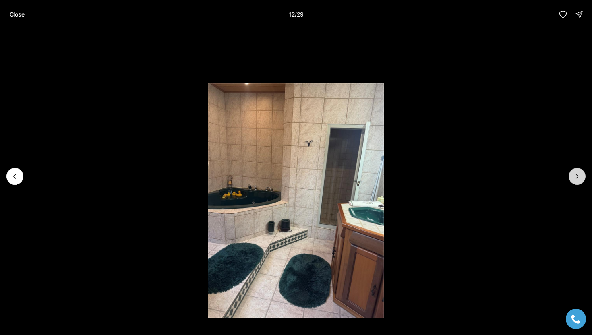
click at [581, 180] on button "Next slide" at bounding box center [576, 176] width 17 height 17
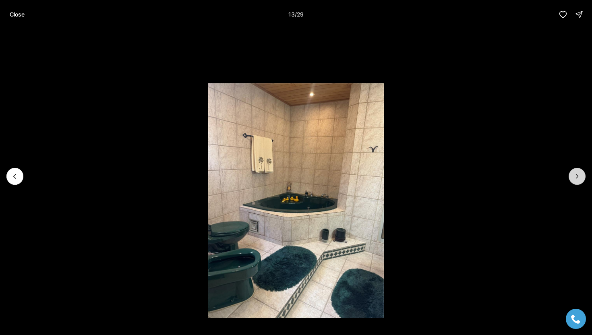
click at [581, 180] on button "Next slide" at bounding box center [576, 176] width 17 height 17
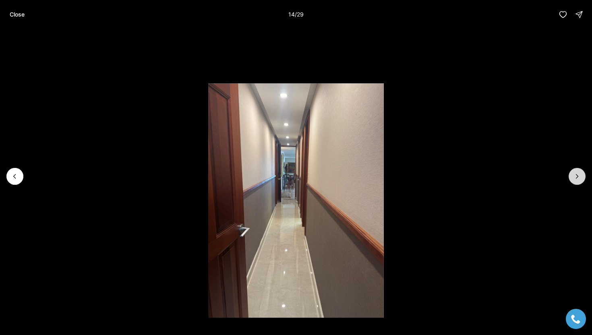
click at [581, 180] on button "Next slide" at bounding box center [576, 176] width 17 height 17
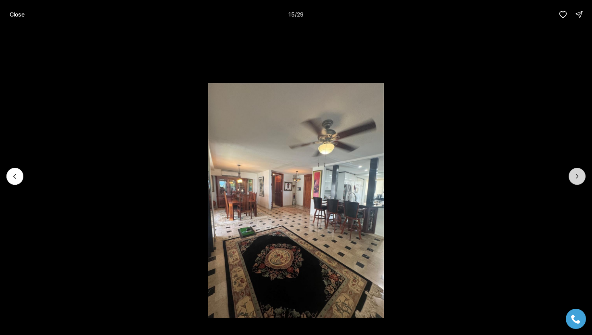
click at [581, 180] on button "Next slide" at bounding box center [576, 176] width 17 height 17
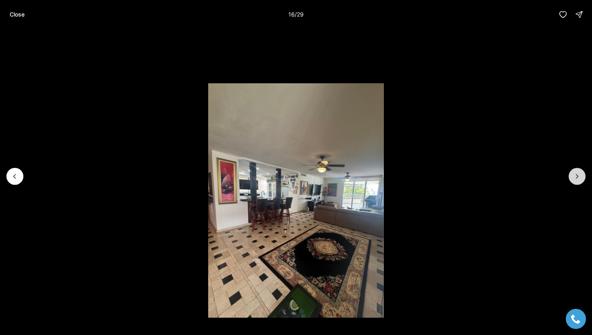
click at [581, 180] on button "Next slide" at bounding box center [576, 176] width 17 height 17
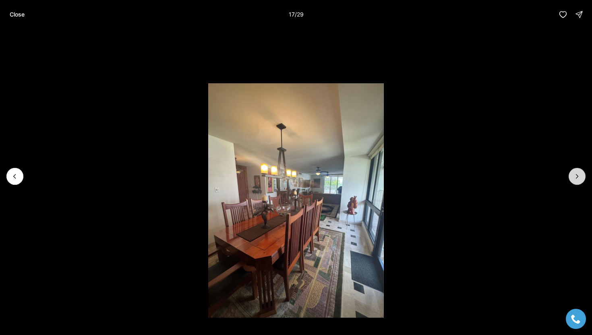
click at [581, 180] on button "Next slide" at bounding box center [576, 176] width 17 height 17
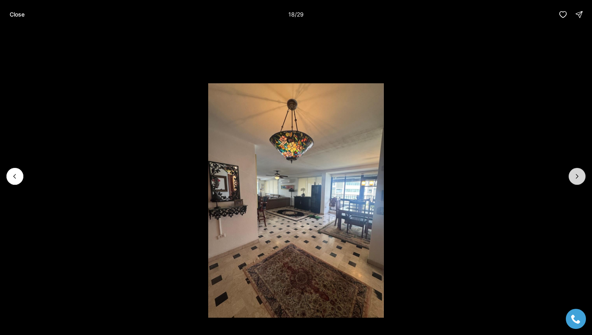
click at [581, 180] on button "Next slide" at bounding box center [576, 176] width 17 height 17
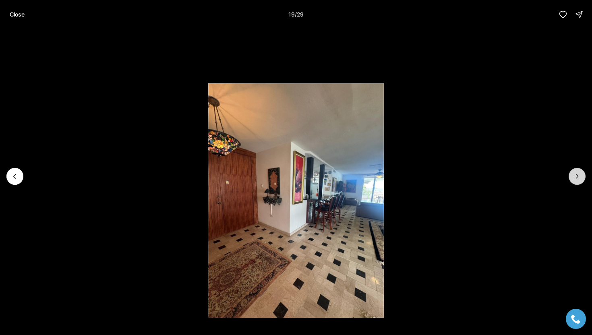
click at [581, 180] on button "Next slide" at bounding box center [576, 176] width 17 height 17
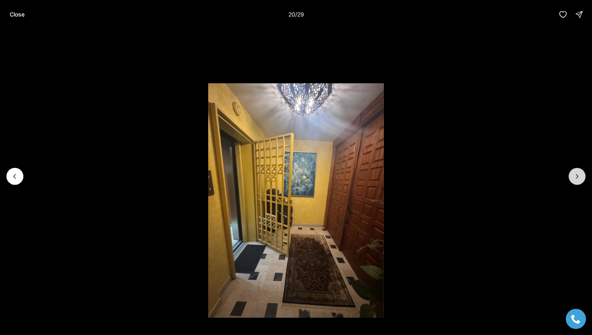
click at [581, 180] on button "Next slide" at bounding box center [576, 176] width 17 height 17
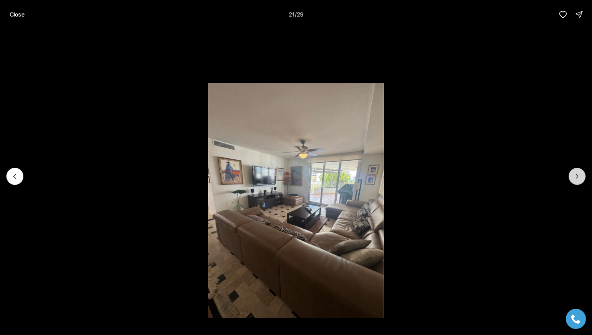
click at [581, 180] on button "Next slide" at bounding box center [576, 176] width 17 height 17
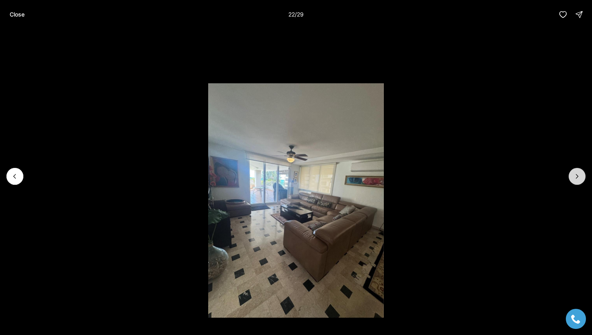
click at [581, 180] on button "Next slide" at bounding box center [576, 176] width 17 height 17
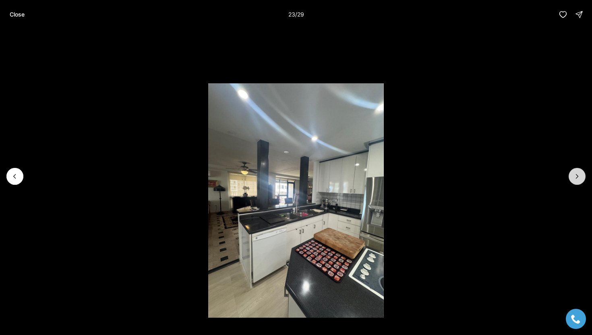
click at [581, 180] on button "Next slide" at bounding box center [576, 176] width 17 height 17
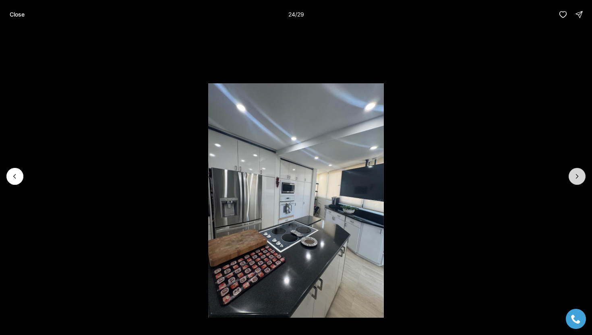
click at [581, 180] on button "Next slide" at bounding box center [576, 176] width 17 height 17
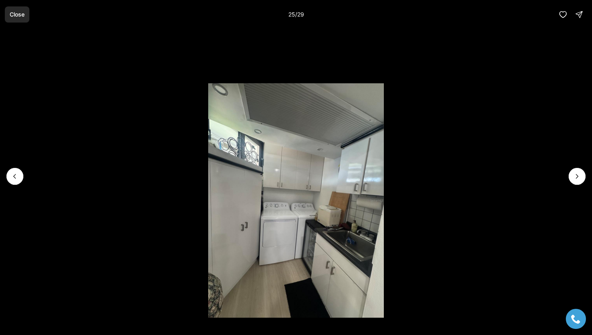
click at [5, 13] on button "Close" at bounding box center [17, 14] width 25 height 16
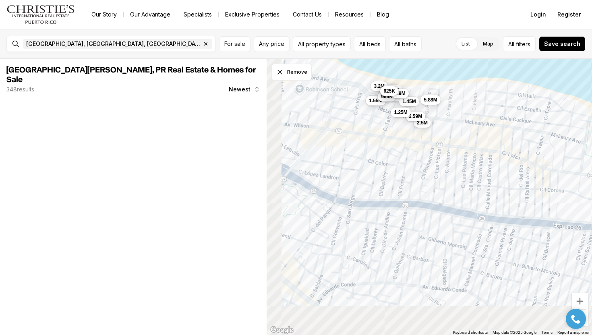
drag, startPoint x: 318, startPoint y: 188, endPoint x: 385, endPoint y: 143, distance: 80.8
click at [386, 143] on div "610K 1.9M 1.55M 1.8M 3.2M 965K 645K 1.8M 1.45M 2.9M 625K 2.5M 5.59M 1.25M 5.88M" at bounding box center [429, 197] width 326 height 277
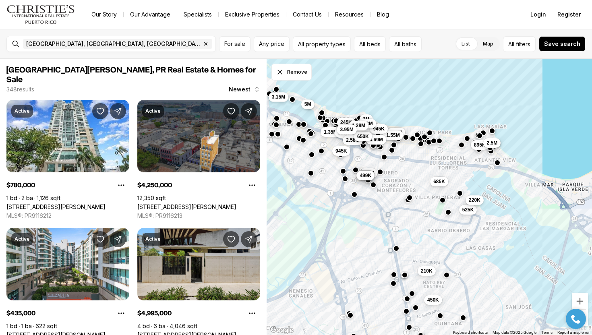
click at [479, 202] on span "220K" at bounding box center [475, 199] width 12 height 6
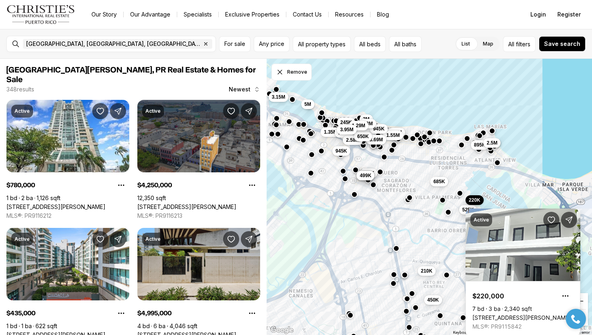
click at [499, 314] on link "[STREET_ADDRESS][PERSON_NAME]" at bounding box center [521, 317] width 98 height 7
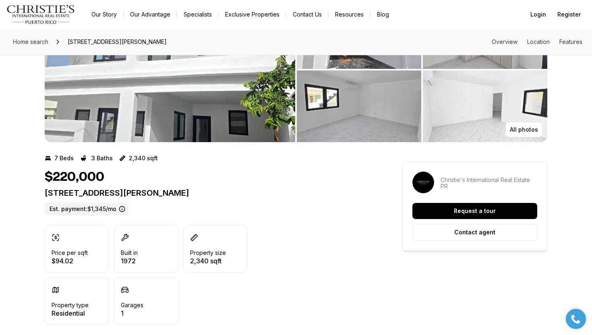
scroll to position [78, 0]
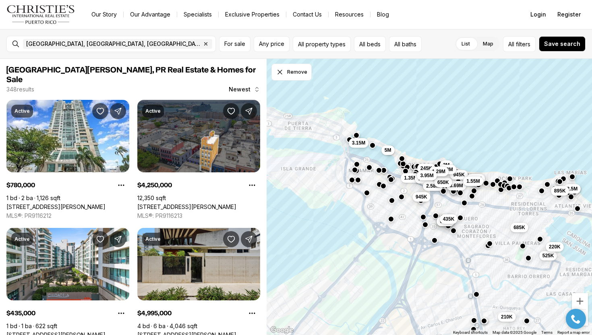
drag, startPoint x: 324, startPoint y: 167, endPoint x: 406, endPoint y: 217, distance: 96.6
click at [407, 217] on div "3.69M 525K 685K 450K 210K 220K 945K 1.9M 610K 1.55M 2.5M 895K 1.35M 5M 795K 2.5…" at bounding box center [429, 197] width 326 height 277
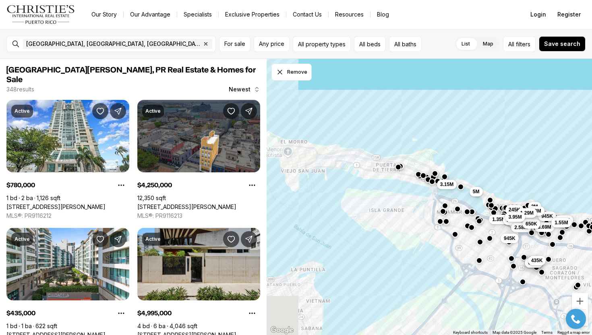
drag, startPoint x: 329, startPoint y: 151, endPoint x: 419, endPoint y: 188, distance: 97.5
click at [419, 188] on div "3.69M 525K 685K 210K 220K 945K 1.9M 610K 1.55M 2.5M 895K 1.35M 5M 795K 2.58M 65…" at bounding box center [429, 197] width 326 height 277
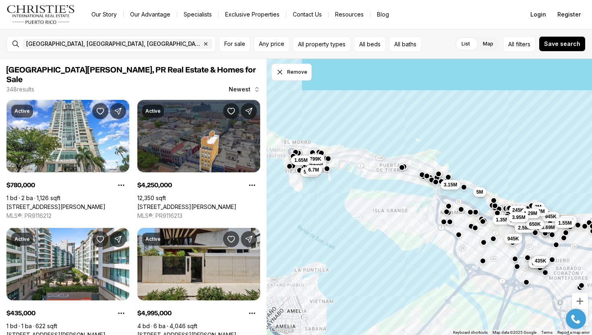
drag, startPoint x: 348, startPoint y: 161, endPoint x: 371, endPoint y: 161, distance: 22.9
click at [368, 161] on div "3.69M 945K 1.9M 610K 1.55M 1.35M 5M 795K 2.58M 650K 995K 499K 649K 435K 945K 5M…" at bounding box center [429, 197] width 326 height 277
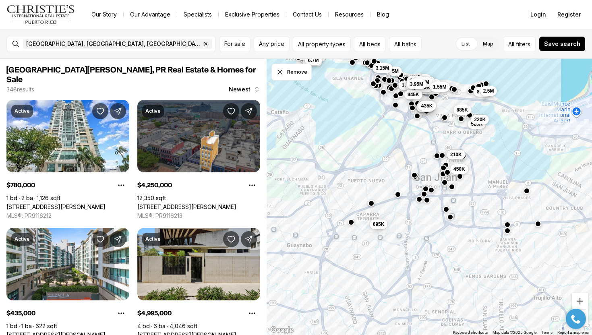
drag, startPoint x: 463, startPoint y: 260, endPoint x: 410, endPoint y: 151, distance: 122.1
click at [410, 151] on div "3.69M 945K 1.35M 5M 795K 2.58M 650K 995K 499K 649K 435K 945K 5M 3.15M 3M 3.8M 2…" at bounding box center [429, 197] width 326 height 277
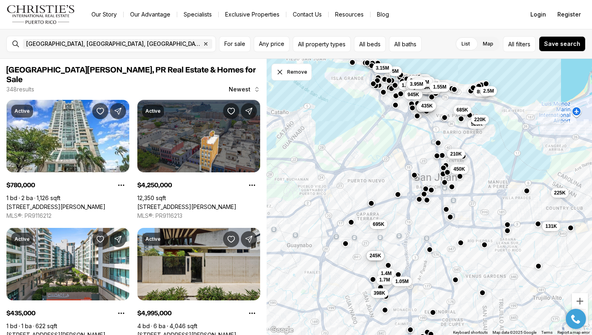
click at [460, 153] on span "210K" at bounding box center [456, 154] width 12 height 6
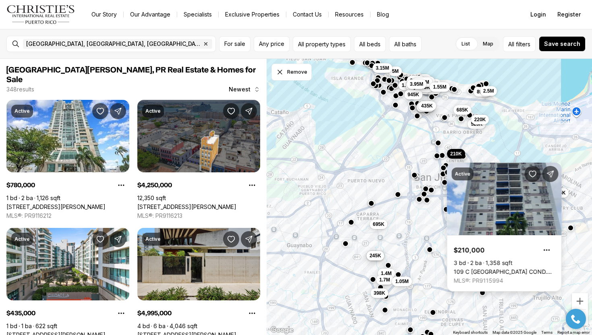
click at [485, 268] on link "109 C [GEOGRAPHIC_DATA] COND. [STREET_ADDRESS][PERSON_NAME]" at bounding box center [504, 271] width 101 height 7
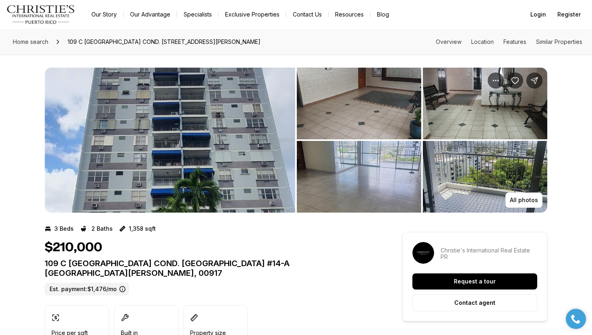
click at [268, 145] on img "View image gallery" at bounding box center [170, 140] width 250 height 145
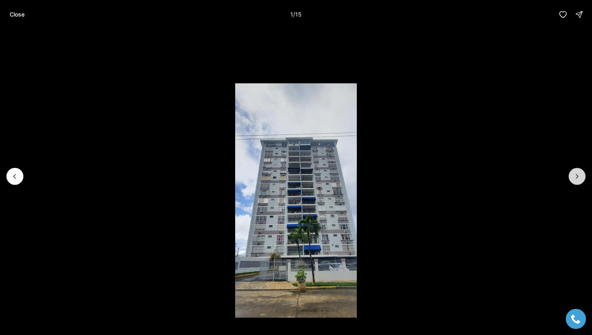
click at [573, 174] on icon "Next slide" at bounding box center [577, 176] width 8 height 8
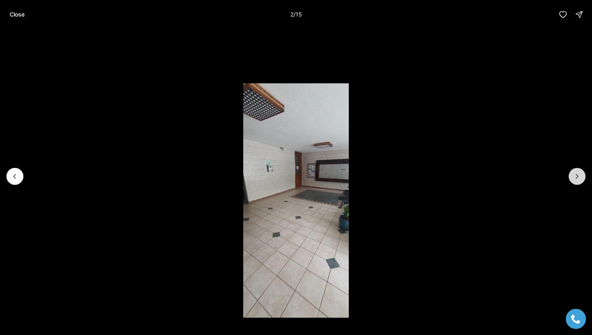
click at [573, 174] on icon "Next slide" at bounding box center [577, 176] width 8 height 8
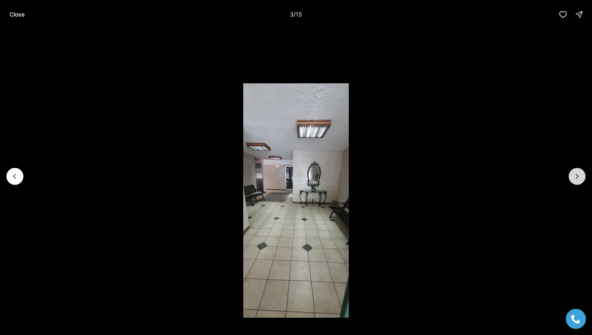
click at [573, 174] on icon "Next slide" at bounding box center [577, 176] width 8 height 8
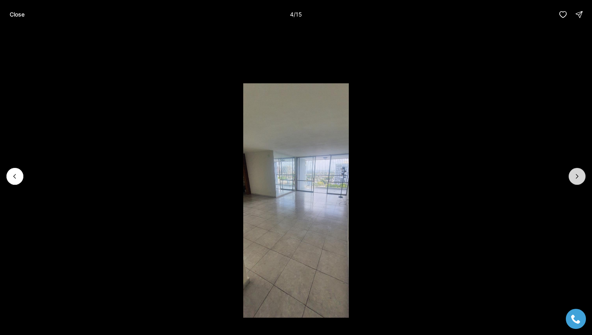
click at [573, 174] on icon "Next slide" at bounding box center [577, 176] width 8 height 8
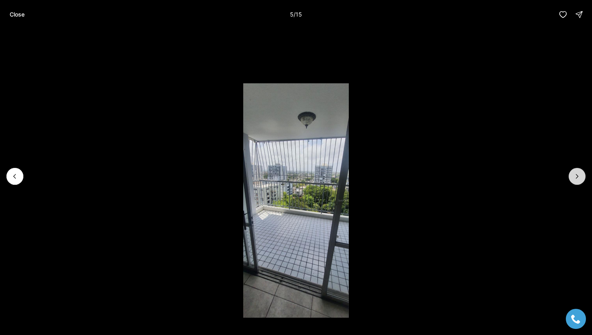
click at [573, 174] on icon "Next slide" at bounding box center [577, 176] width 8 height 8
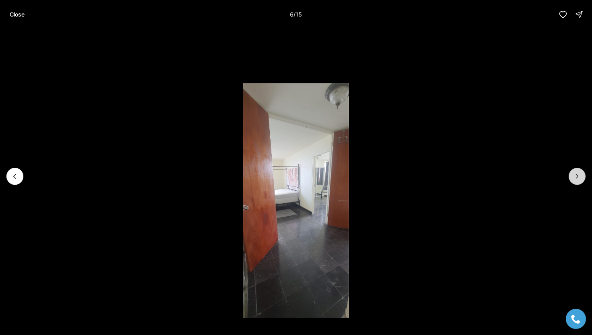
click at [573, 174] on icon "Next slide" at bounding box center [577, 176] width 8 height 8
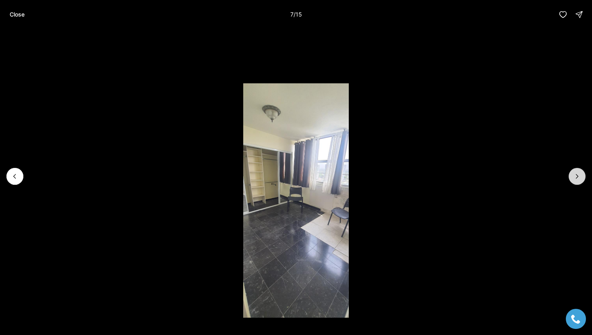
click at [573, 174] on icon "Next slide" at bounding box center [577, 176] width 8 height 8
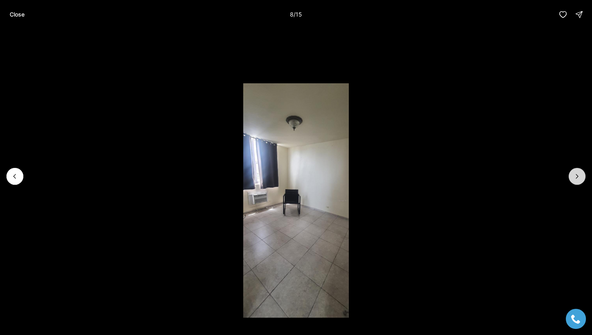
click at [573, 174] on icon "Next slide" at bounding box center [577, 176] width 8 height 8
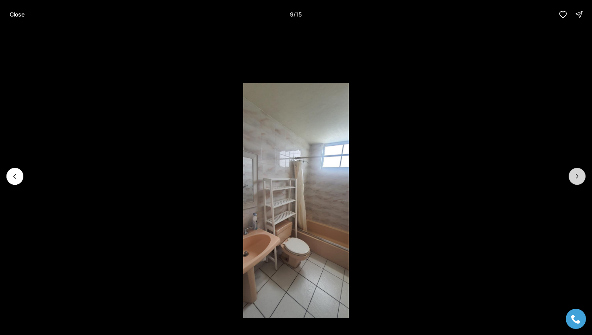
click at [573, 174] on icon "Next slide" at bounding box center [577, 176] width 8 height 8
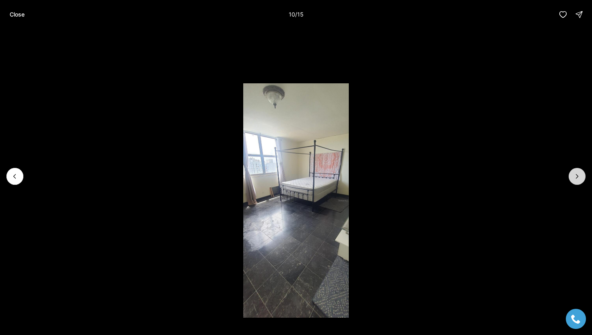
click at [573, 174] on icon "Next slide" at bounding box center [577, 176] width 8 height 8
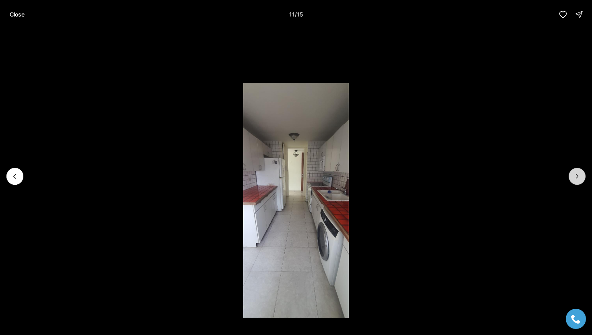
click at [573, 174] on icon "Next slide" at bounding box center [577, 176] width 8 height 8
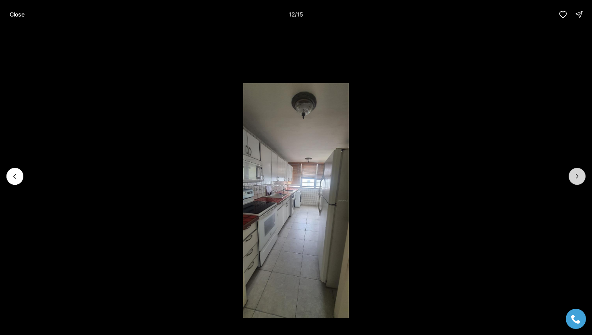
click at [573, 174] on icon "Next slide" at bounding box center [577, 176] width 8 height 8
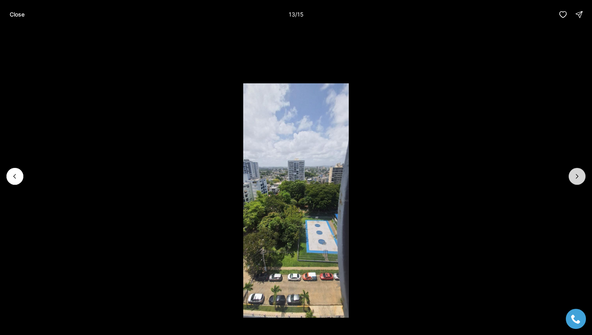
click at [573, 174] on icon "Next slide" at bounding box center [577, 176] width 8 height 8
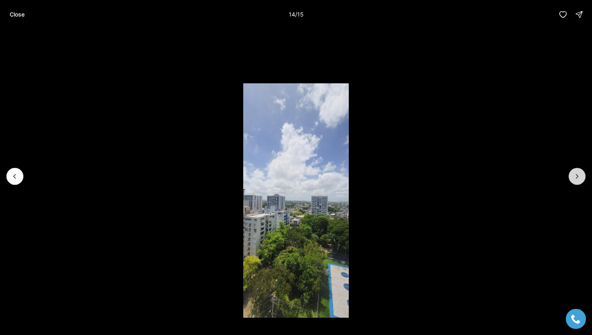
click at [573, 174] on icon "Next slide" at bounding box center [577, 176] width 8 height 8
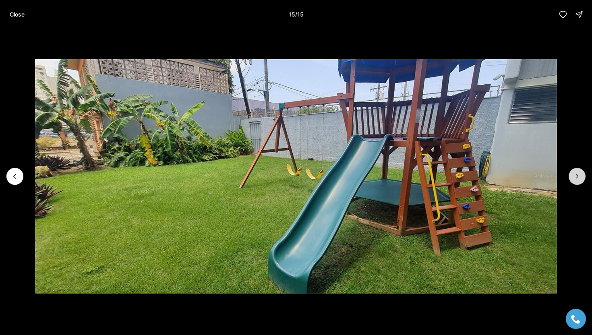
click at [573, 174] on div at bounding box center [576, 176] width 17 height 17
click at [12, 14] on p "Close" at bounding box center [17, 14] width 15 height 6
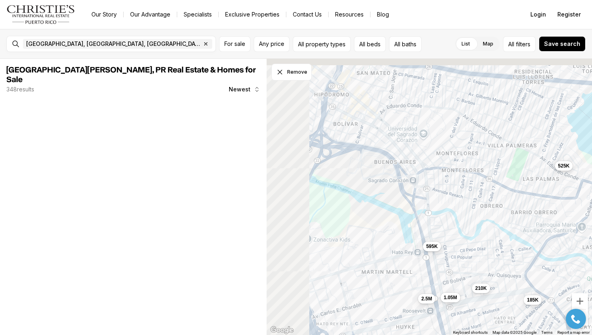
drag, startPoint x: 401, startPoint y: 112, endPoint x: 454, endPoint y: 213, distance: 113.8
click at [454, 213] on div "950K 210K 2.5M 450K 525K 175K 545K 385K 1.05M 185K 2.2M 227K 130K 200K 595K 1.4…" at bounding box center [429, 197] width 326 height 277
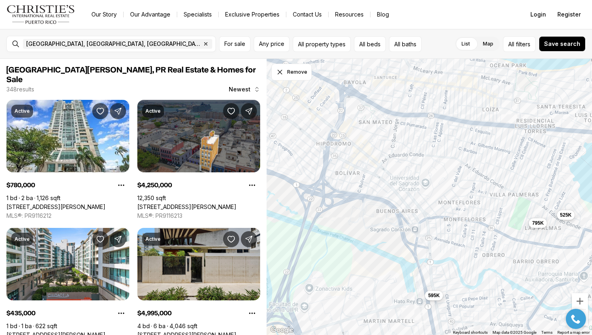
drag, startPoint x: 403, startPoint y: 118, endPoint x: 404, endPoint y: 280, distance: 162.2
click at [404, 280] on div "210K 2.5M 525K 1.05M 185K 595K 1.17M 825K 2M 745K 950K 1.08M 1.25M 795K" at bounding box center [429, 197] width 326 height 277
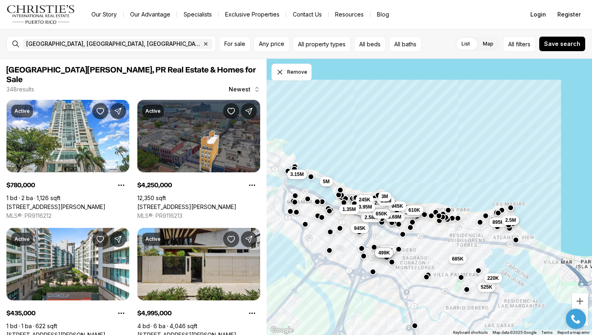
drag, startPoint x: 359, startPoint y: 224, endPoint x: 377, endPoint y: 238, distance: 23.3
click at [379, 238] on div "525K 435K 995K 649K 499K 685K 220K 1.55M 1.9M 3.69M 610K 945K 895K 5M 795K 1.29…" at bounding box center [429, 197] width 326 height 277
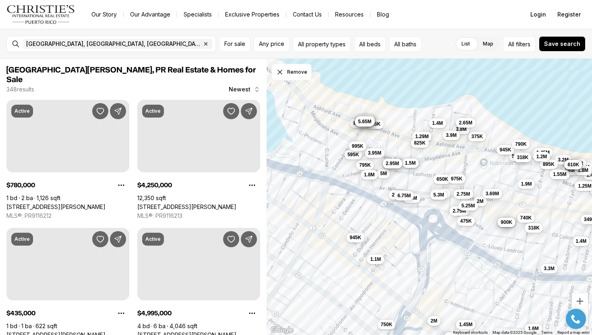
drag, startPoint x: 339, startPoint y: 180, endPoint x: 417, endPoint y: 235, distance: 95.3
click at [417, 235] on div "435K 1.45M 995K 649K 499K 3.3M 1.6M 479K 1.1M 365K 750K 1.6M 2M 375K 2M 1.45M 7…" at bounding box center [429, 197] width 326 height 277
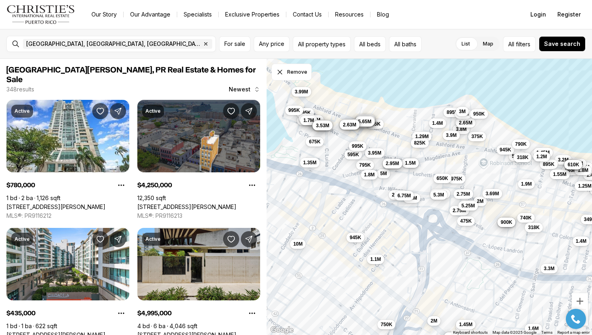
click at [443, 181] on span "650K" at bounding box center [442, 178] width 12 height 6
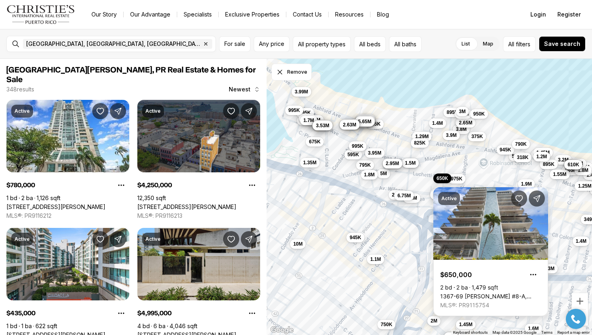
click at [462, 293] on link "1367-69 [PERSON_NAME] #8-A, [GEOGRAPHIC_DATA][PERSON_NAME], 00907" at bounding box center [490, 296] width 101 height 7
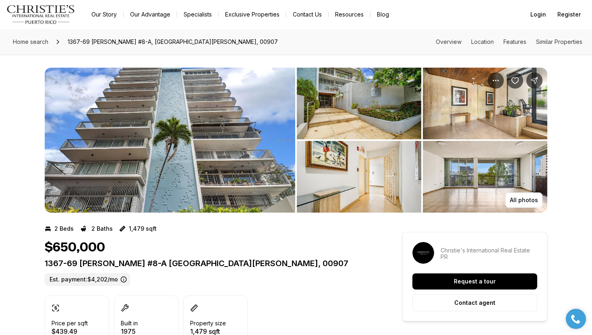
click at [233, 164] on img "View image gallery" at bounding box center [170, 140] width 250 height 145
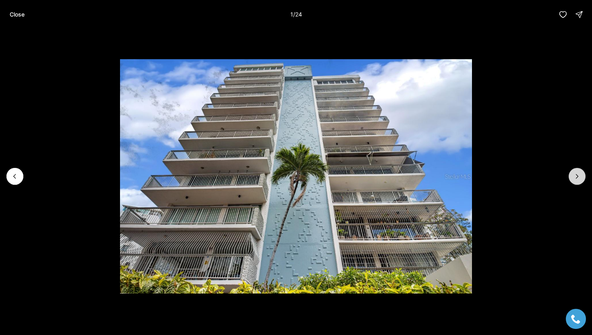
click at [573, 173] on icon "Next slide" at bounding box center [577, 176] width 8 height 8
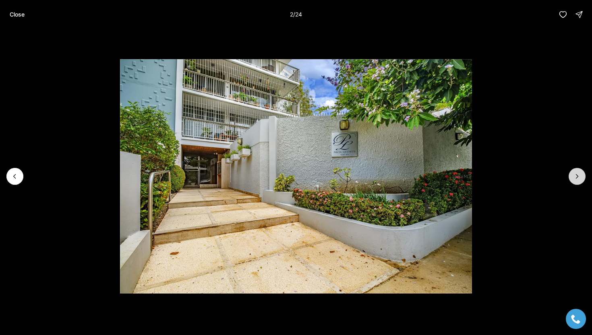
click at [573, 173] on icon "Next slide" at bounding box center [577, 176] width 8 height 8
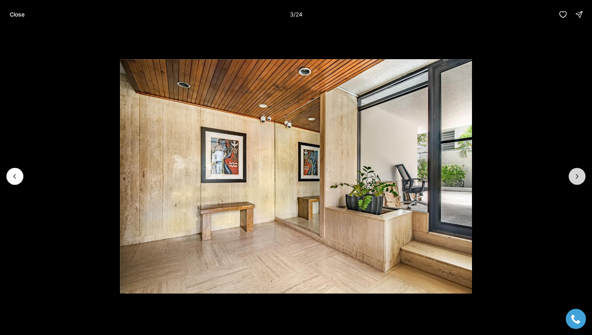
click at [573, 173] on icon "Next slide" at bounding box center [577, 176] width 8 height 8
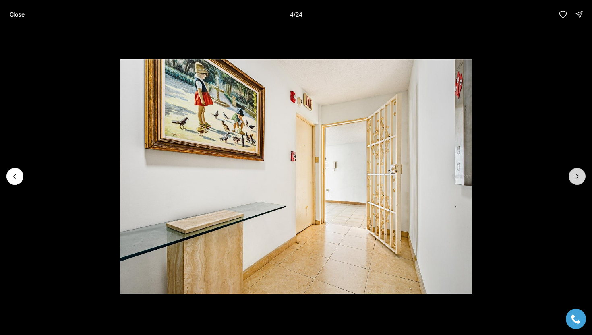
click at [573, 173] on icon "Next slide" at bounding box center [577, 176] width 8 height 8
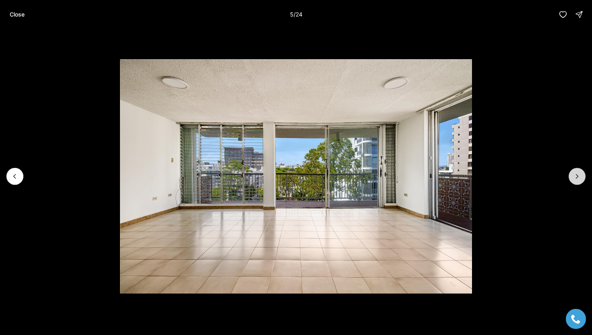
click at [573, 173] on icon "Next slide" at bounding box center [577, 176] width 8 height 8
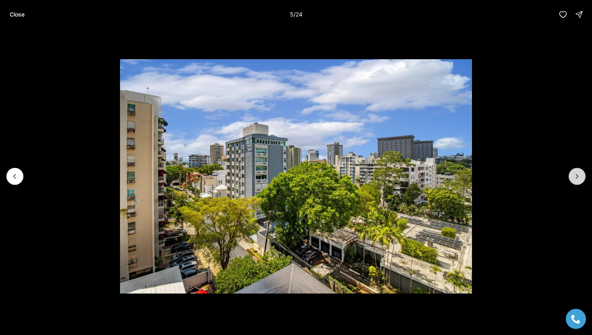
click at [573, 173] on icon "Next slide" at bounding box center [577, 176] width 8 height 8
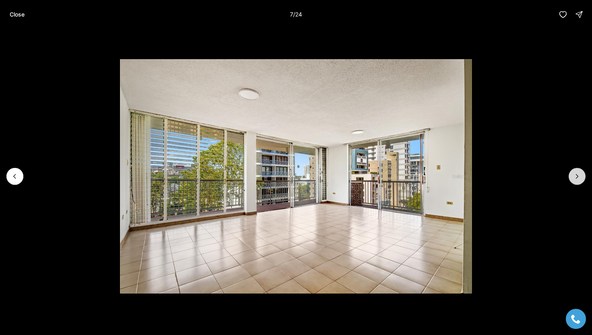
click at [573, 173] on icon "Next slide" at bounding box center [577, 176] width 8 height 8
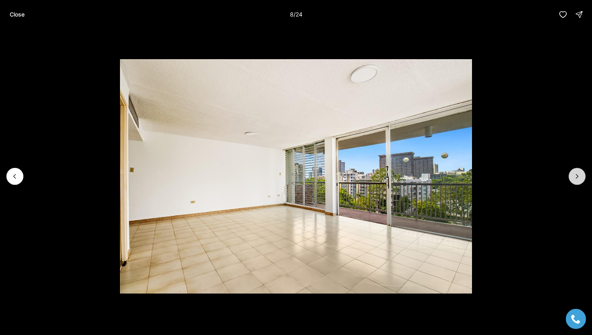
click at [573, 173] on icon "Next slide" at bounding box center [577, 176] width 8 height 8
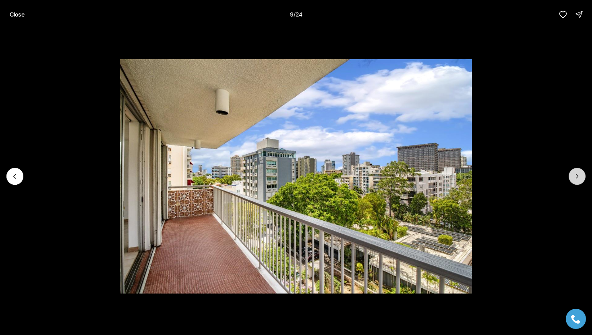
click at [573, 173] on icon "Next slide" at bounding box center [577, 176] width 8 height 8
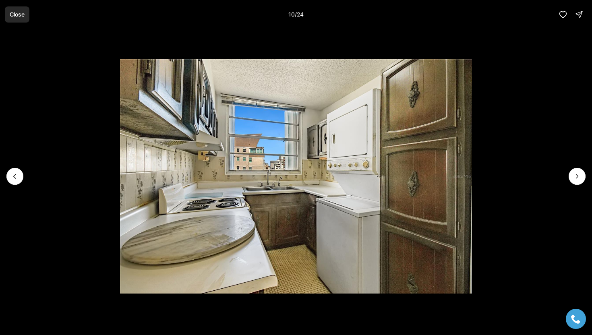
click at [16, 19] on button "Close" at bounding box center [17, 14] width 25 height 16
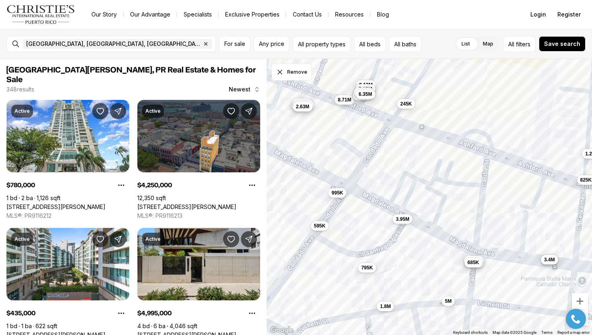
click at [402, 220] on span "3.95M" at bounding box center [402, 219] width 13 height 6
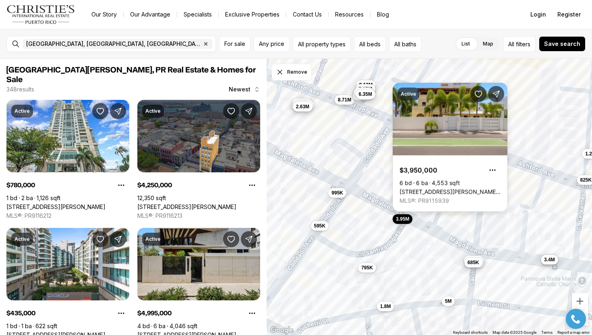
click at [427, 188] on link "[STREET_ADDRESS][PERSON_NAME][PERSON_NAME]" at bounding box center [449, 191] width 101 height 7
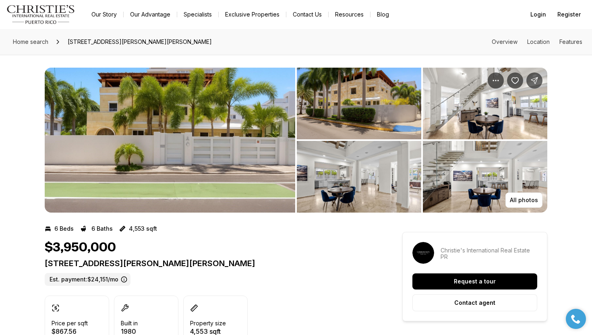
click at [218, 142] on img "View image gallery" at bounding box center [170, 140] width 250 height 145
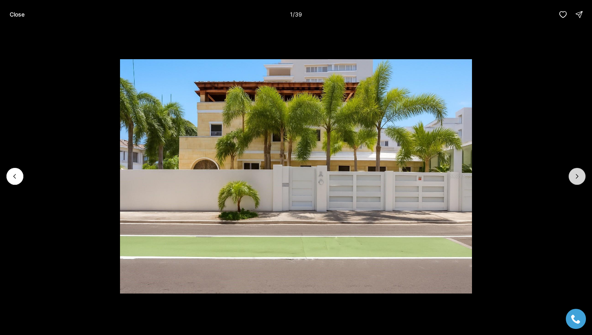
click at [574, 177] on icon "Next slide" at bounding box center [577, 176] width 8 height 8
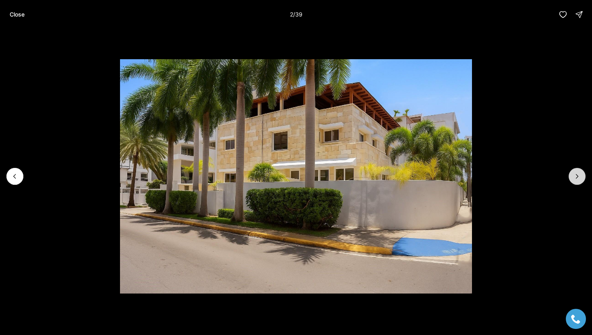
click at [574, 177] on icon "Next slide" at bounding box center [577, 176] width 8 height 8
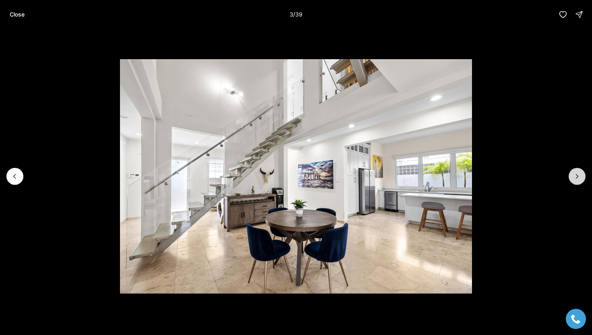
click at [574, 177] on icon "Next slide" at bounding box center [577, 176] width 8 height 8
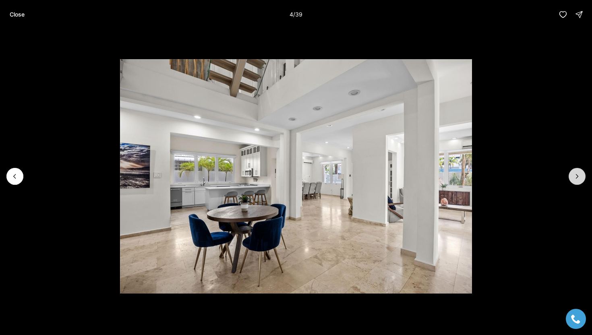
click at [574, 177] on icon "Next slide" at bounding box center [577, 176] width 8 height 8
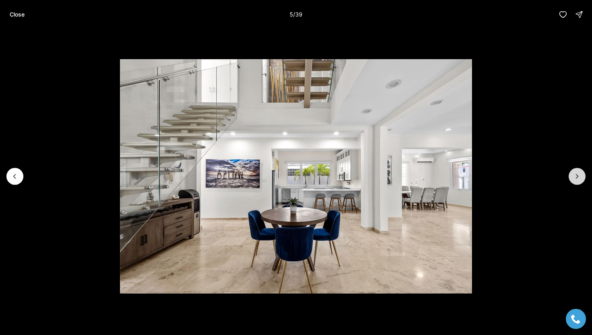
click at [574, 177] on icon "Next slide" at bounding box center [577, 176] width 8 height 8
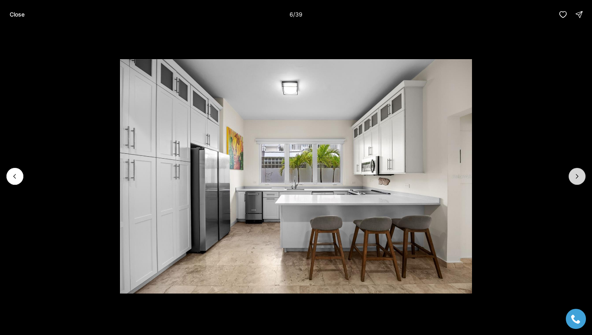
click at [574, 177] on icon "Next slide" at bounding box center [577, 176] width 8 height 8
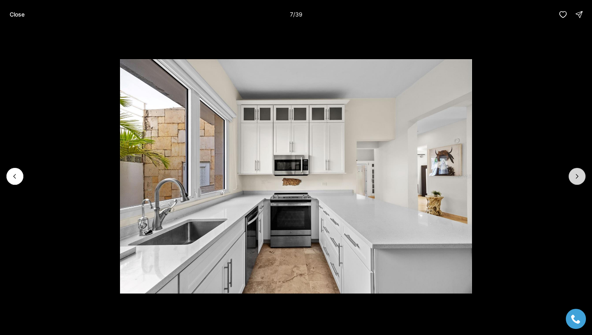
click at [574, 177] on icon "Next slide" at bounding box center [577, 176] width 8 height 8
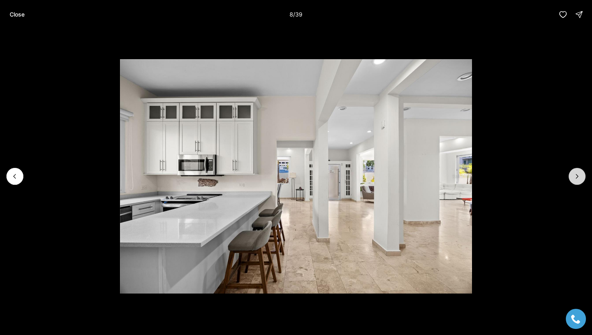
click at [574, 177] on icon "Next slide" at bounding box center [577, 176] width 8 height 8
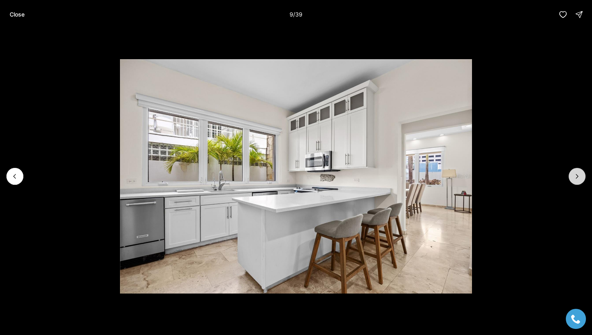
click at [574, 177] on icon "Next slide" at bounding box center [577, 176] width 8 height 8
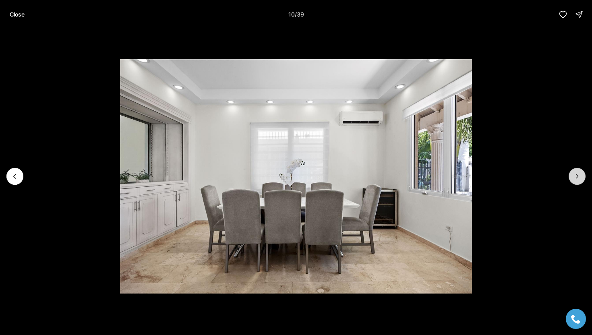
click at [574, 177] on icon "Next slide" at bounding box center [577, 176] width 8 height 8
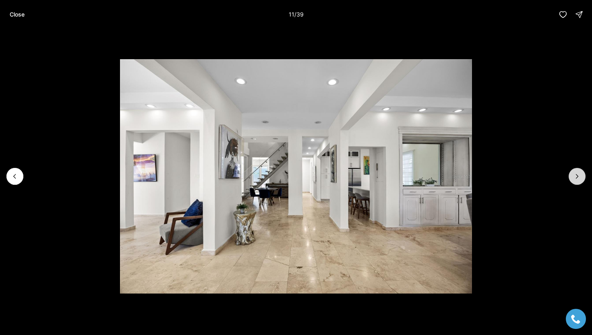
click at [574, 177] on icon "Next slide" at bounding box center [577, 176] width 8 height 8
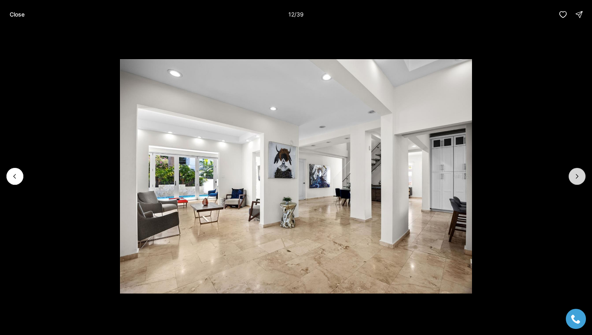
click at [574, 177] on icon "Next slide" at bounding box center [577, 176] width 8 height 8
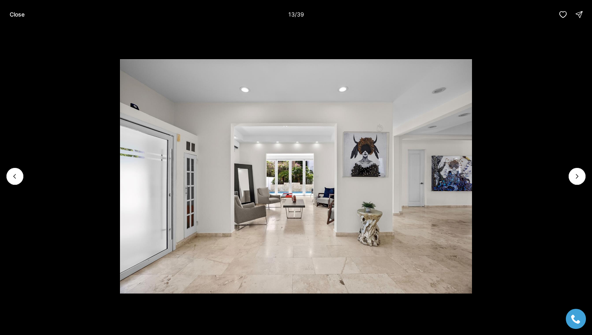
click at [1, 14] on div "Close 13 / 39" at bounding box center [296, 14] width 592 height 29
click at [13, 14] on p "Close" at bounding box center [17, 14] width 15 height 6
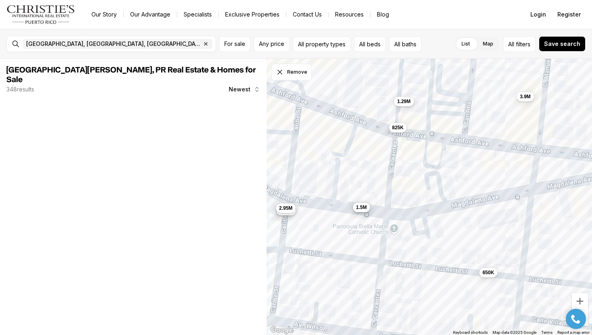
drag, startPoint x: 486, startPoint y: 243, endPoint x: 414, endPoint y: 215, distance: 76.7
click at [414, 215] on div "5M 1.29M 245K 3.95M 3.4M 685K 825K 1.98M 1.5M 2.95M 3.9M 650K 1.4M" at bounding box center [429, 197] width 326 height 277
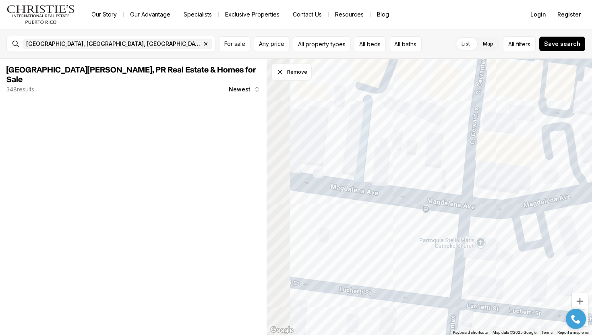
drag, startPoint x: 368, startPoint y: 204, endPoint x: 484, endPoint y: 203, distance: 116.7
click at [484, 203] on div at bounding box center [429, 197] width 326 height 277
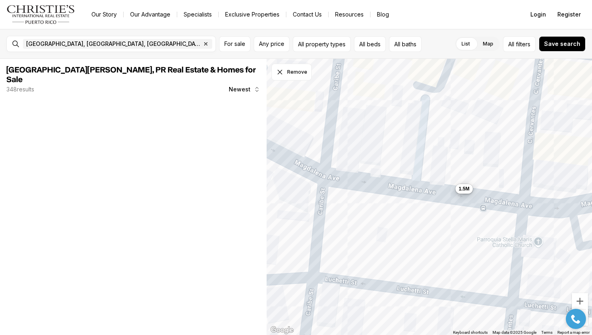
drag, startPoint x: 326, startPoint y: 182, endPoint x: 441, endPoint y: 184, distance: 114.7
click at [443, 184] on div "3.4M 1.5M" at bounding box center [429, 197] width 326 height 277
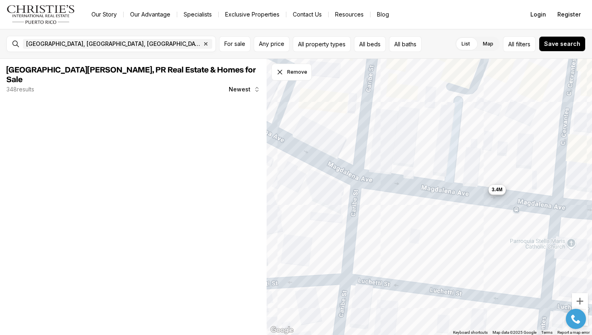
click at [500, 192] on span "3.4M" at bounding box center [496, 189] width 11 height 6
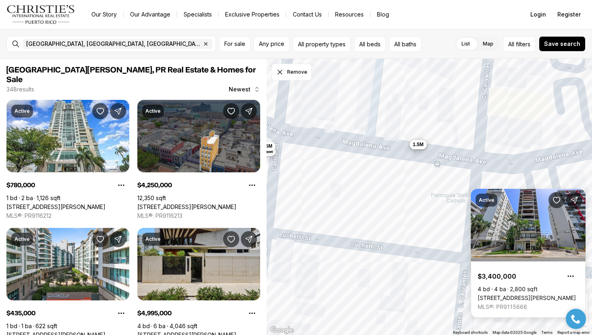
drag, startPoint x: 516, startPoint y: 179, endPoint x: 434, endPoint y: 132, distance: 94.5
click at [434, 132] on div "3.4M 1.5M 5M 685K 1.98M 2.95M" at bounding box center [429, 197] width 326 height 277
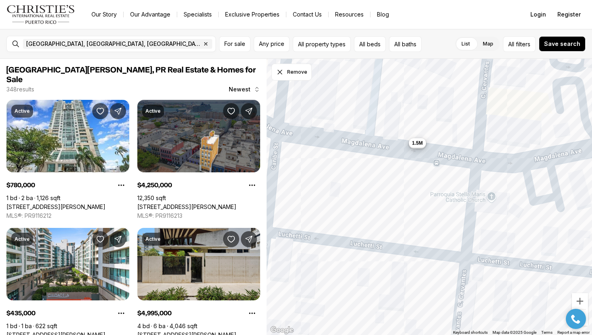
click at [415, 144] on span "1.5M" at bounding box center [417, 143] width 11 height 6
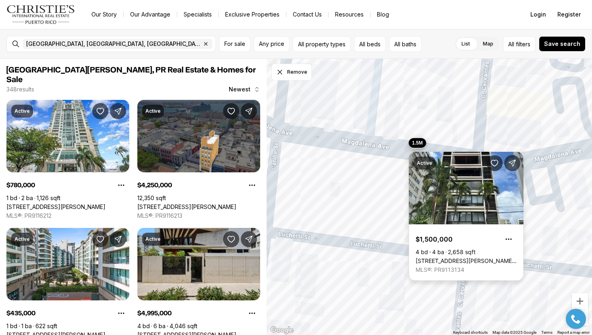
click at [441, 257] on link "1307 AVENIDA MAGDALENA #2, SAN JUAN PR, 00907" at bounding box center [465, 260] width 101 height 7
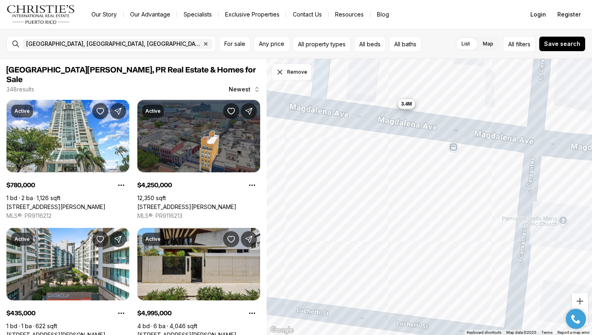
click at [429, 197] on div "3.4M 1.5M" at bounding box center [592, 197] width 326 height 0
click at [405, 102] on span "3.4M" at bounding box center [406, 103] width 11 height 6
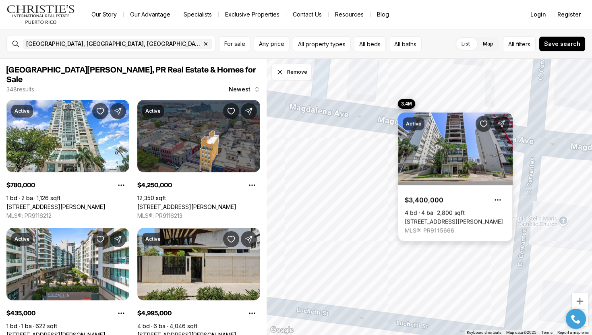
click at [426, 218] on link "[STREET_ADDRESS][PERSON_NAME]" at bounding box center [454, 221] width 98 height 7
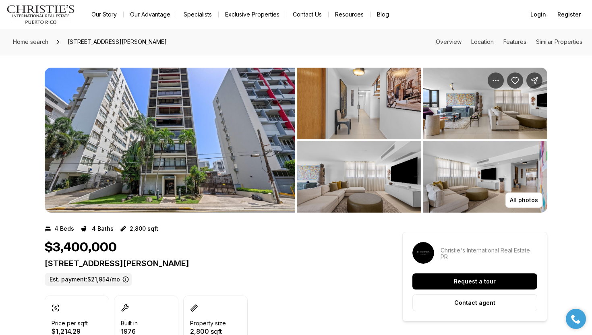
click at [230, 147] on img "View image gallery" at bounding box center [170, 140] width 250 height 145
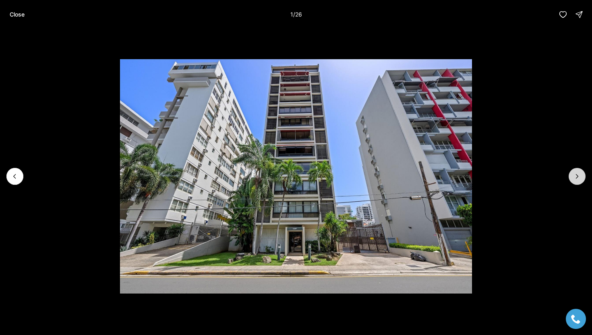
click at [578, 181] on button "Next slide" at bounding box center [576, 176] width 17 height 17
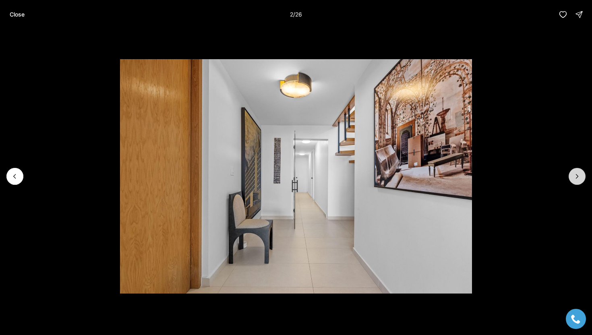
click at [578, 181] on button "Next slide" at bounding box center [576, 176] width 17 height 17
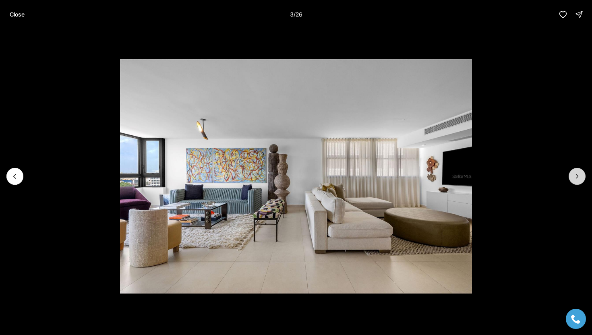
click at [578, 181] on button "Next slide" at bounding box center [576, 176] width 17 height 17
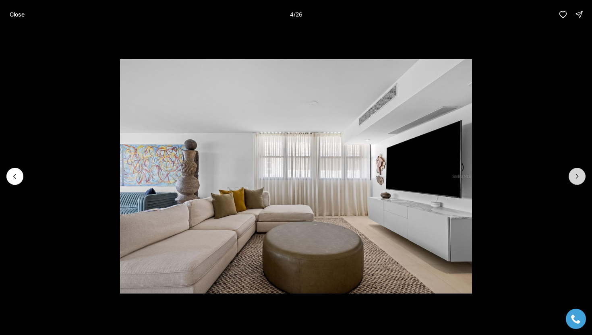
click at [578, 181] on button "Next slide" at bounding box center [576, 176] width 17 height 17
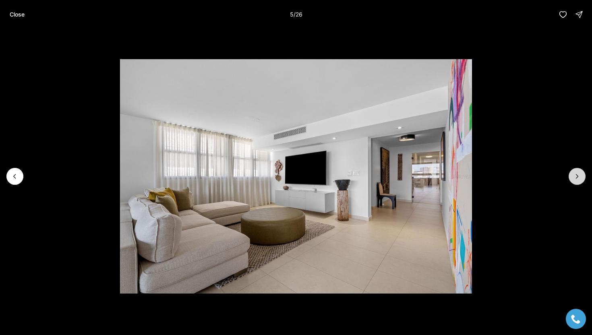
click at [578, 181] on button "Next slide" at bounding box center [576, 176] width 17 height 17
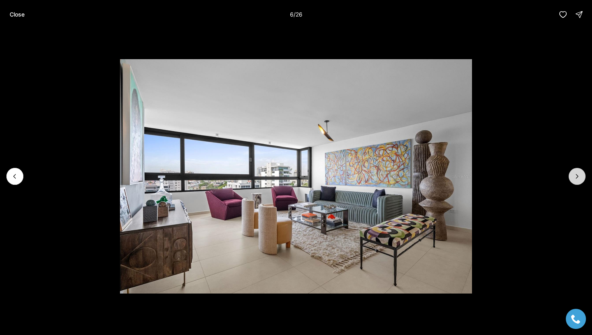
click at [578, 181] on button "Next slide" at bounding box center [576, 176] width 17 height 17
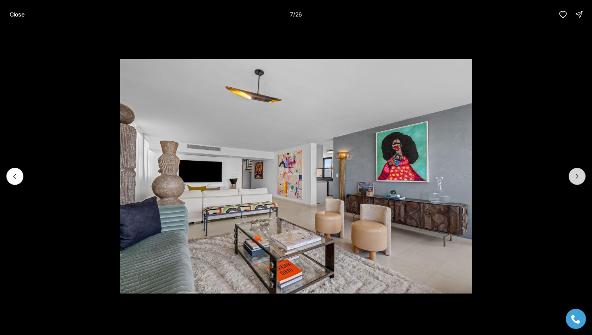
click at [578, 181] on button "Next slide" at bounding box center [576, 176] width 17 height 17
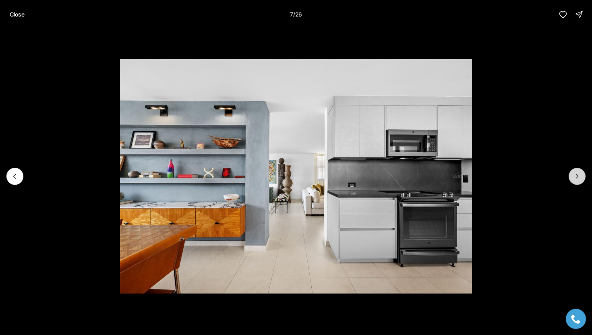
click at [578, 181] on button "Next slide" at bounding box center [576, 176] width 17 height 17
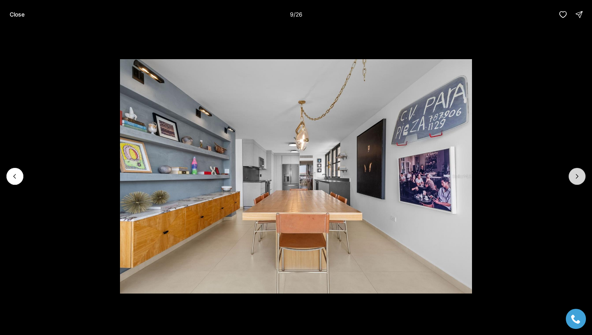
click at [579, 181] on button "Next slide" at bounding box center [576, 176] width 17 height 17
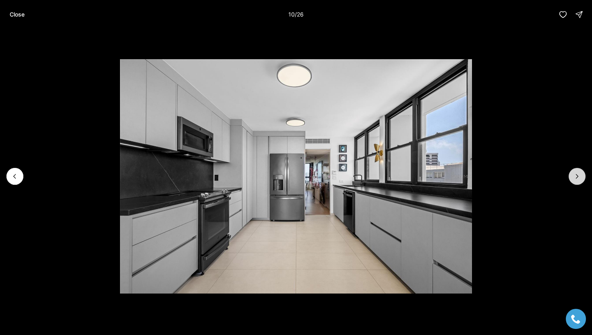
click at [579, 181] on button "Next slide" at bounding box center [576, 176] width 17 height 17
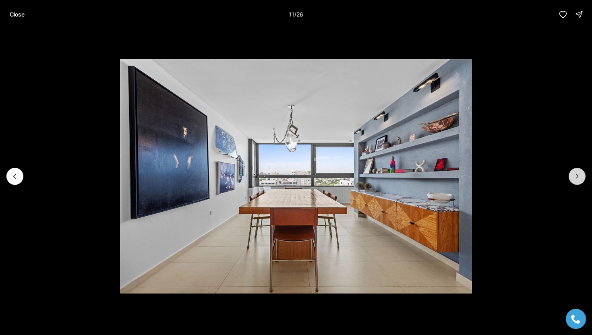
click at [579, 181] on button "Next slide" at bounding box center [576, 176] width 17 height 17
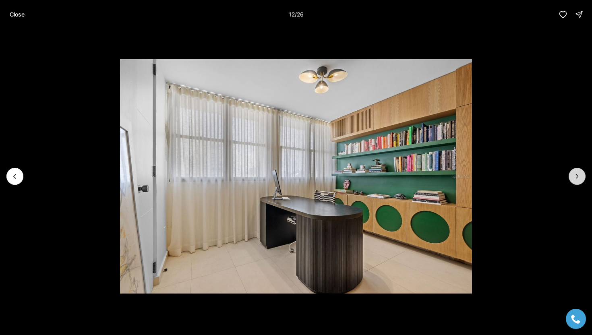
click at [579, 181] on button "Next slide" at bounding box center [576, 176] width 17 height 17
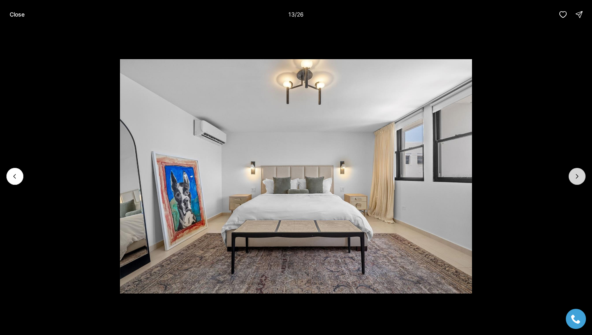
click at [579, 181] on button "Next slide" at bounding box center [576, 176] width 17 height 17
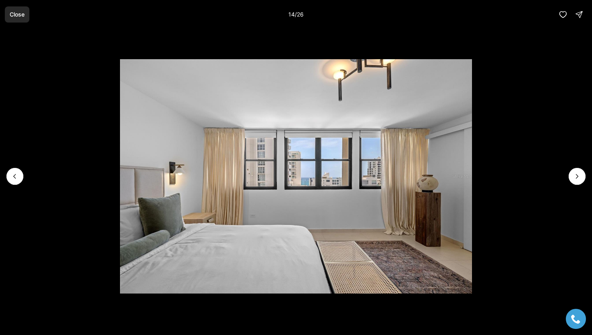
click at [18, 17] on p "Close" at bounding box center [17, 14] width 15 height 6
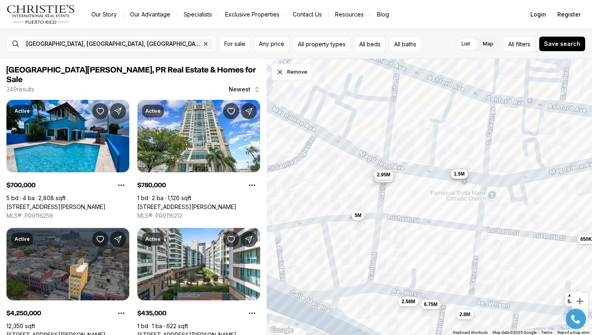
drag, startPoint x: 358, startPoint y: 107, endPoint x: 394, endPoint y: 169, distance: 71.9
click at [398, 171] on div "3.4M 1.5M 5M 2.58M 650K 685K 1.98M 4.88M 5.3M 2.95M 6.75M 2.8M" at bounding box center [429, 197] width 326 height 277
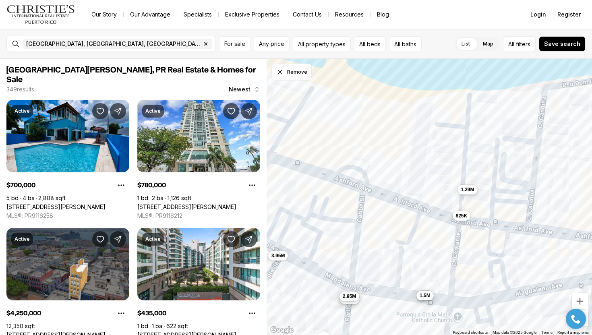
drag, startPoint x: 434, startPoint y: 110, endPoint x: 406, endPoint y: 231, distance: 124.0
click at [406, 231] on div "3.4M 1.5M 5M 2.58M 650K 685K 1.98M 4.88M 5.3M 2.95M 6.75M 2.8M 1.29M 3.95M 825K…" at bounding box center [429, 197] width 326 height 277
click at [459, 212] on span "825K" at bounding box center [461, 215] width 12 height 6
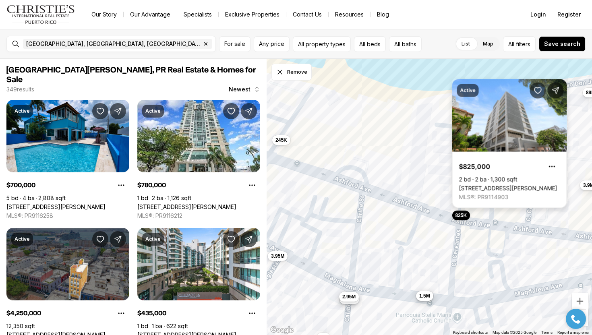
click at [477, 185] on link "[STREET_ADDRESS][PERSON_NAME]" at bounding box center [508, 188] width 98 height 7
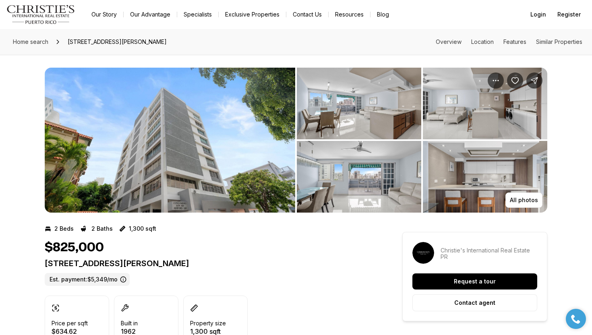
click at [225, 171] on img "View image gallery" at bounding box center [170, 140] width 250 height 145
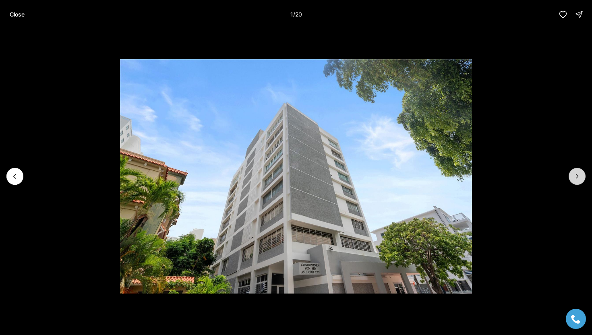
click at [576, 176] on icon "Next slide" at bounding box center [577, 176] width 8 height 8
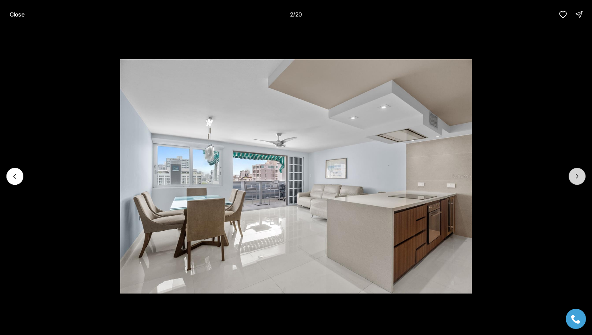
click at [576, 176] on icon "Next slide" at bounding box center [577, 176] width 8 height 8
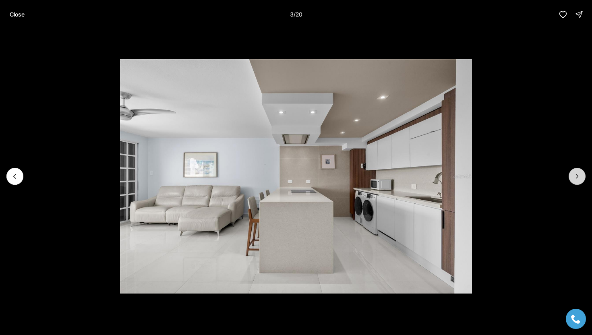
click at [576, 176] on icon "Next slide" at bounding box center [577, 176] width 8 height 8
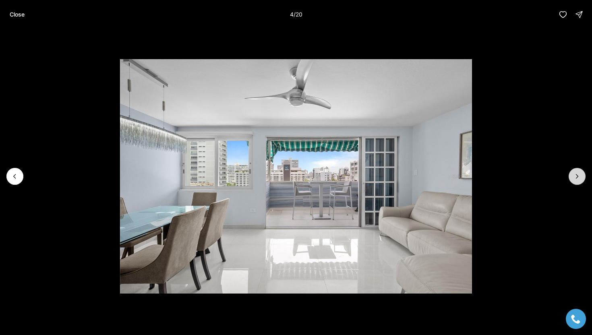
click at [576, 176] on icon "Next slide" at bounding box center [577, 176] width 8 height 8
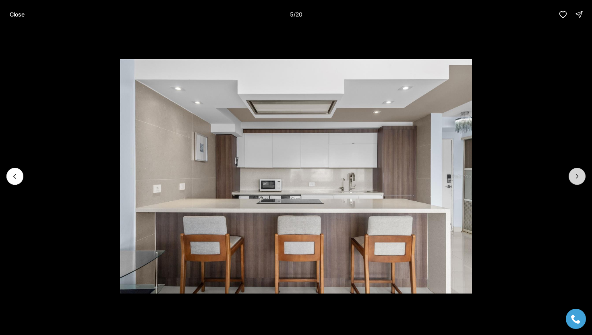
click at [576, 176] on icon "Next slide" at bounding box center [577, 176] width 8 height 8
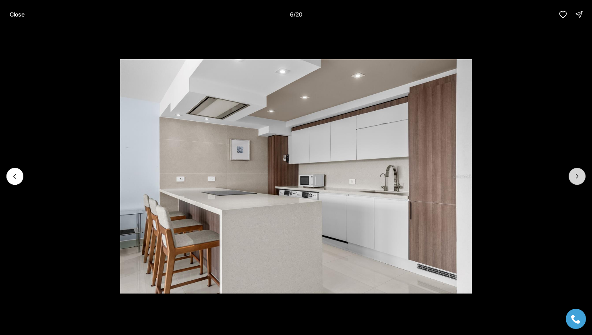
click at [576, 176] on icon "Next slide" at bounding box center [577, 176] width 8 height 8
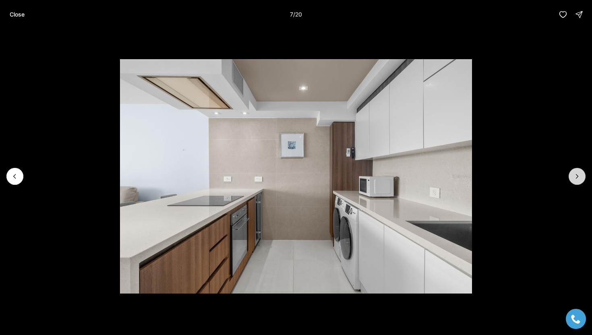
click at [576, 176] on icon "Next slide" at bounding box center [577, 176] width 8 height 8
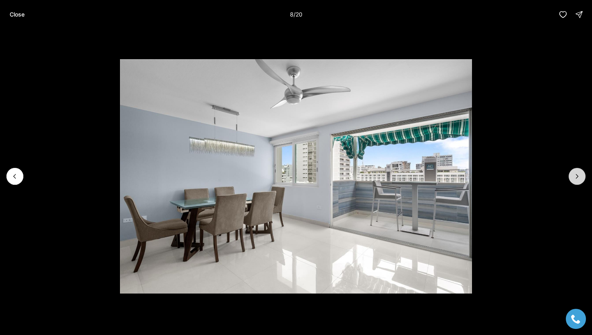
click at [576, 176] on icon "Next slide" at bounding box center [577, 176] width 8 height 8
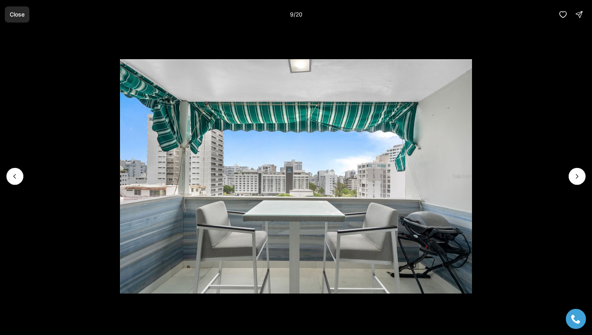
click at [8, 14] on button "Close" at bounding box center [17, 14] width 25 height 16
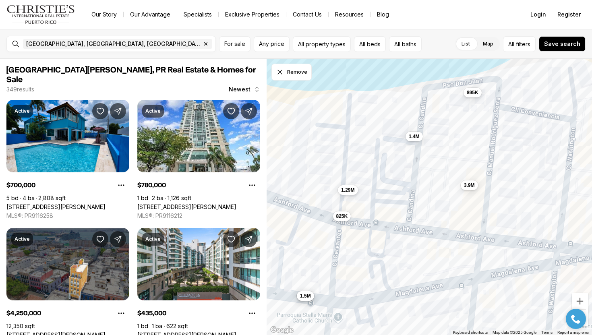
drag, startPoint x: 492, startPoint y: 201, endPoint x: 368, endPoint y: 201, distance: 123.6
click at [368, 201] on div "5M 1.29M 245K 3.95M 3.4M 685K 825K 1.4M 895K 1.98M 1.5M 2.95M 3.9M" at bounding box center [429, 197] width 326 height 277
click at [473, 91] on span "895K" at bounding box center [473, 92] width 12 height 6
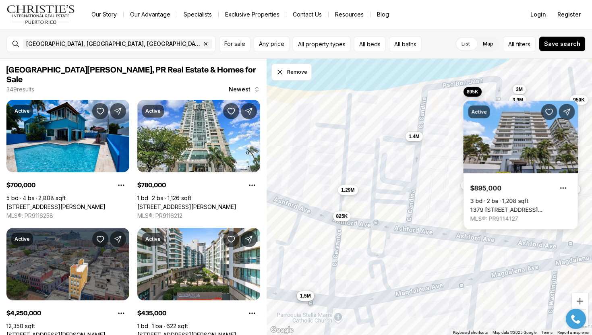
click at [423, 179] on div "1.29M 3.4M 825K 1.4M 895K 1.5M 3.9M 3M 3.8M 3M 950K 2.65M 3.9M 375K" at bounding box center [429, 197] width 326 height 277
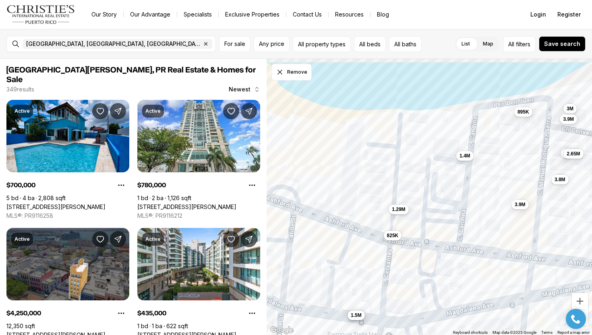
drag, startPoint x: 381, startPoint y: 264, endPoint x: 436, endPoint y: 284, distance: 58.2
click at [437, 284] on div "1.29M 3.4M 825K 1.4M 895K 1.5M 3.9M 3M 3.8M 3M 950K 2.65M 3.9M 375K" at bounding box center [429, 197] width 326 height 277
click at [393, 211] on span "1.29M" at bounding box center [397, 209] width 13 height 6
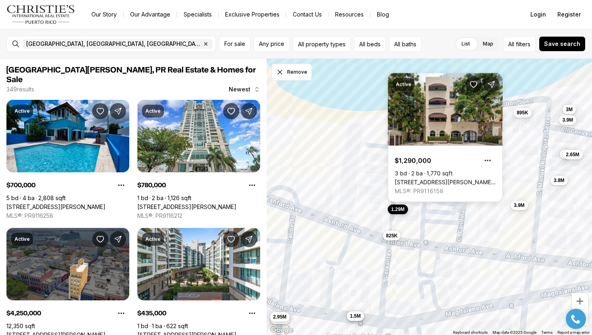
click at [391, 237] on span "825K" at bounding box center [392, 235] width 12 height 6
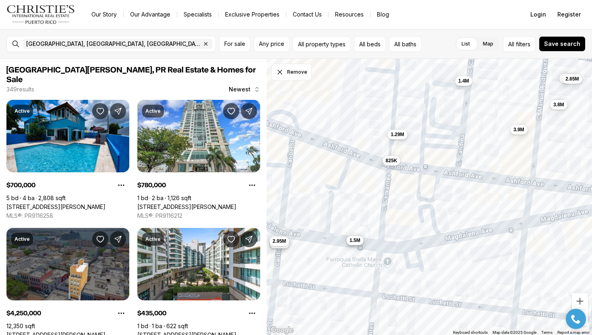
drag, startPoint x: 412, startPoint y: 257, endPoint x: 411, endPoint y: 180, distance: 77.3
click at [411, 180] on div "1.29M 3.4M 825K 1.4M 895K 1.5M 3.9M 3M 3.8M 3M 2.65M 3.9M 685K 1.98M 2.95M" at bounding box center [429, 197] width 326 height 277
click at [354, 242] on span "1.5M" at bounding box center [354, 239] width 11 height 6
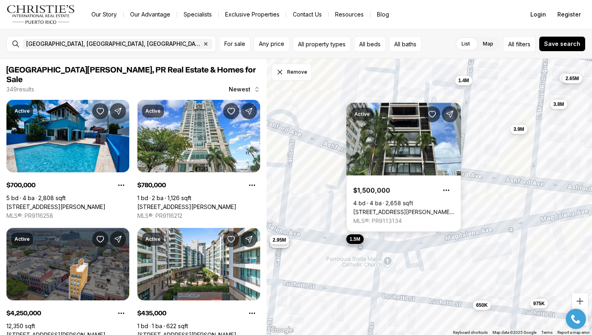
click at [281, 239] on span "2.95M" at bounding box center [279, 240] width 13 height 6
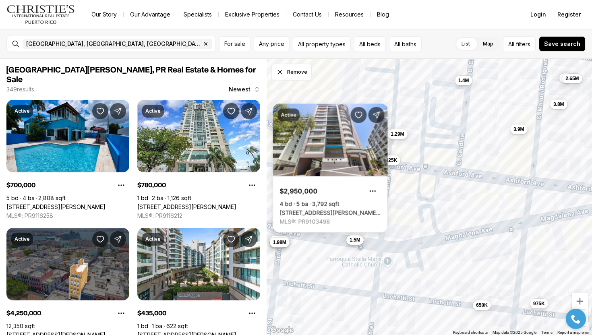
click at [279, 246] on button "1.98M" at bounding box center [279, 242] width 20 height 10
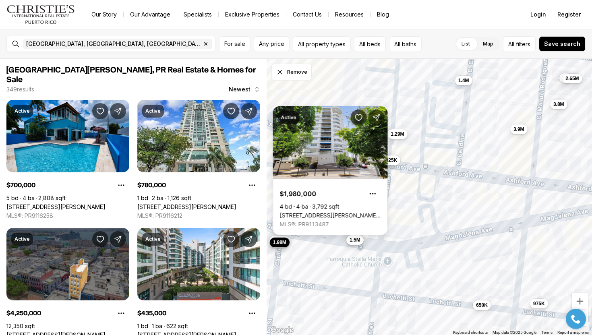
click at [434, 249] on div "1.29M 3.4M 825K 1.4M 1.5M 3.9M 3.8M 3M 2.65M 685K 1.98M 2.95M 650K 975K" at bounding box center [429, 197] width 326 height 277
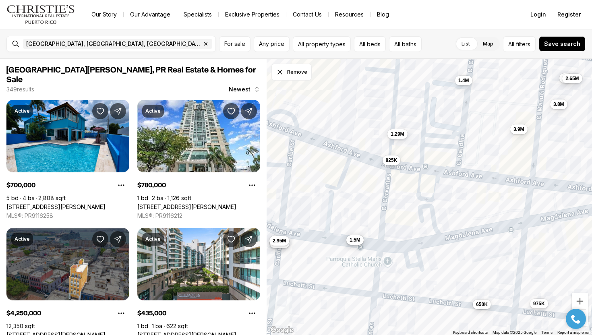
click at [479, 303] on span "650K" at bounding box center [482, 304] width 12 height 6
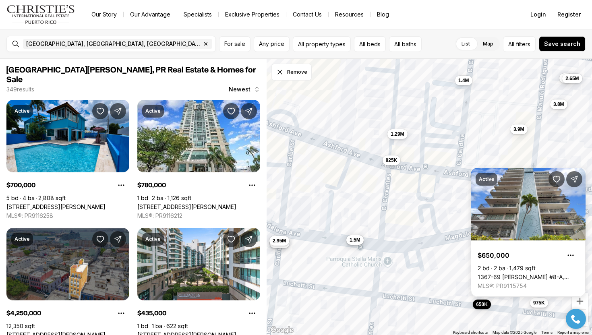
click at [541, 305] on span "975K" at bounding box center [539, 302] width 12 height 6
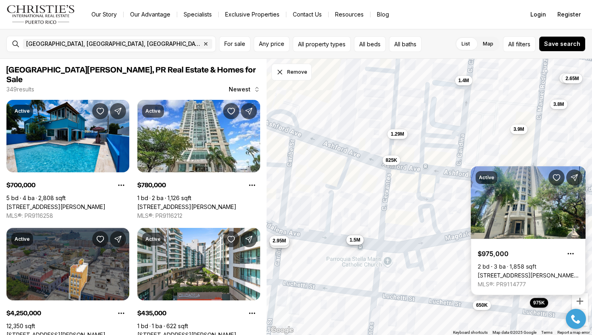
click at [508, 279] on link "[STREET_ADDRESS][PERSON_NAME][PERSON_NAME]" at bounding box center [527, 275] width 101 height 7
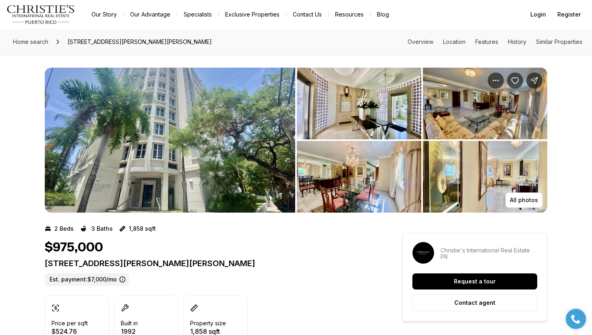
click at [209, 154] on img "View image gallery" at bounding box center [170, 140] width 250 height 145
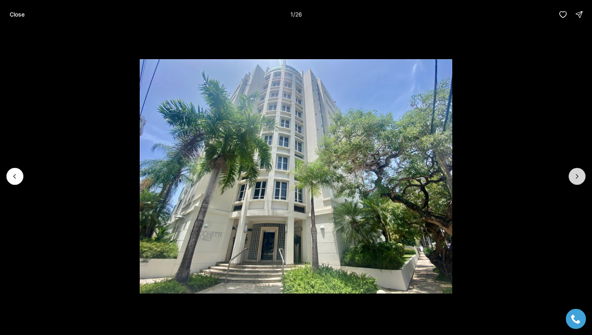
click at [579, 175] on icon "Next slide" at bounding box center [577, 176] width 8 height 8
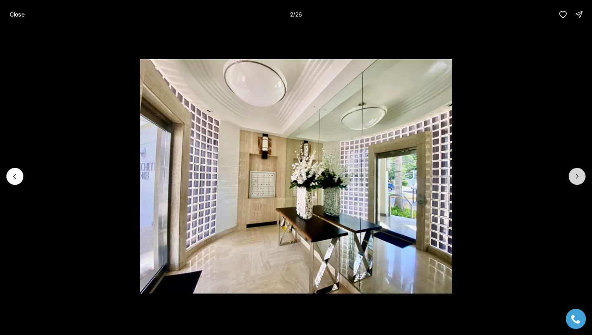
click at [579, 175] on icon "Next slide" at bounding box center [577, 176] width 8 height 8
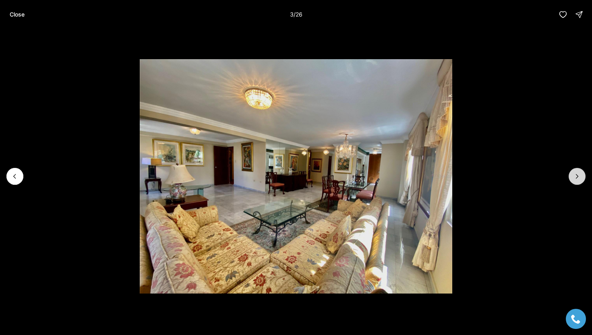
click at [579, 175] on icon "Next slide" at bounding box center [577, 176] width 8 height 8
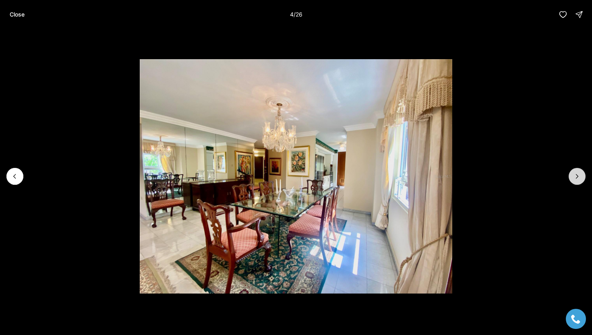
click at [579, 175] on icon "Next slide" at bounding box center [577, 176] width 8 height 8
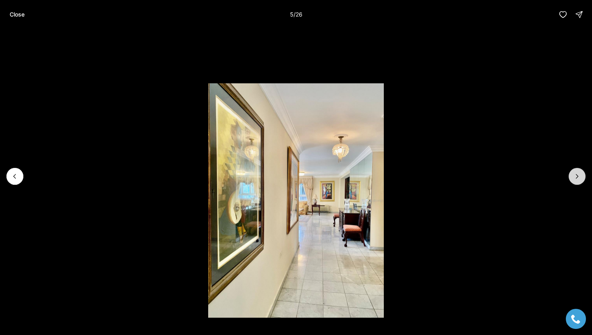
click at [579, 175] on icon "Next slide" at bounding box center [577, 176] width 8 height 8
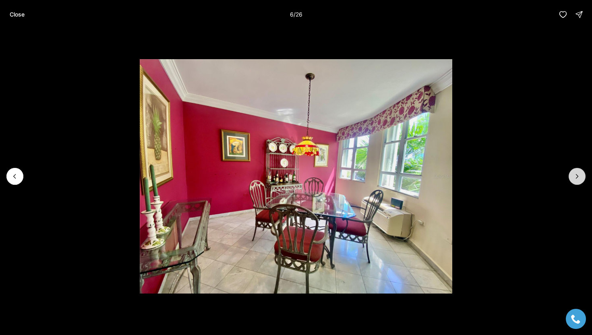
click at [579, 175] on icon "Next slide" at bounding box center [577, 176] width 8 height 8
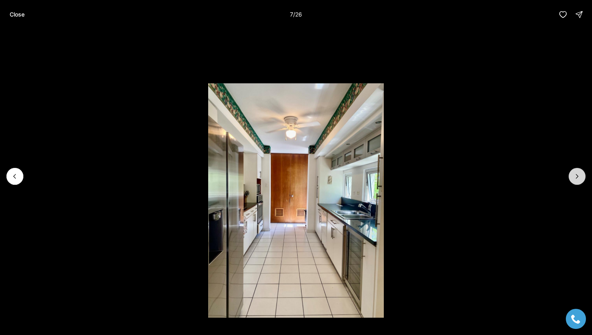
click at [579, 175] on icon "Next slide" at bounding box center [577, 176] width 8 height 8
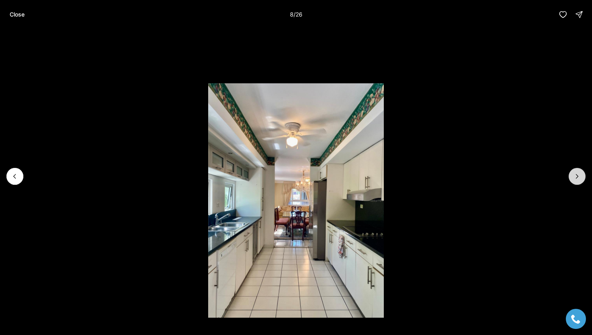
click at [579, 175] on icon "Next slide" at bounding box center [577, 176] width 8 height 8
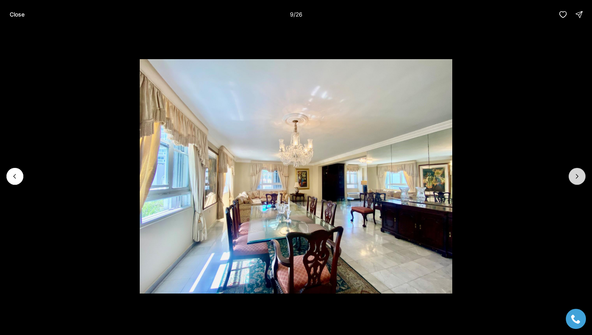
click at [579, 175] on icon "Next slide" at bounding box center [577, 176] width 8 height 8
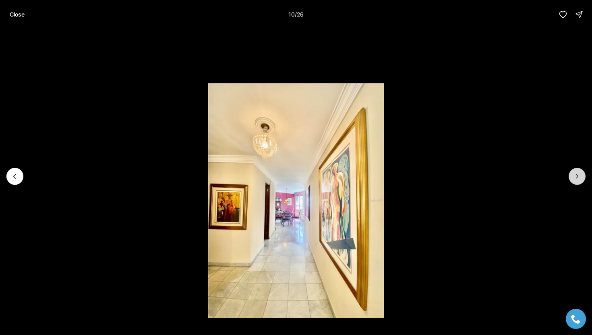
click at [579, 175] on icon "Next slide" at bounding box center [577, 176] width 8 height 8
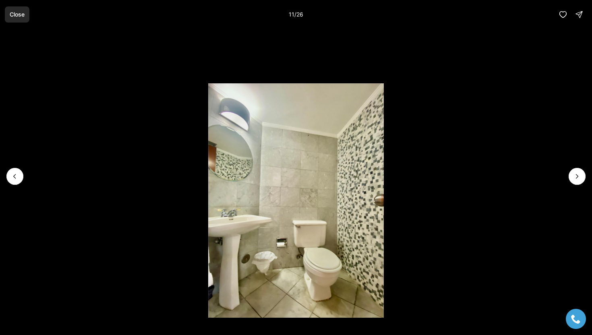
click at [20, 17] on p "Close" at bounding box center [17, 14] width 15 height 6
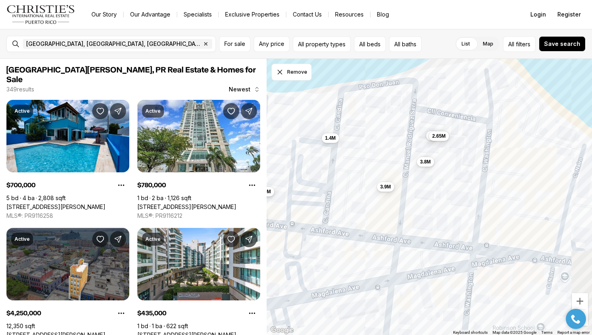
drag, startPoint x: 500, startPoint y: 163, endPoint x: 364, endPoint y: 220, distance: 147.4
click at [364, 220] on div "1.29M 650K 3.8M 3.4M 3M 685K 825K 975K 1.4M 1.98M 2.65M 1.5M 2.95M 3.9M" at bounding box center [429, 197] width 326 height 277
click at [487, 190] on span "375K" at bounding box center [488, 190] width 12 height 6
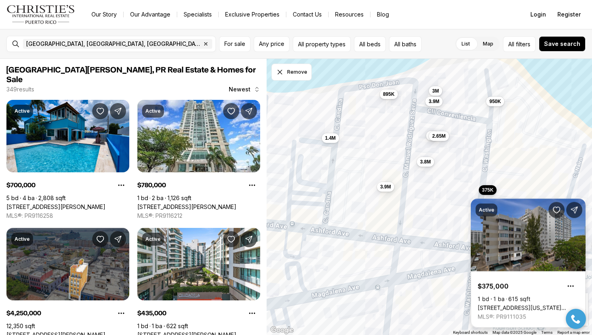
click at [502, 304] on link "28 WASHINGTON ST #1A, SAN JUAN PR, 00907" at bounding box center [527, 307] width 101 height 7
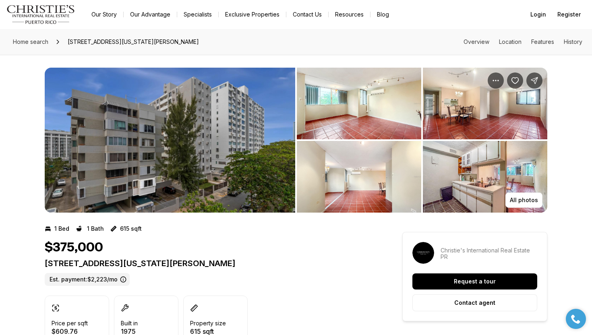
click at [239, 165] on img "View image gallery" at bounding box center [170, 140] width 250 height 145
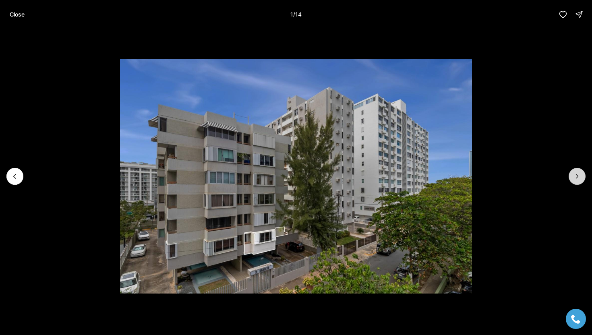
click at [573, 173] on icon "Next slide" at bounding box center [577, 176] width 8 height 8
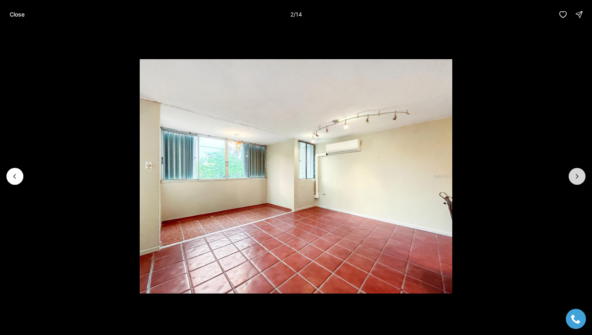
click at [573, 173] on icon "Next slide" at bounding box center [577, 176] width 8 height 8
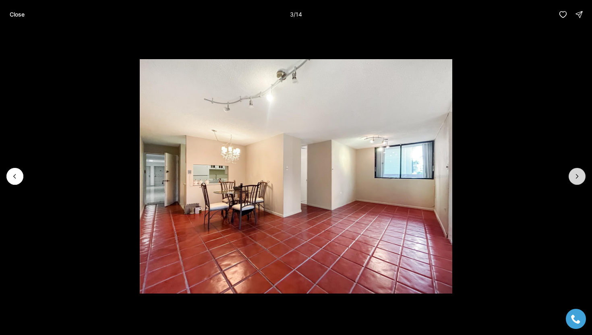
click at [573, 173] on icon "Next slide" at bounding box center [577, 176] width 8 height 8
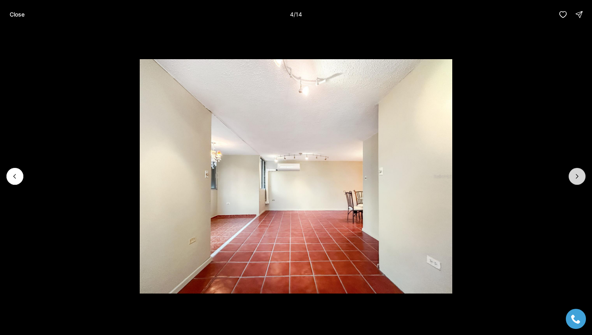
click at [573, 173] on icon "Next slide" at bounding box center [577, 176] width 8 height 8
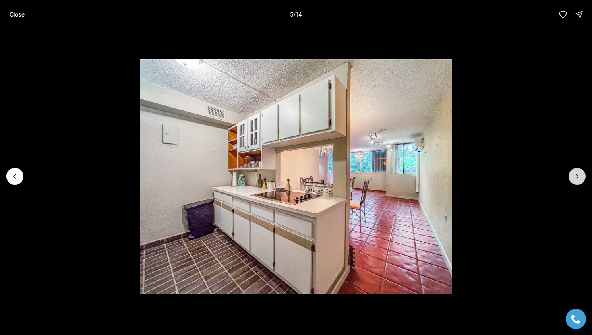
click at [573, 173] on icon "Next slide" at bounding box center [577, 176] width 8 height 8
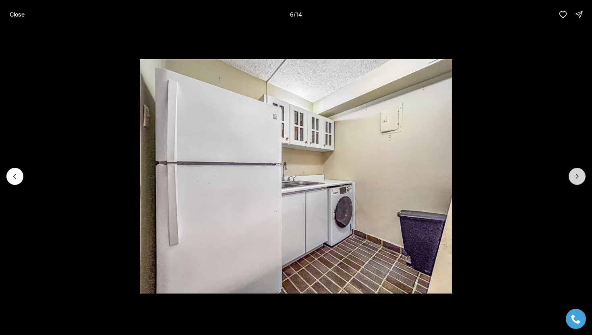
click at [573, 173] on icon "Next slide" at bounding box center [577, 176] width 8 height 8
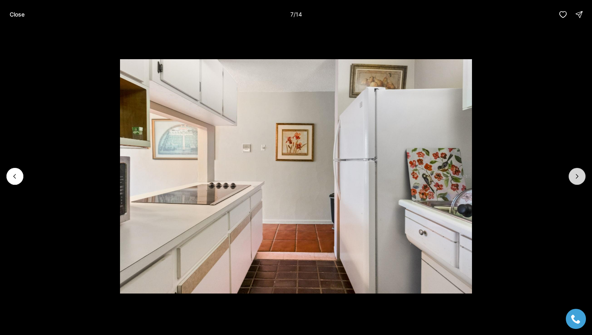
click at [573, 173] on icon "Next slide" at bounding box center [577, 176] width 8 height 8
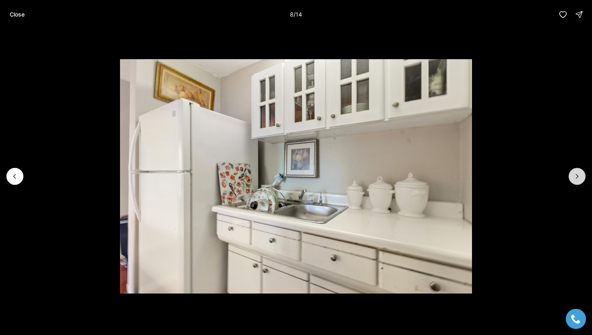
click at [573, 173] on icon "Next slide" at bounding box center [577, 176] width 8 height 8
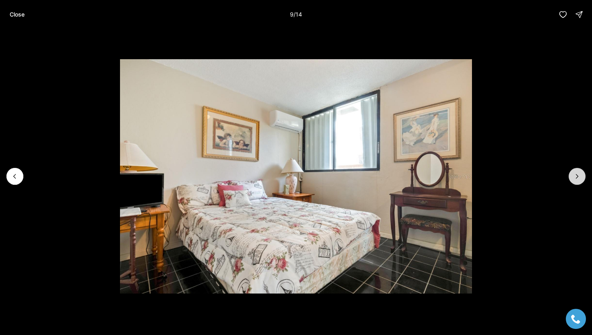
click at [573, 173] on icon "Next slide" at bounding box center [577, 176] width 8 height 8
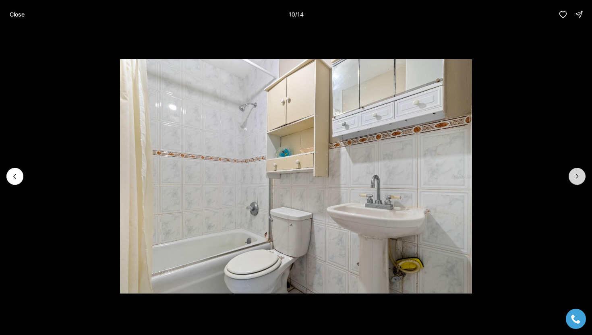
click at [573, 173] on icon "Next slide" at bounding box center [577, 176] width 8 height 8
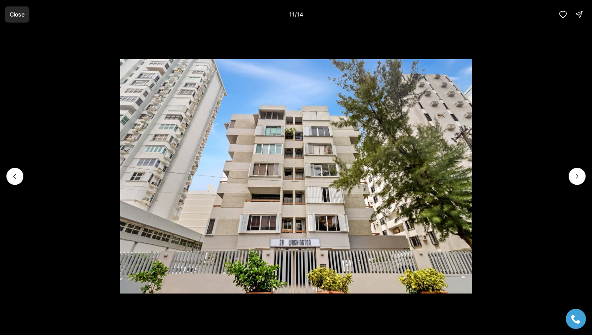
click at [15, 15] on p "Close" at bounding box center [17, 14] width 15 height 6
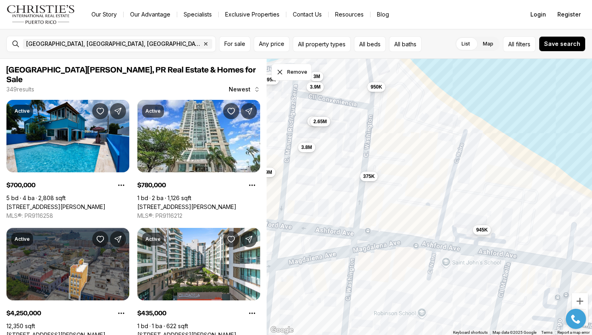
drag, startPoint x: 517, startPoint y: 215, endPoint x: 397, endPoint y: 201, distance: 120.8
click at [397, 201] on div "3M 945K 3.8M 3M 1.4M 895K 950K 2.65M 3.9M 375K 3.9M" at bounding box center [429, 197] width 326 height 277
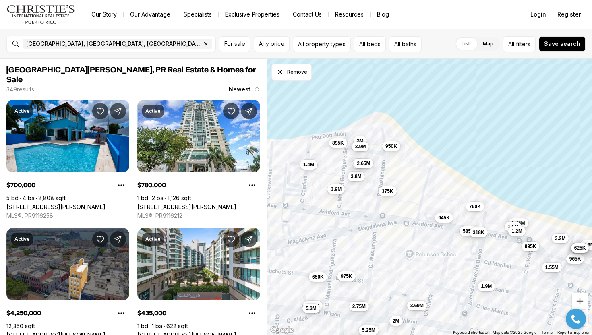
click at [476, 233] on span "318K" at bounding box center [479, 232] width 12 height 6
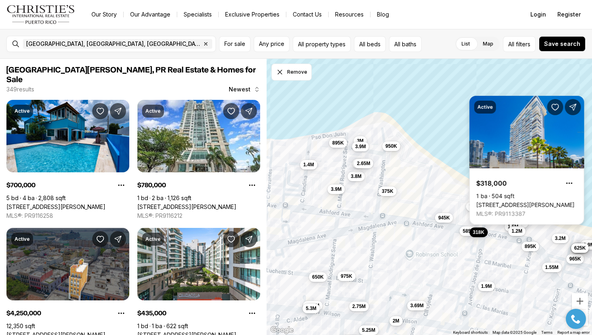
click at [496, 201] on link "[STREET_ADDRESS][PERSON_NAME]" at bounding box center [525, 204] width 98 height 7
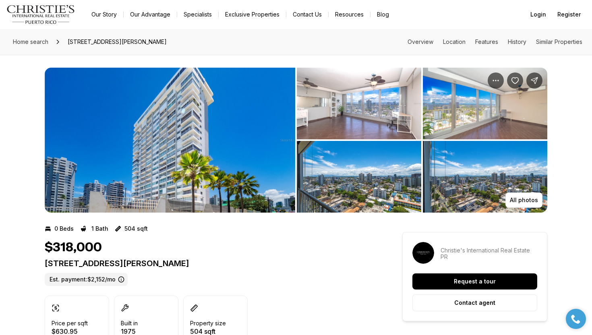
click at [251, 166] on img "View image gallery" at bounding box center [170, 140] width 250 height 145
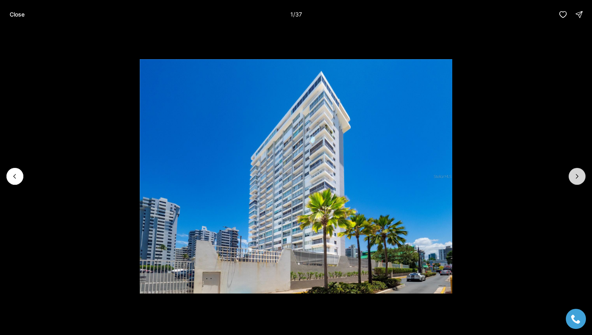
click at [573, 172] on button "Next slide" at bounding box center [576, 176] width 17 height 17
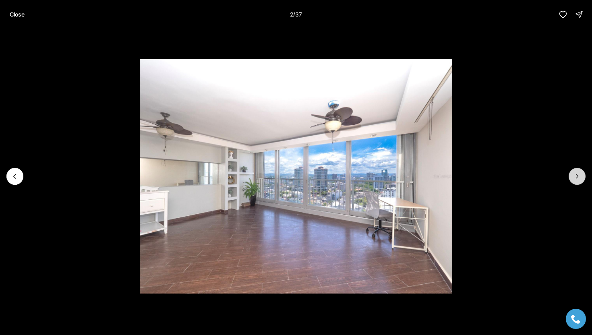
click at [573, 172] on button "Next slide" at bounding box center [576, 176] width 17 height 17
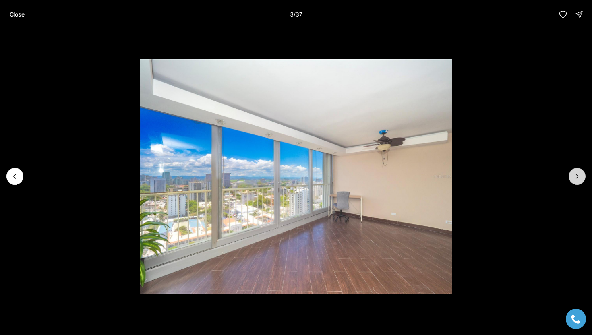
click at [573, 172] on button "Next slide" at bounding box center [576, 176] width 17 height 17
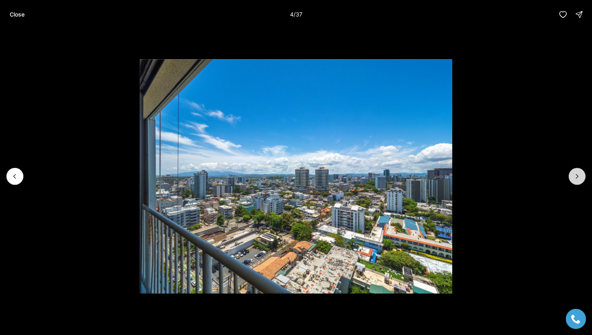
click at [572, 171] on button "Next slide" at bounding box center [576, 176] width 17 height 17
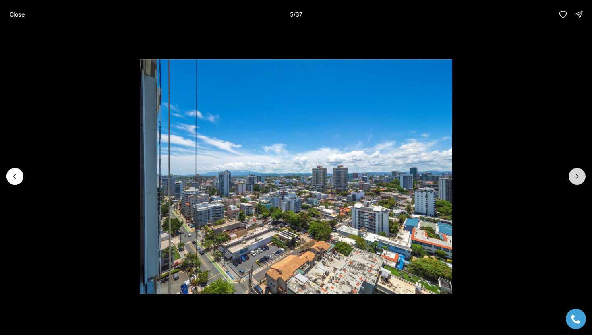
click at [572, 171] on button "Next slide" at bounding box center [576, 176] width 17 height 17
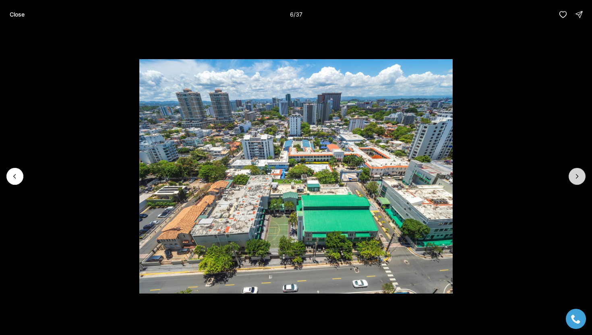
click at [572, 171] on button "Next slide" at bounding box center [576, 176] width 17 height 17
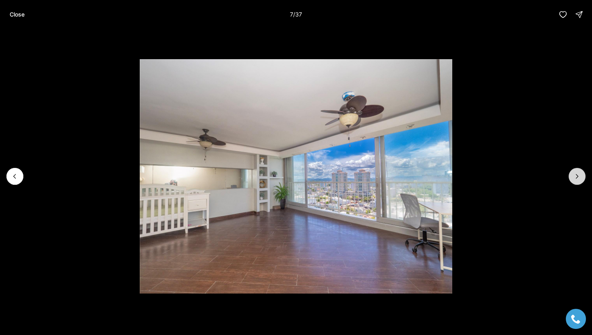
click at [572, 171] on button "Next slide" at bounding box center [576, 176] width 17 height 17
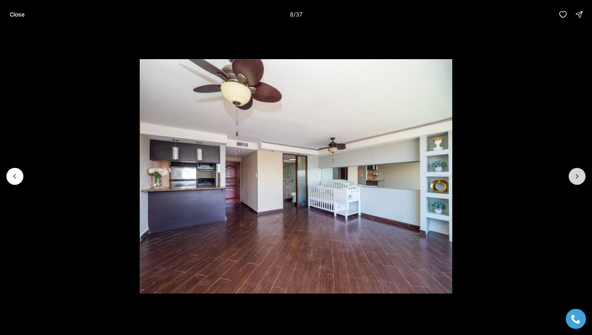
click at [572, 171] on button "Next slide" at bounding box center [576, 176] width 17 height 17
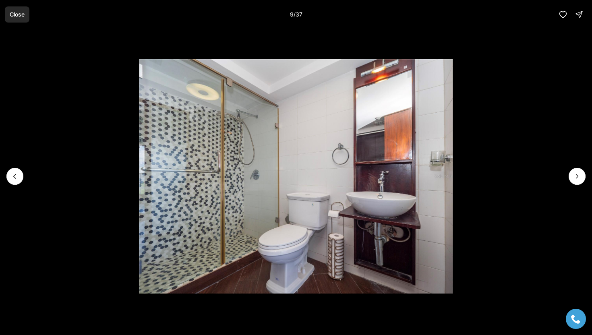
click at [12, 14] on p "Close" at bounding box center [17, 14] width 15 height 6
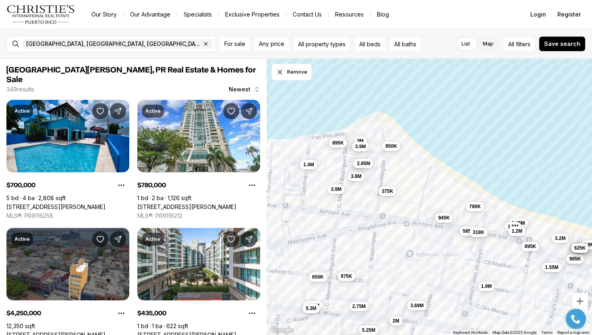
click at [475, 231] on span "318K" at bounding box center [479, 232] width 12 height 6
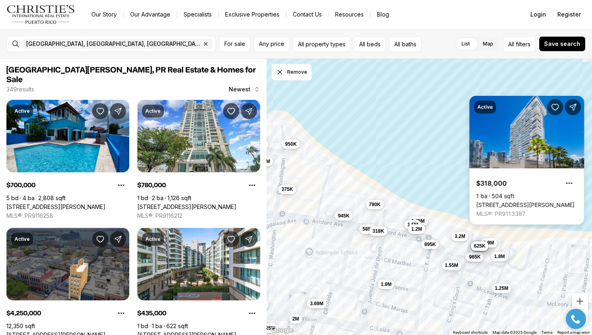
drag, startPoint x: 442, startPoint y: 194, endPoint x: 339, endPoint y: 192, distance: 103.5
click at [339, 192] on div "3M 650K 945K 610K 3.8M 3.69M 1.9M 1.55M 1.8M 2M 1.45M 3.2M 965K 2.75M 1.5M 585K…" at bounding box center [429, 197] width 326 height 277
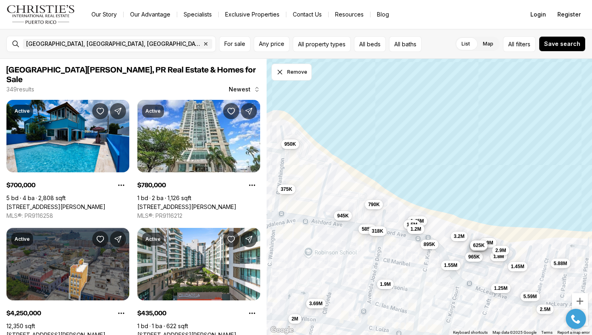
click at [480, 244] on span "625K" at bounding box center [479, 245] width 12 height 6
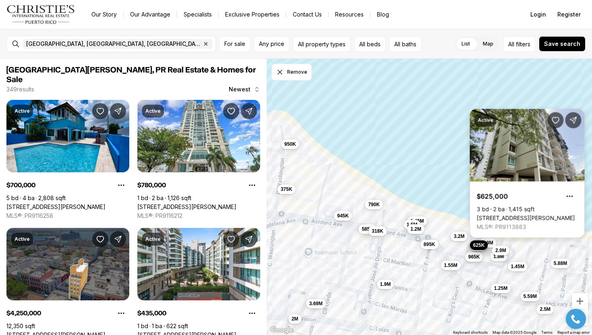
click at [496, 215] on link "[STREET_ADDRESS][PERSON_NAME]" at bounding box center [526, 218] width 98 height 7
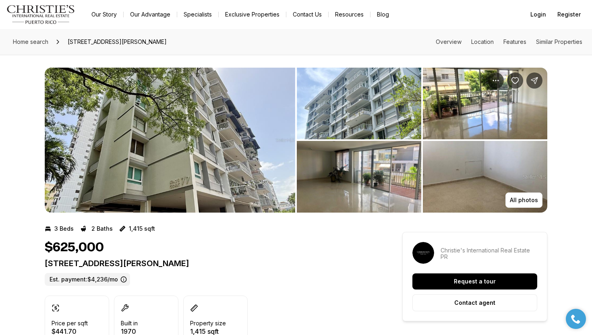
click at [221, 148] on img "View image gallery" at bounding box center [170, 140] width 250 height 145
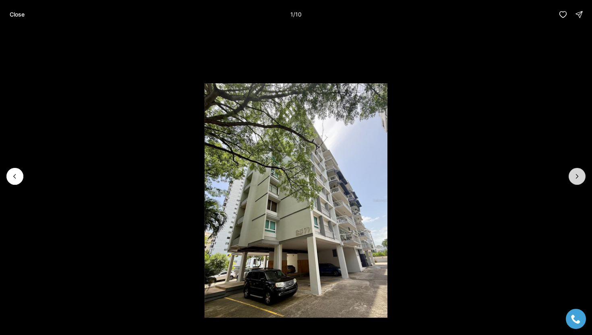
click at [575, 175] on icon "Next slide" at bounding box center [577, 176] width 8 height 8
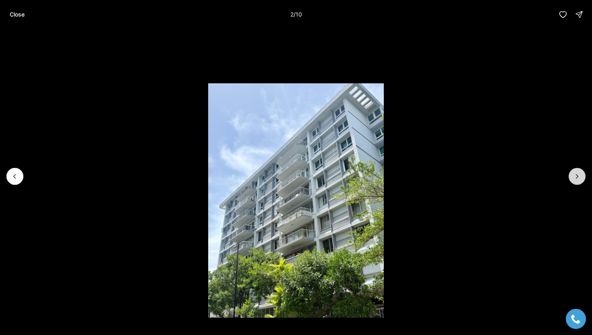
click at [575, 175] on icon "Next slide" at bounding box center [577, 176] width 8 height 8
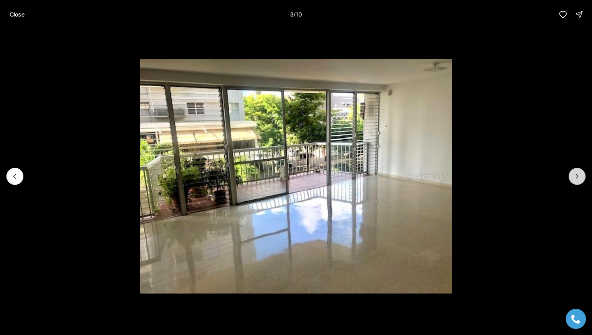
click at [575, 175] on icon "Next slide" at bounding box center [577, 176] width 8 height 8
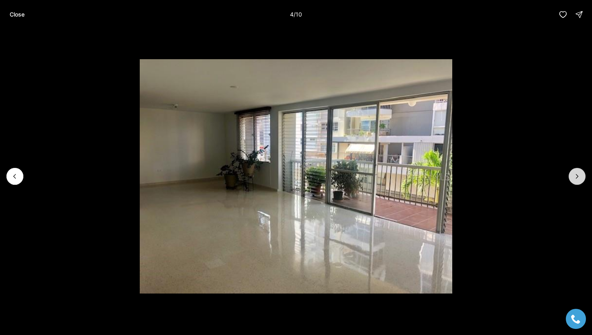
click at [575, 175] on icon "Next slide" at bounding box center [577, 176] width 8 height 8
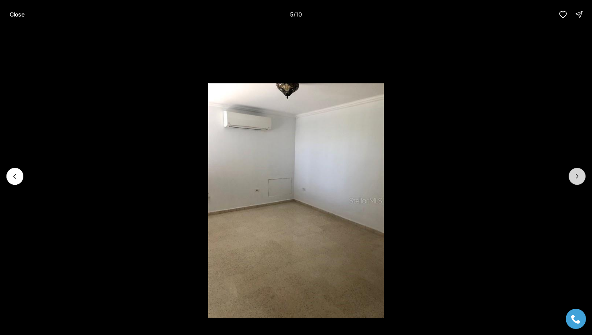
click at [575, 175] on icon "Next slide" at bounding box center [577, 176] width 8 height 8
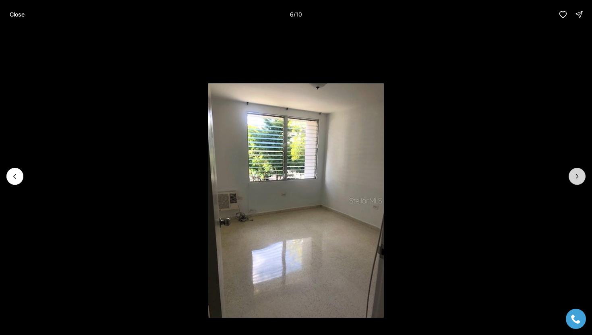
click at [575, 175] on icon "Next slide" at bounding box center [577, 176] width 8 height 8
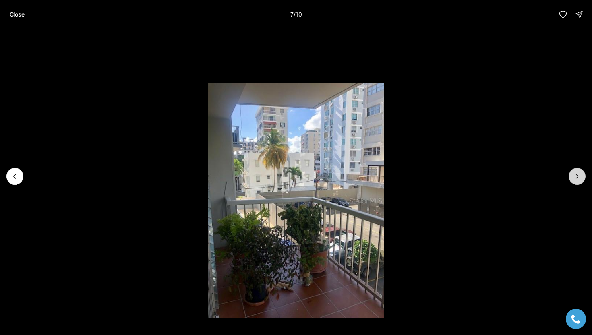
click at [575, 175] on icon "Next slide" at bounding box center [577, 176] width 8 height 8
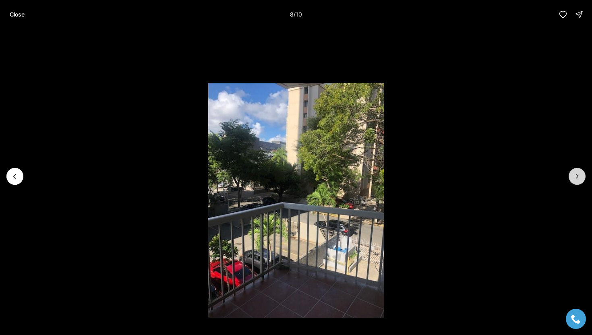
click at [575, 175] on icon "Next slide" at bounding box center [577, 176] width 8 height 8
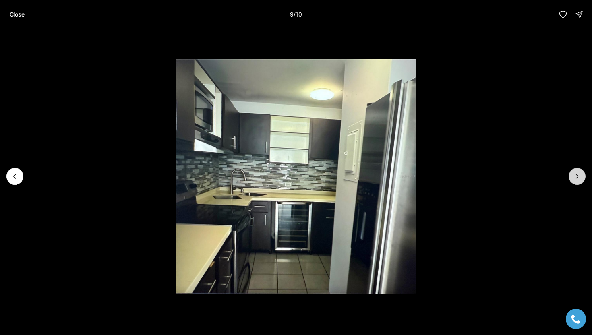
click at [575, 175] on icon "Next slide" at bounding box center [577, 176] width 8 height 8
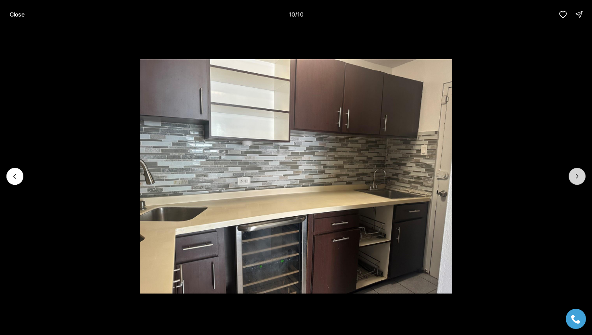
click at [575, 175] on div at bounding box center [576, 176] width 17 height 17
click at [9, 17] on button "Close" at bounding box center [17, 14] width 25 height 16
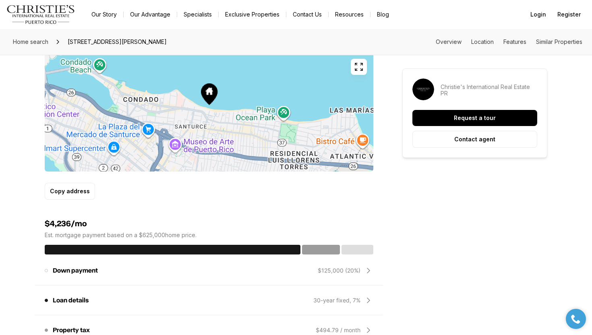
scroll to position [567, 0]
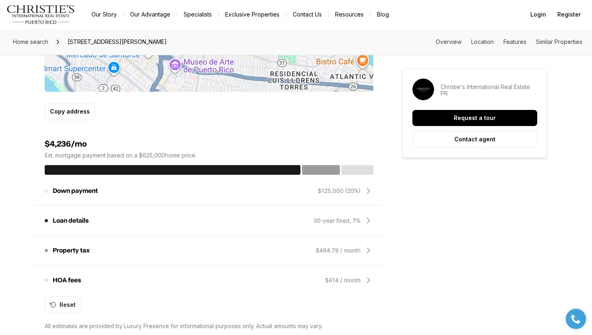
click at [225, 217] on div "Loan details Loan type is the length of the loan program. The default is 30 yea…" at bounding box center [209, 220] width 328 height 19
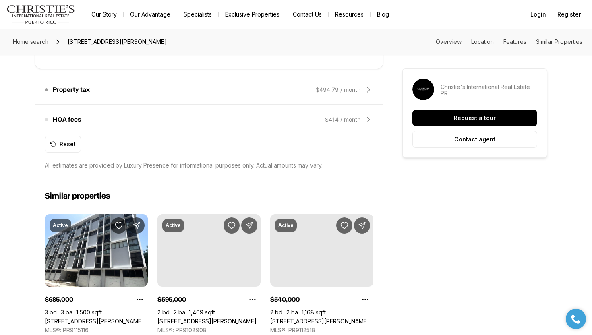
scroll to position [826, 0]
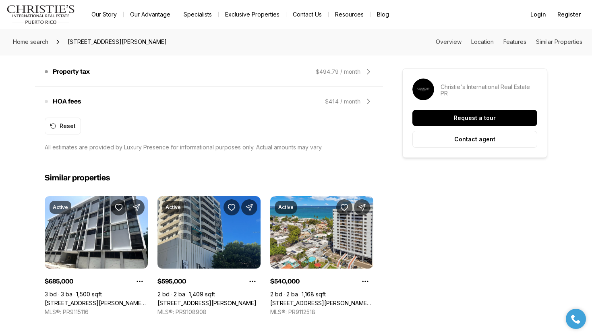
click at [215, 299] on link "[STREET_ADDRESS][PERSON_NAME]" at bounding box center [206, 302] width 99 height 7
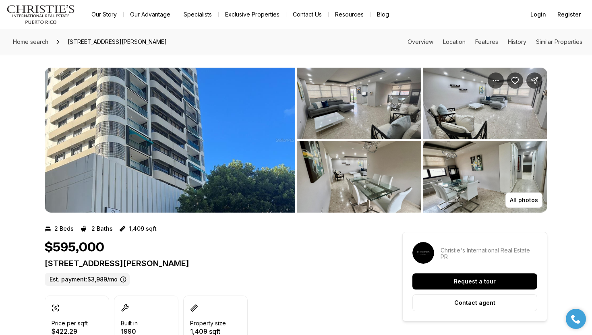
click at [216, 186] on img "View image gallery" at bounding box center [170, 140] width 250 height 145
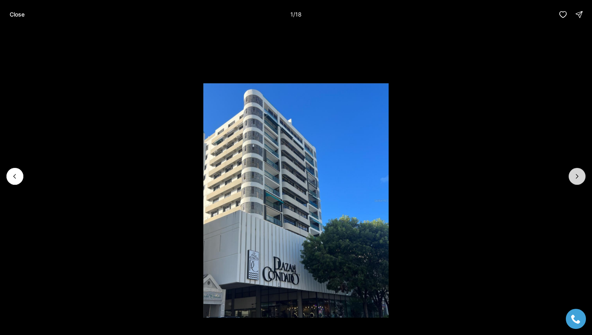
click at [574, 179] on icon "Next slide" at bounding box center [577, 176] width 8 height 8
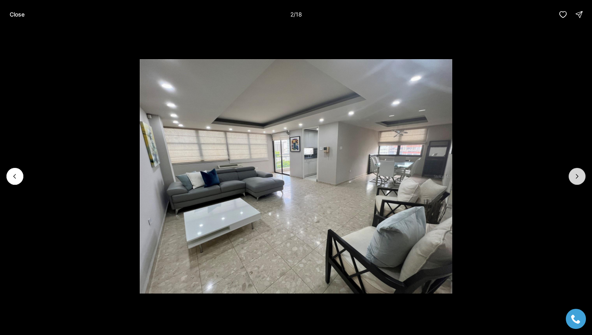
click at [574, 179] on icon "Next slide" at bounding box center [577, 176] width 8 height 8
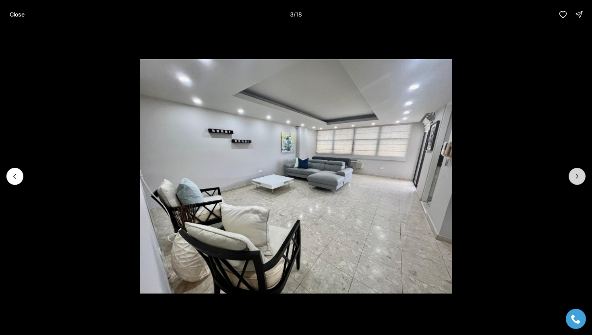
click at [574, 179] on icon "Next slide" at bounding box center [577, 176] width 8 height 8
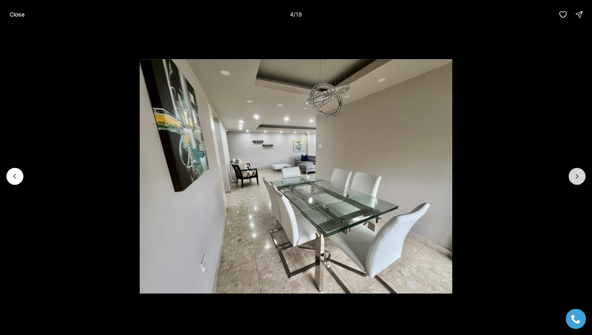
click at [574, 179] on icon "Next slide" at bounding box center [577, 176] width 8 height 8
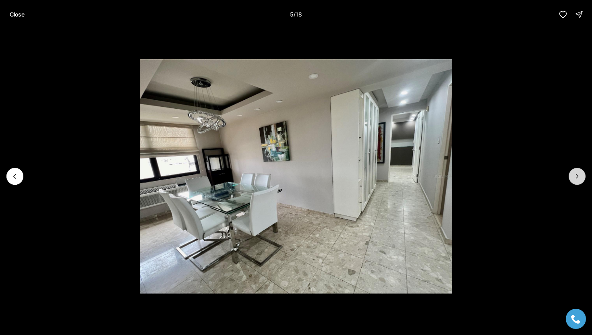
click at [574, 179] on icon "Next slide" at bounding box center [577, 176] width 8 height 8
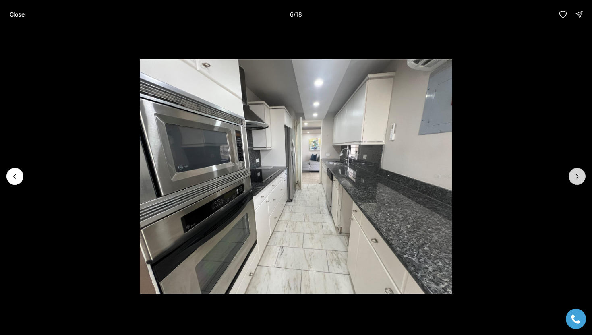
click at [574, 179] on icon "Next slide" at bounding box center [577, 176] width 8 height 8
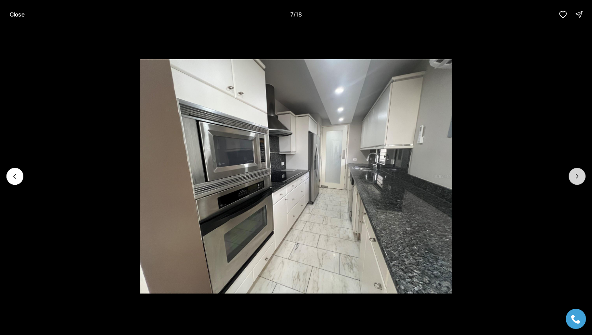
click at [574, 179] on icon "Next slide" at bounding box center [577, 176] width 8 height 8
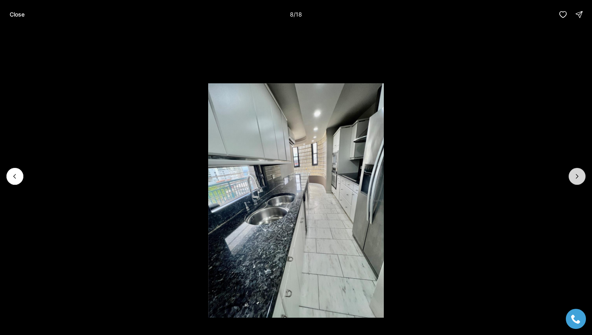
click at [574, 179] on icon "Next slide" at bounding box center [577, 176] width 8 height 8
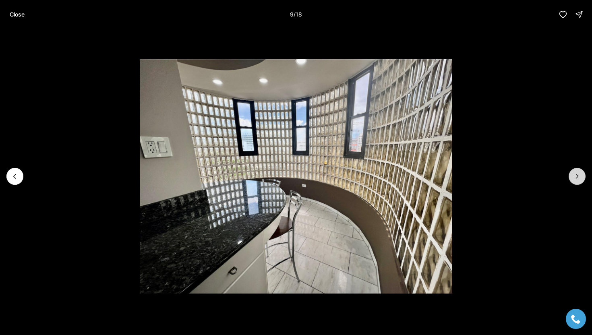
click at [574, 179] on icon "Next slide" at bounding box center [577, 176] width 8 height 8
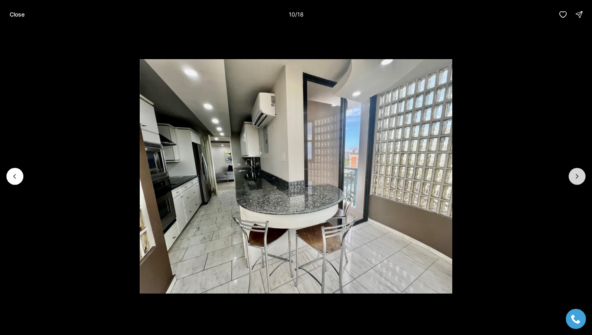
click at [574, 179] on icon "Next slide" at bounding box center [577, 176] width 8 height 8
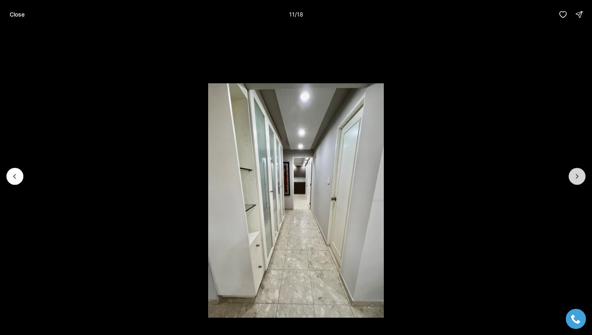
click at [574, 179] on icon "Next slide" at bounding box center [577, 176] width 8 height 8
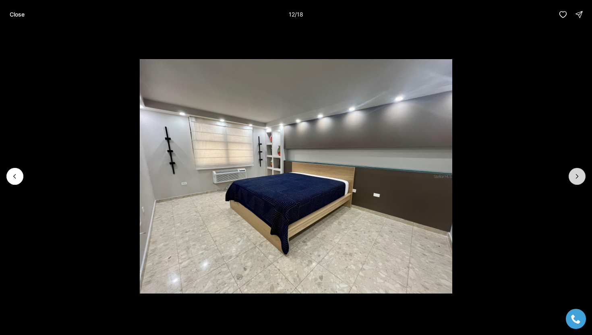
click at [574, 179] on icon "Next slide" at bounding box center [577, 176] width 8 height 8
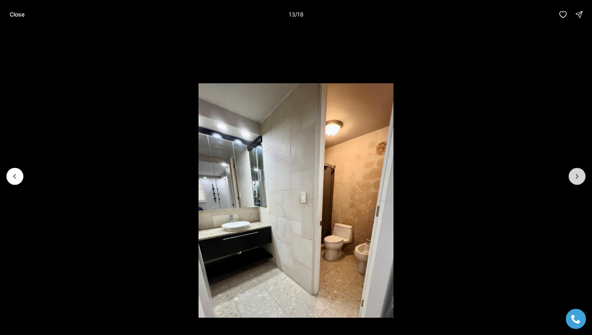
click at [574, 179] on icon "Next slide" at bounding box center [577, 176] width 8 height 8
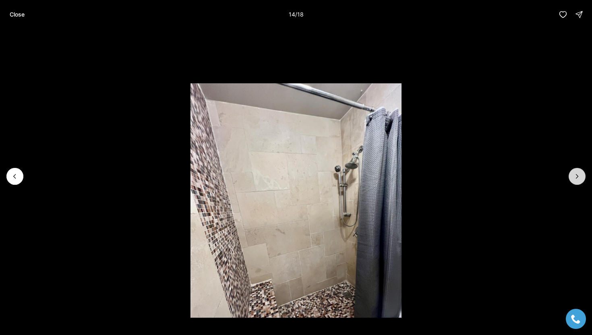
click at [574, 179] on icon "Next slide" at bounding box center [577, 176] width 8 height 8
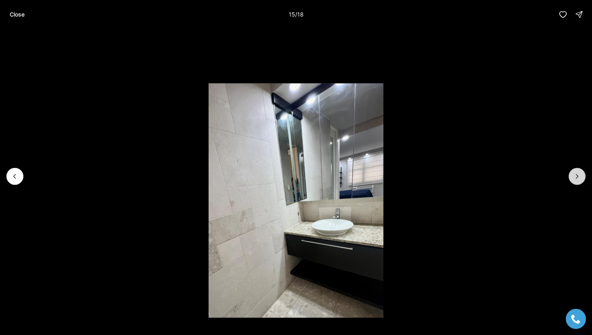
click at [574, 179] on icon "Next slide" at bounding box center [577, 176] width 8 height 8
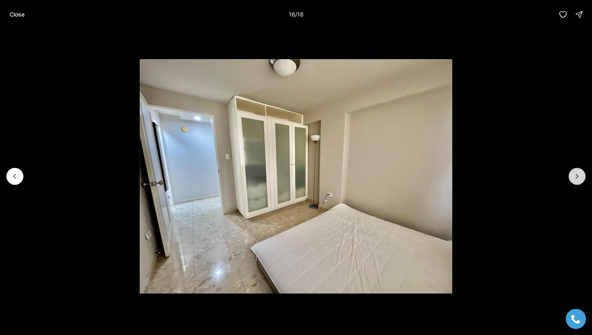
click at [574, 179] on icon "Next slide" at bounding box center [577, 176] width 8 height 8
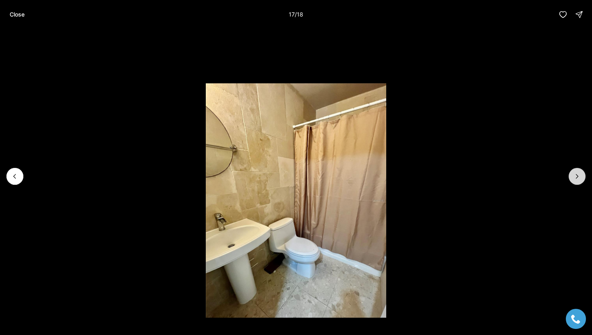
click at [574, 179] on icon "Next slide" at bounding box center [577, 176] width 8 height 8
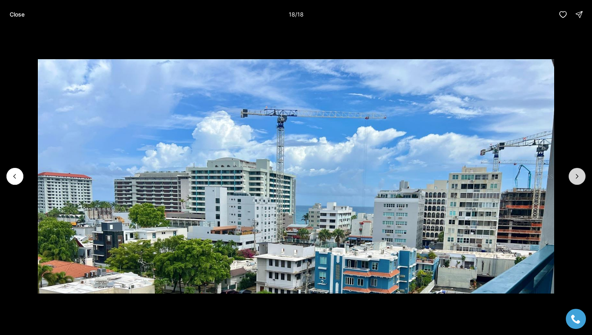
click at [574, 179] on div at bounding box center [576, 176] width 17 height 17
click at [13, 19] on button "Close" at bounding box center [17, 14] width 25 height 16
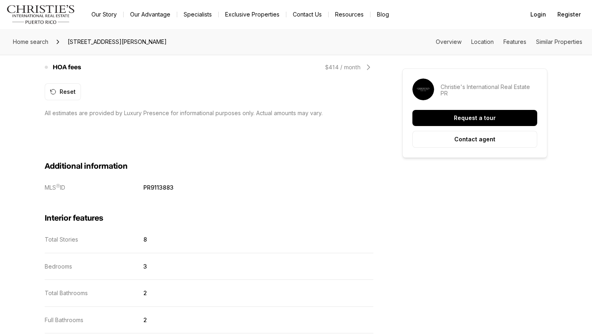
scroll to position [826, 0]
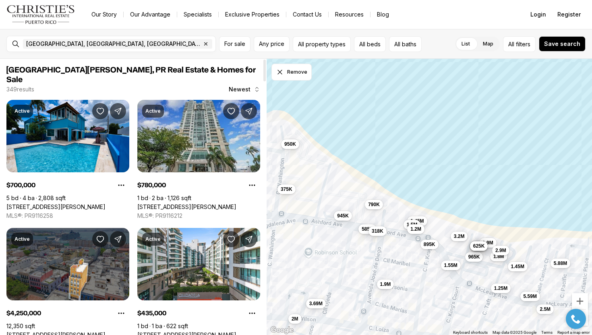
click at [208, 203] on link "[STREET_ADDRESS][PERSON_NAME]" at bounding box center [186, 206] width 99 height 7
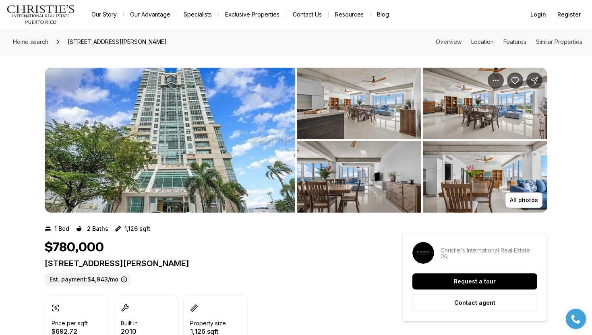
click at [208, 117] on img "View image gallery" at bounding box center [170, 140] width 250 height 145
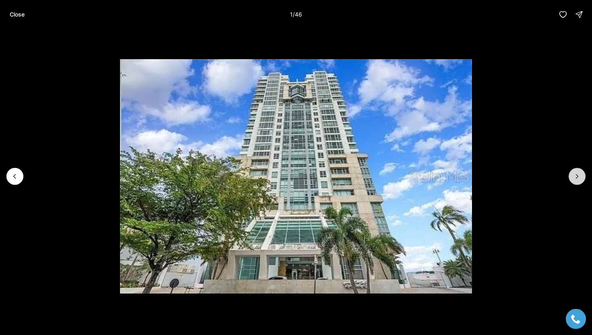
click at [570, 180] on button "Next slide" at bounding box center [576, 176] width 17 height 17
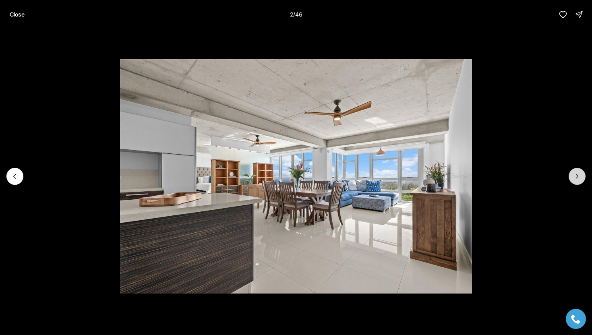
click at [574, 180] on icon "Next slide" at bounding box center [577, 176] width 8 height 8
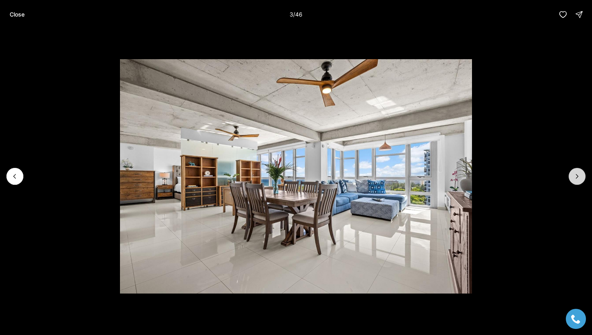
click at [574, 180] on icon "Next slide" at bounding box center [577, 176] width 8 height 8
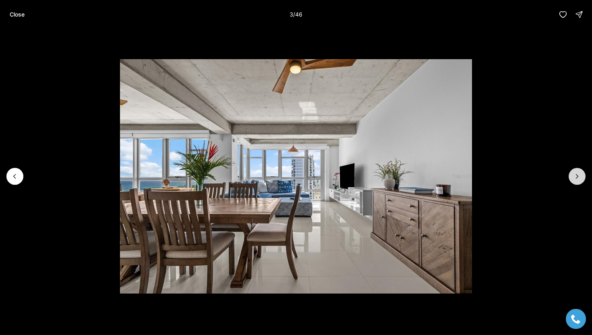
click at [574, 180] on icon "Next slide" at bounding box center [577, 176] width 8 height 8
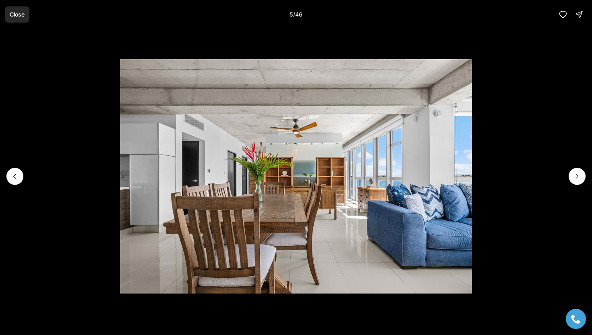
click at [15, 13] on p "Close" at bounding box center [17, 14] width 15 height 6
